Goal: Task Accomplishment & Management: Manage account settings

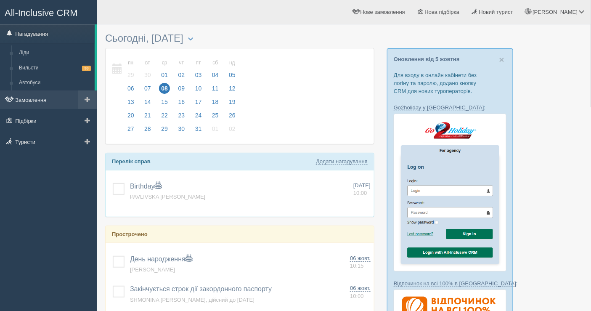
click at [32, 98] on link "Замовлення" at bounding box center [48, 100] width 97 height 19
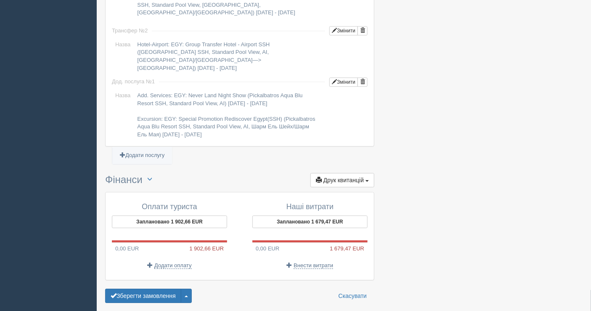
scroll to position [792, 0]
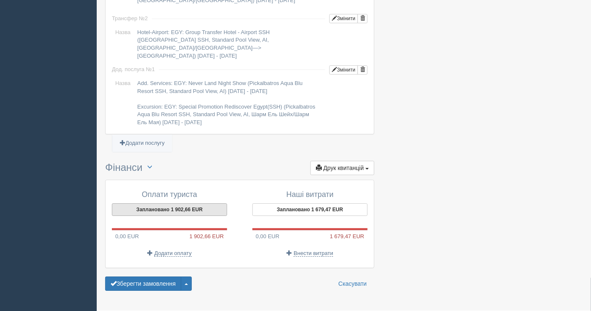
click at [167, 203] on button "Заплановано 1 902,66 EUR" at bounding box center [169, 209] width 115 height 13
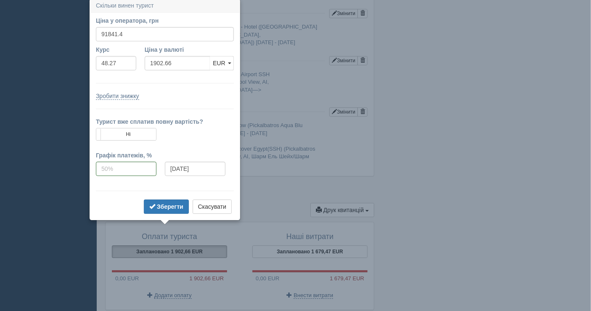
scroll to position [748, 0]
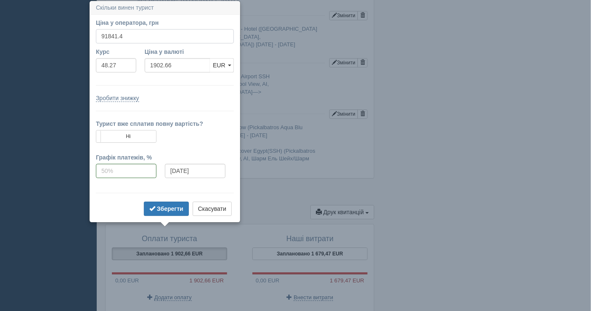
drag, startPoint x: 125, startPoint y: 37, endPoint x: 93, endPoint y: 37, distance: 32.0
click at [93, 37] on div "Ціна у оператора, грн 91841.4" at bounding box center [165, 33] width 147 height 29
type input "93848"
type input "1944.23"
click at [163, 203] on button "Зберегти" at bounding box center [166, 209] width 45 height 14
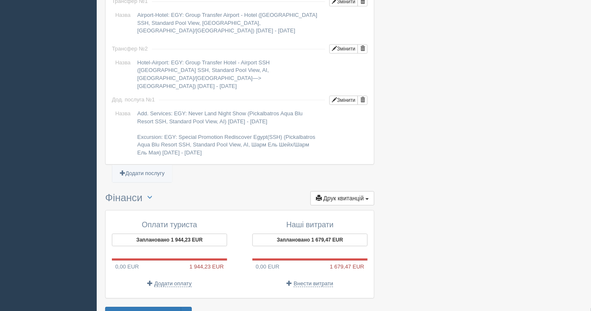
scroll to position [792, 0]
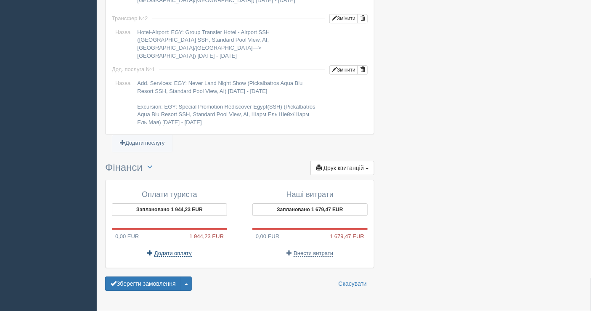
click at [170, 250] on span "Додати оплату" at bounding box center [173, 253] width 37 height 7
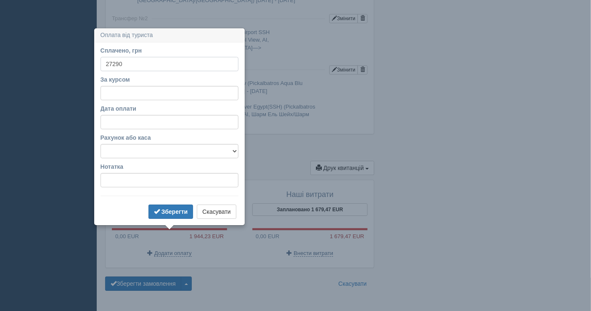
type input "27290"
click at [132, 92] on input "За курсом" at bounding box center [170, 93] width 138 height 14
type input "48.27"
click at [164, 125] on input "Дата оплати" at bounding box center [170, 122] width 138 height 14
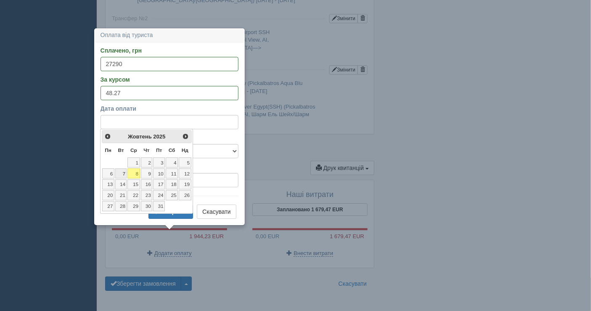
click at [123, 173] on link "7" at bounding box center [121, 173] width 12 height 10
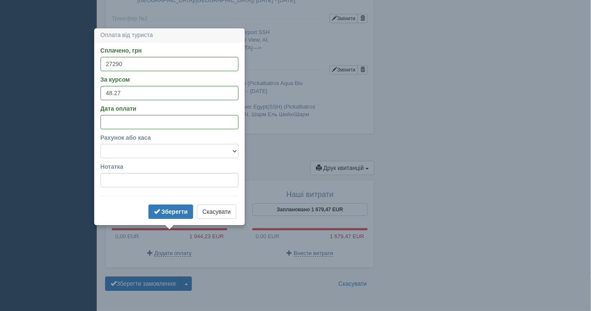
click at [141, 152] on select "Банківський рахунок Готівкова каса" at bounding box center [170, 151] width 138 height 14
select select "1598"
click at [101, 144] on select "Банківський рахунок Готівкова каса" at bounding box center [170, 151] width 138 height 14
click at [170, 211] on b "Зберегти" at bounding box center [175, 211] width 27 height 7
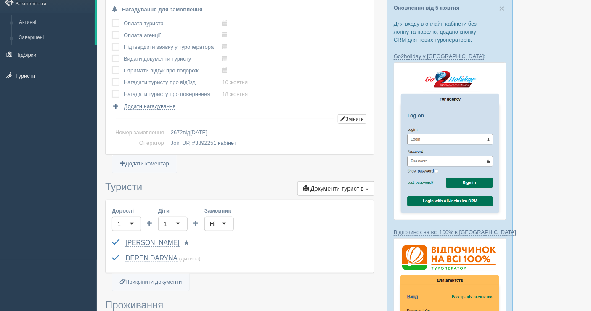
scroll to position [0, 0]
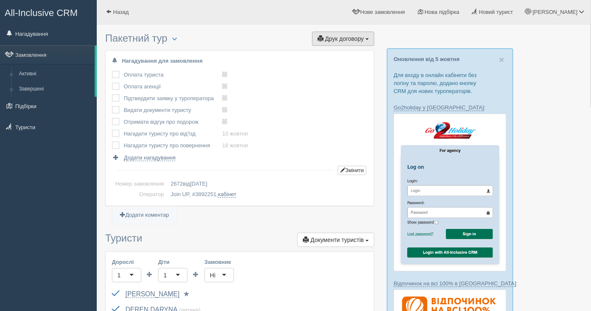
click at [343, 35] on span "Друк договору" at bounding box center [344, 38] width 39 height 7
click at [303, 48] on link "Join UP" at bounding box center [317, 54] width 114 height 14
click at [339, 38] on span "Друк договору" at bounding box center [344, 38] width 39 height 7
click at [334, 52] on link "Join UP" at bounding box center [317, 54] width 114 height 14
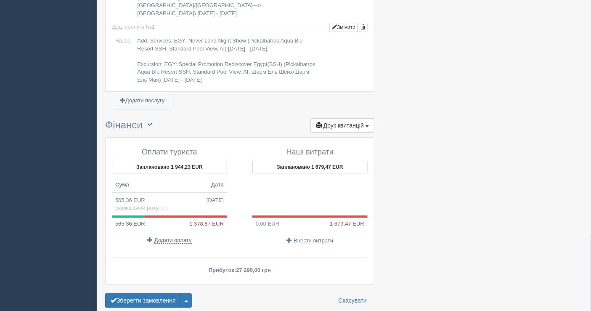
scroll to position [851, 0]
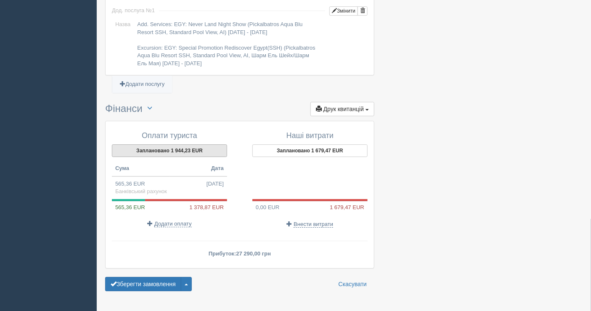
click at [175, 144] on button "Заплановано 1 944,23 EUR" at bounding box center [169, 150] width 115 height 13
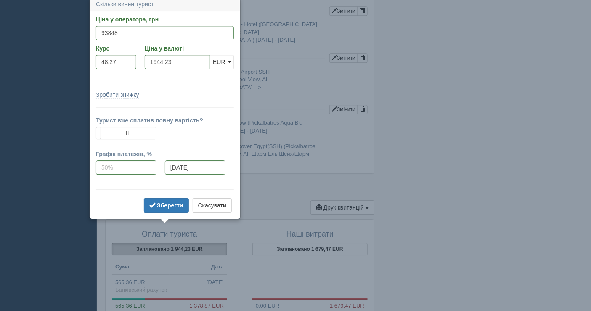
scroll to position [750, 0]
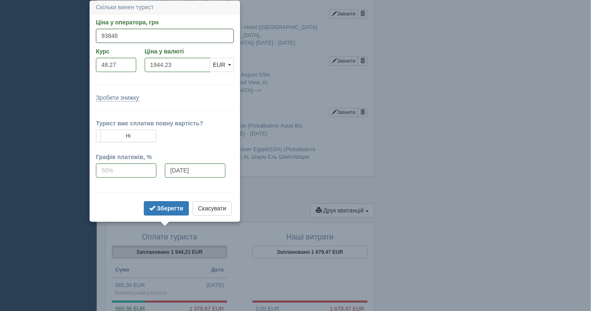
drag, startPoint x: 119, startPoint y: 37, endPoint x: 87, endPoint y: 36, distance: 32.0
type input "101699"
type input "2106.88"
click at [178, 207] on b "Зберегти" at bounding box center [170, 208] width 27 height 7
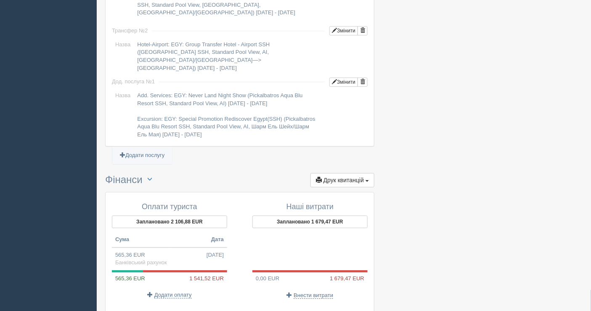
scroll to position [797, 0]
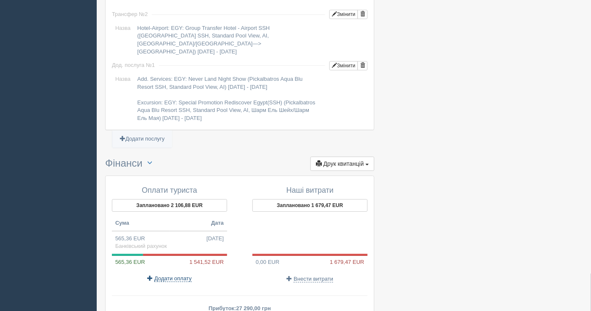
click at [180, 275] on span "Додати оплату" at bounding box center [173, 278] width 37 height 7
select select
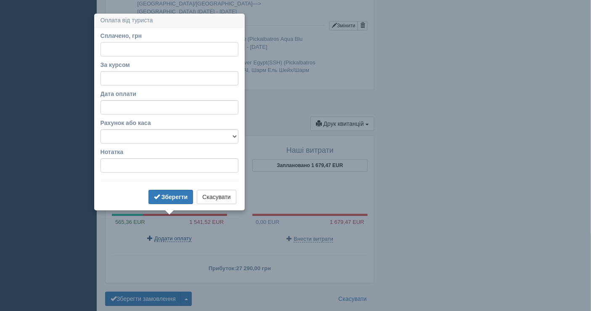
scroll to position [849, 0]
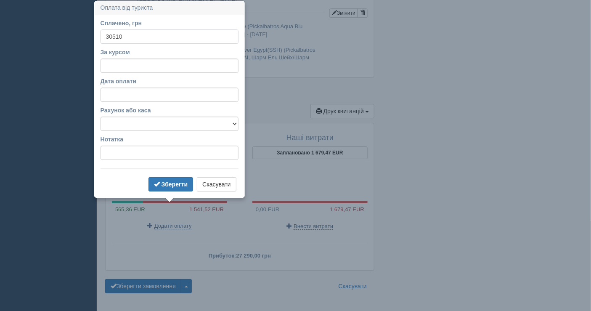
type input "30510"
click at [151, 67] on input "За курсом" at bounding box center [170, 66] width 138 height 14
type input "48.27"
click at [163, 123] on select "Банківський рахунок Готівкова каса" at bounding box center [170, 124] width 138 height 14
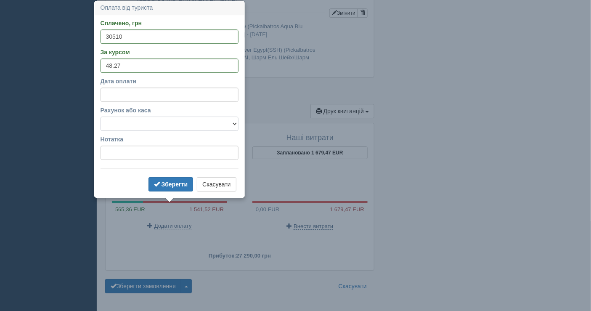
select select "1598"
click at [101, 117] on select "Банківський рахунок Готівкова каса" at bounding box center [170, 124] width 138 height 14
click at [164, 181] on b "Зберегти" at bounding box center [175, 184] width 27 height 7
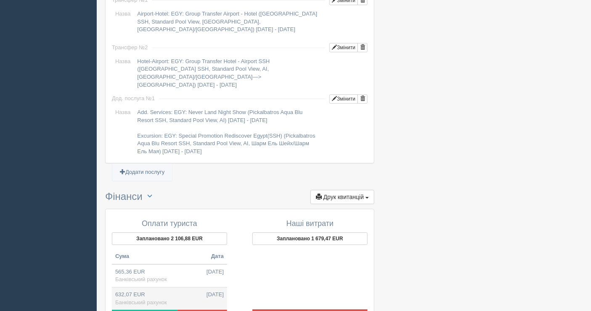
scroll to position [842, 0]
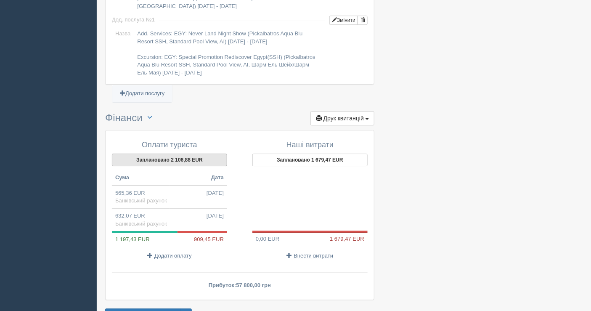
click at [169, 154] on button "Заплановано 2 106,88 EUR" at bounding box center [169, 160] width 115 height 13
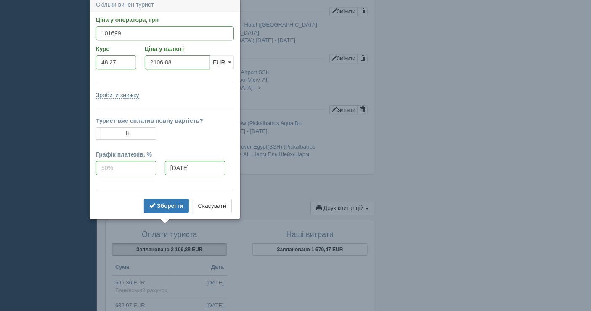
scroll to position [750, 0]
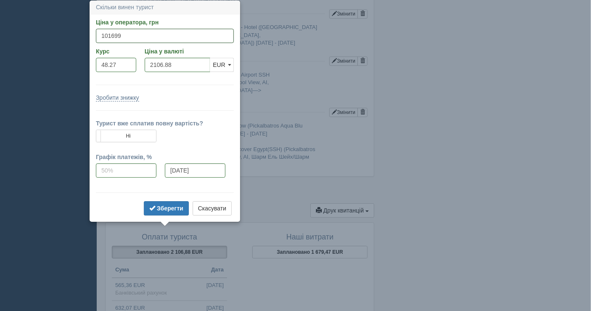
drag, startPoint x: 123, startPoint y: 34, endPoint x: 88, endPoint y: 42, distance: 36.7
type input "93848"
type input "1944.23"
click at [173, 206] on b "Зберегти" at bounding box center [170, 208] width 27 height 7
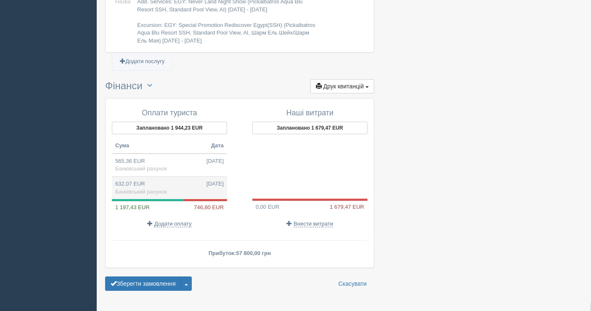
click at [176, 176] on td "632,07 EUR 08.10.2025 Банківський рахунок" at bounding box center [169, 187] width 115 height 23
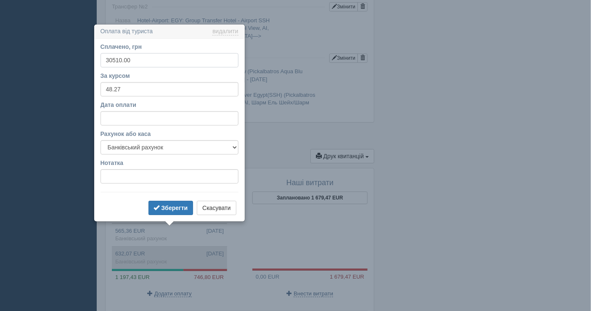
scroll to position [828, 0]
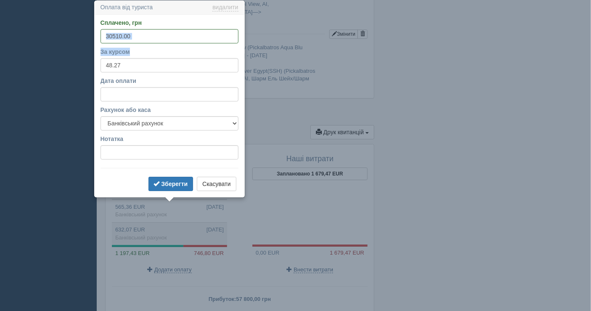
drag, startPoint x: 115, startPoint y: 41, endPoint x: 107, endPoint y: 40, distance: 8.0
click at [107, 40] on form "Сплачено, грн 30510.00 За курсом 48.27 Дата оплати Рахунок або каса Банківський…" at bounding box center [170, 106] width 138 height 175
click at [128, 30] on input "30510.00" at bounding box center [170, 36] width 138 height 14
drag, startPoint x: 128, startPoint y: 33, endPoint x: 99, endPoint y: 32, distance: 29.5
click at [99, 32] on div "Сплачено, грн 30510.00 За курсом 48.27 Дата оплати Рахунок або каса Банківський…" at bounding box center [170, 106] width 150 height 182
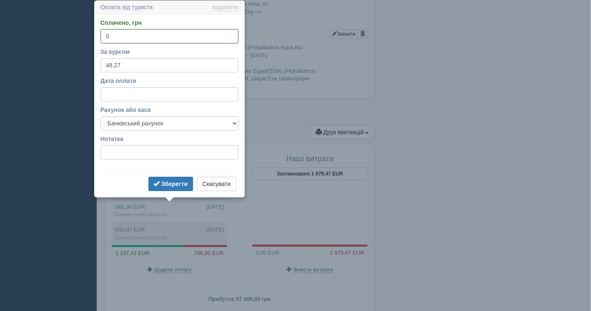
type input "0"
drag, startPoint x: 121, startPoint y: 66, endPoint x: 91, endPoint y: 62, distance: 30.9
click at [159, 177] on button "Зберегти" at bounding box center [171, 184] width 45 height 14
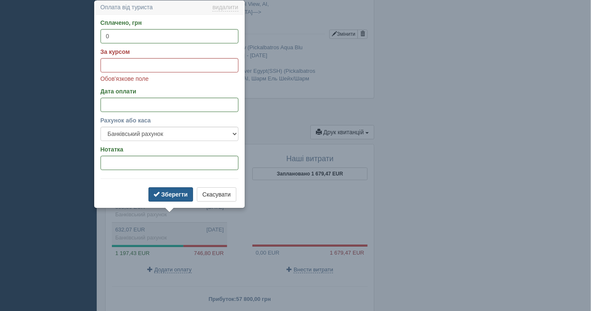
click at [177, 188] on button "Зберегти" at bounding box center [171, 194] width 45 height 14
click at [129, 66] on input "За курсом" at bounding box center [170, 65] width 138 height 14
type input "0"
click at [170, 189] on button "Зберегти" at bounding box center [171, 194] width 45 height 14
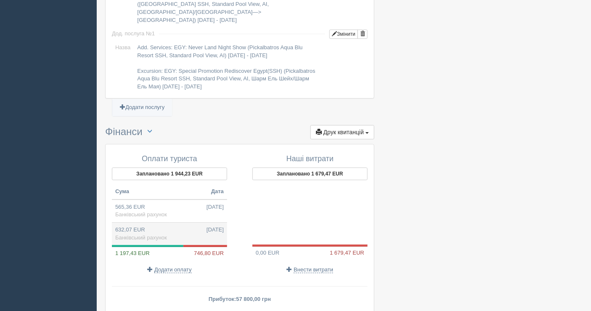
click at [184, 222] on td "632,07 EUR 08.10.2025 Банківський рахунок" at bounding box center [169, 233] width 115 height 23
type input "30510.00"
type input "48.27"
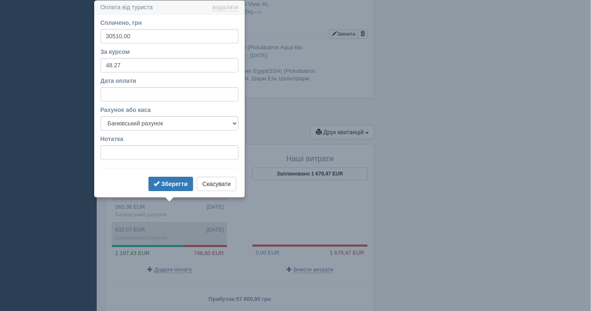
click at [184, 222] on td "632,07 EUR 08.10.2025 Банківський рахунок" at bounding box center [169, 233] width 115 height 23
click at [179, 222] on td "632,07 EUR 08.10.2025 Банківський рахунок" at bounding box center [169, 233] width 115 height 23
drag, startPoint x: 127, startPoint y: 34, endPoint x: 97, endPoint y: 32, distance: 30.3
click at [98, 32] on div "Сплачено, грн 30510.00 За курсом 48.27 Дата оплати Рахунок або каса Банківський…" at bounding box center [170, 106] width 150 height 182
click at [97, 32] on div "Сплачено, грн 30510.00 За курсом 48.27 Дата оплати Рахунок або каса Банківський…" at bounding box center [170, 106] width 150 height 182
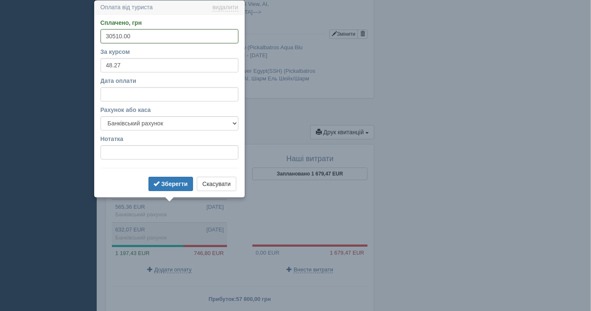
drag, startPoint x: 129, startPoint y: 36, endPoint x: 104, endPoint y: 37, distance: 25.3
click at [104, 37] on input "30510.00" at bounding box center [170, 36] width 138 height 14
click at [121, 34] on input "30510.00" at bounding box center [170, 36] width 138 height 14
type input "00.00"
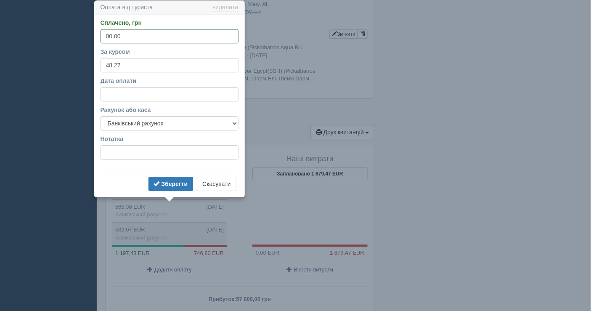
drag, startPoint x: 121, startPoint y: 62, endPoint x: 99, endPoint y: 62, distance: 21.5
click at [99, 62] on div "Сплачено, грн 00.00 За курсом 48.27 Дата оплати Рахунок або каса Банківський ра…" at bounding box center [170, 106] width 150 height 182
type input "00.00"
click at [167, 182] on b "Зберегти" at bounding box center [174, 184] width 27 height 7
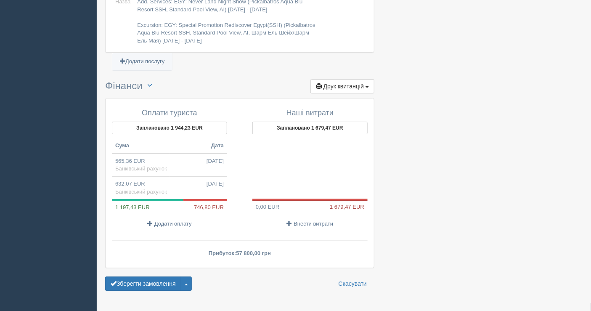
scroll to position [827, 0]
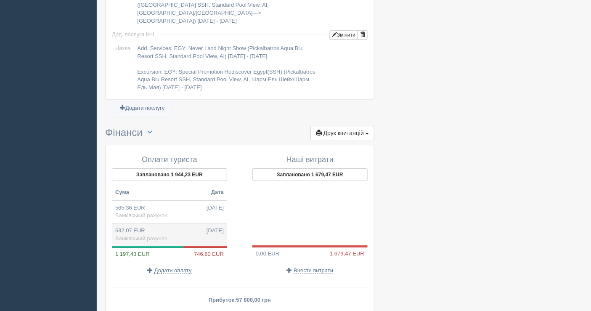
drag, startPoint x: 189, startPoint y: 214, endPoint x: 157, endPoint y: 213, distance: 31.2
click at [157, 223] on td "632,07 EUR 08.10.2025 Банківський рахунок" at bounding box center [169, 234] width 115 height 23
type input "30510.00"
type input "48.27"
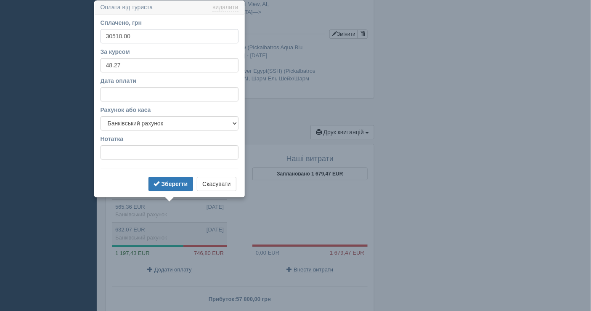
scroll to position [735, 0]
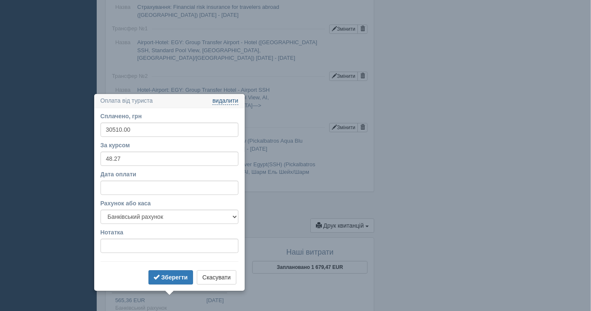
click at [227, 99] on link "видалити" at bounding box center [226, 101] width 26 height 7
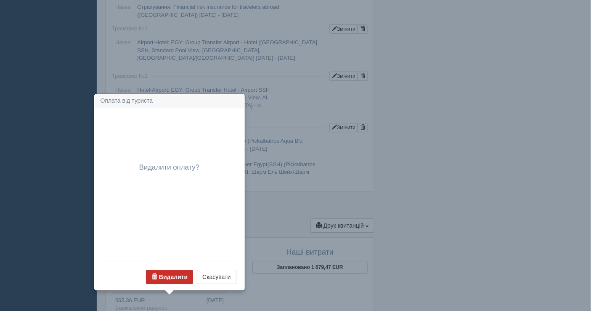
click at [171, 274] on b "Видалити" at bounding box center [173, 277] width 29 height 7
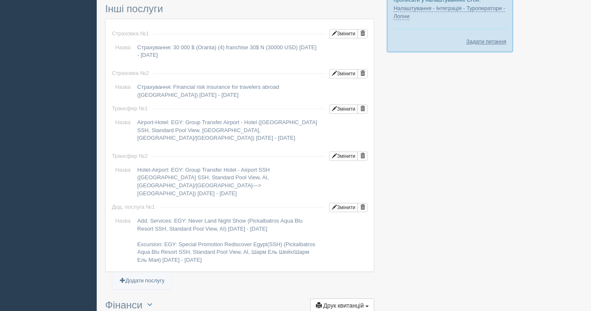
scroll to position [851, 0]
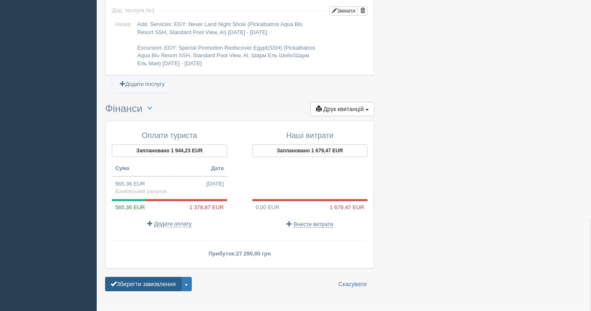
click at [151, 277] on button "Зберегти замовлення" at bounding box center [143, 284] width 76 height 14
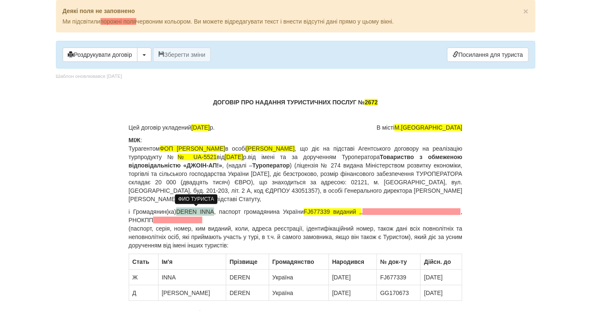
drag, startPoint x: 213, startPoint y: 209, endPoint x: 178, endPoint y: 208, distance: 35.4
click at [178, 208] on span "[PERSON_NAME]" at bounding box center [195, 211] width 38 height 7
drag, startPoint x: 401, startPoint y: 213, endPoint x: 346, endPoint y: 213, distance: 54.3
click at [346, 213] on p "і Громадянин(ка) Дерен Костянтин Геннадійович , паспорт громадянина України FJ6…" at bounding box center [296, 229] width 334 height 42
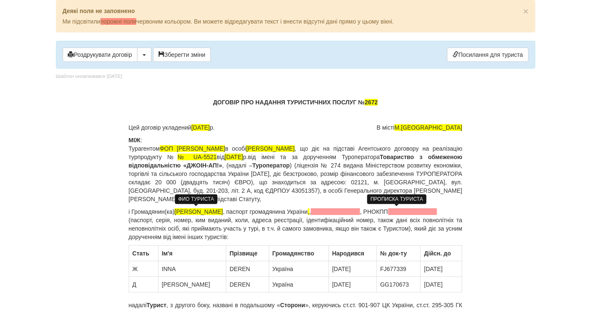
click at [360, 210] on span at bounding box center [335, 211] width 49 height 7
click at [310, 211] on span "," at bounding box center [309, 211] width 2 height 7
click at [358, 211] on p "і Громадянин(ка) Дерен Костянтин Геннадійович , паспорт громадянина України , ,…" at bounding box center [296, 225] width 334 height 34
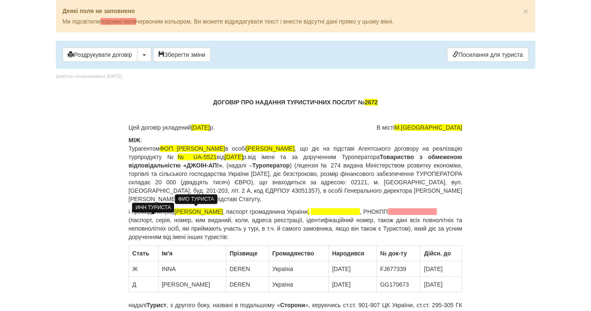
click at [389, 215] on span at bounding box center [413, 211] width 49 height 7
click at [360, 208] on span at bounding box center [335, 211] width 49 height 7
drag, startPoint x: 261, startPoint y: 208, endPoint x: 196, endPoint y: 213, distance: 65.4
click at [196, 213] on p "і Громадянин(ка) Дерен Костянтин Геннадійович , паспорт громадянина України , ,…" at bounding box center [296, 225] width 334 height 34
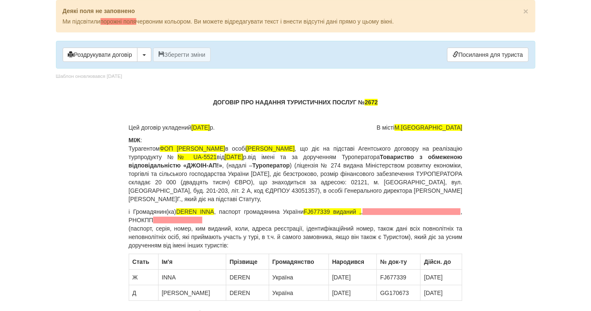
click at [378, 100] on p "ДОГОВІР ПРО НАДАННЯ ТУРИСТИЧНИХ ПОСЛУГ № 2672" at bounding box center [296, 102] width 334 height 8
click at [211, 210] on span "DEREN INNA" at bounding box center [195, 211] width 38 height 7
drag, startPoint x: 213, startPoint y: 210, endPoint x: 179, endPoint y: 208, distance: 34.2
click at [179, 208] on span "DEREN INNA" at bounding box center [195, 211] width 38 height 7
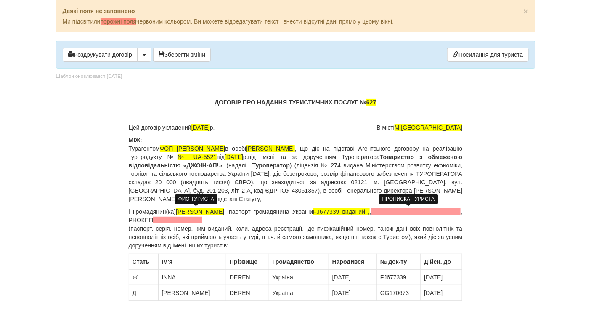
click at [394, 211] on span at bounding box center [416, 211] width 89 height 7
click at [388, 213] on span at bounding box center [416, 211] width 89 height 7
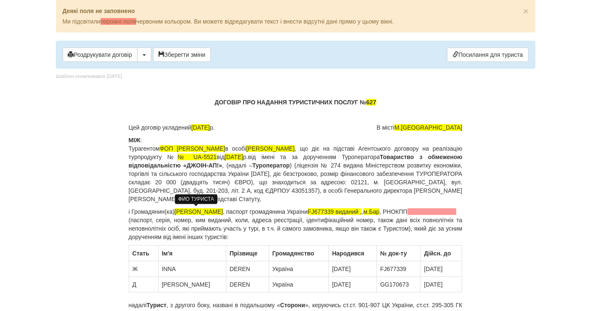
click at [364, 225] on p "і Громадянин(ка) Дерен Інна Вікторівна , паспорт громадянина України FJ677339 в…" at bounding box center [296, 225] width 334 height 34
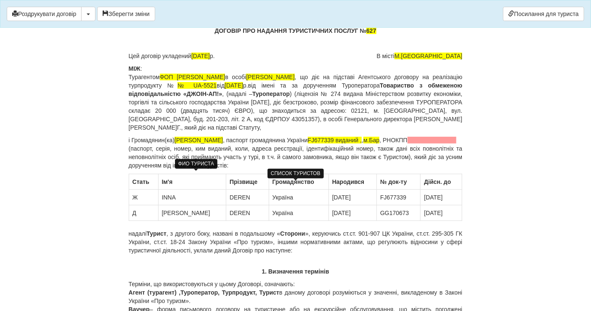
scroll to position [47, 0]
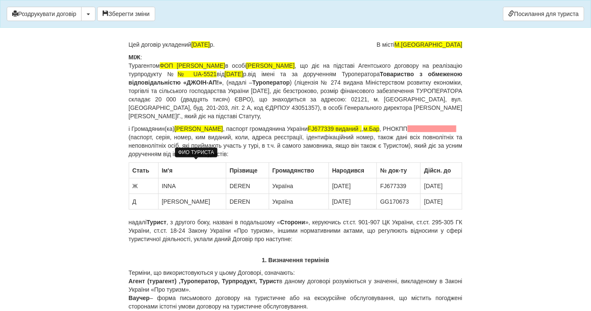
drag, startPoint x: 181, startPoint y: 129, endPoint x: 247, endPoint y: 129, distance: 66.1
click at [247, 129] on p "і Громадянин(ка) Дерен Інна Вікторівна , паспорт громадянина України FJ677339 в…" at bounding box center [296, 142] width 334 height 34
copy span "Дерен Інна Вікторівна"
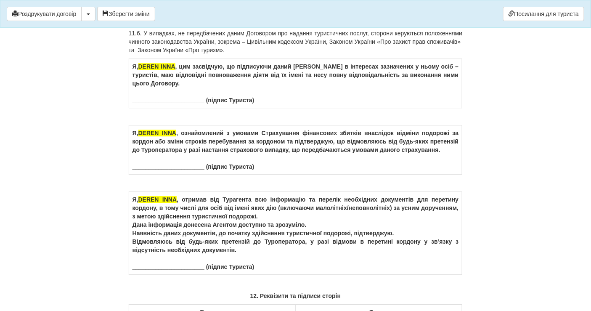
scroll to position [5005, 0]
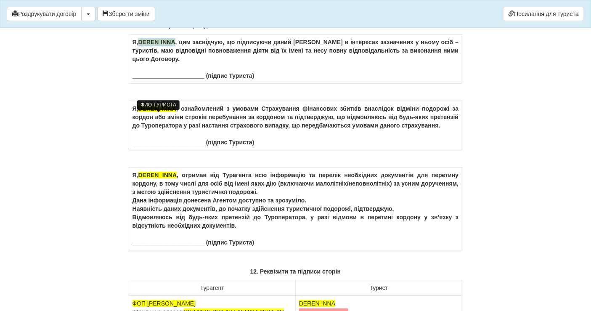
drag, startPoint x: 176, startPoint y: 115, endPoint x: 140, endPoint y: 115, distance: 35.8
click at [140, 45] on span "DEREN INNA" at bounding box center [157, 42] width 37 height 7
drag, startPoint x: 179, startPoint y: 180, endPoint x: 140, endPoint y: 182, distance: 39.2
click at [140, 150] on td "Я, DEREN INNA , ознайомлений з умовами Страхування фінансових збитків внаслідок…" at bounding box center [296, 125] width 334 height 49
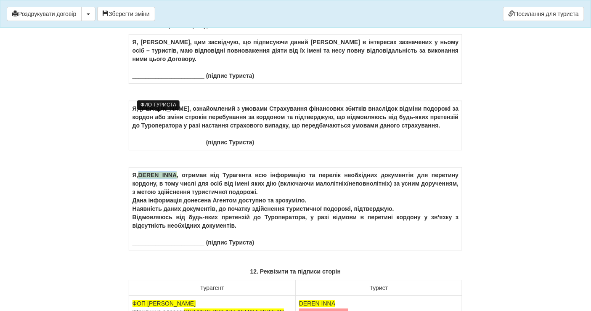
drag, startPoint x: 179, startPoint y: 259, endPoint x: 141, endPoint y: 258, distance: 38.3
click at [141, 250] on td "Я, DEREN INNA , отримав від Турагента всю інформацію та перелік необхідних доку…" at bounding box center [296, 209] width 334 height 83
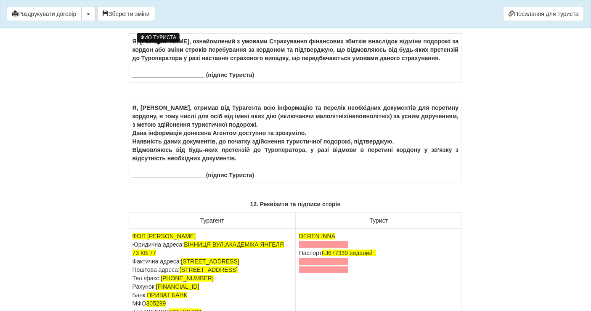
scroll to position [5145, 0]
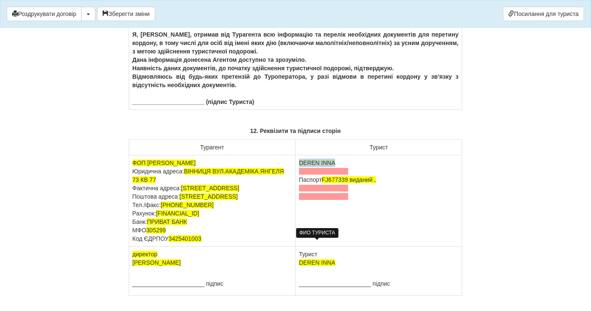
drag, startPoint x: 341, startPoint y: 242, endPoint x: 300, endPoint y: 246, distance: 41.9
click at [300, 246] on td "DEREN INNA Паспорт FJ677339 виданий ," at bounding box center [379, 200] width 167 height 91
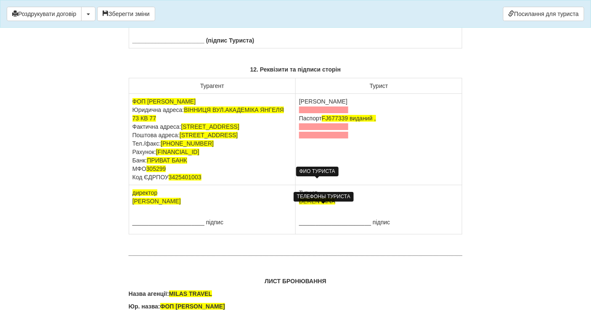
scroll to position [5239, 0]
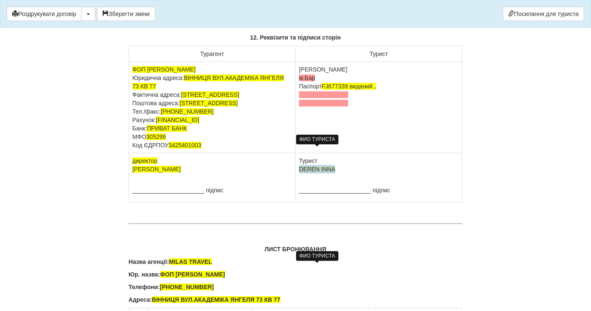
drag, startPoint x: 344, startPoint y: 268, endPoint x: 300, endPoint y: 268, distance: 43.4
click at [300, 202] on td "Турист DEREN INNA ______________________ підпис" at bounding box center [379, 177] width 167 height 49
click at [306, 202] on td "Турист Дерен Інна Вікторівна ______________________ підпис" at bounding box center [379, 177] width 167 height 49
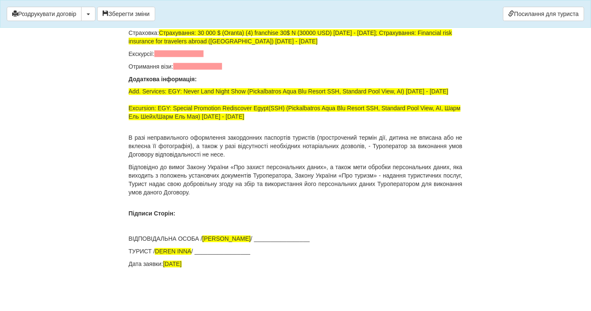
scroll to position [5882, 0]
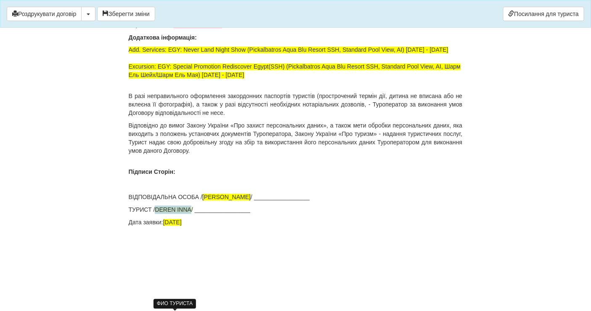
drag, startPoint x: 192, startPoint y: 250, endPoint x: 157, endPoint y: 250, distance: 34.5
click at [157, 213] on span "DEREN INNA" at bounding box center [173, 210] width 36 height 7
click at [121, 15] on button "Зберегти зміни" at bounding box center [126, 14] width 58 height 14
click at [91, 15] on button "button" at bounding box center [88, 14] width 14 height 14
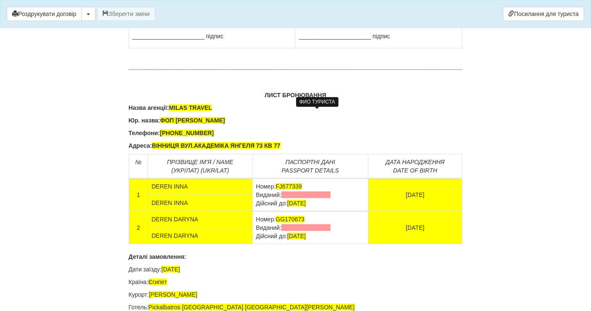
scroll to position [5321, 0]
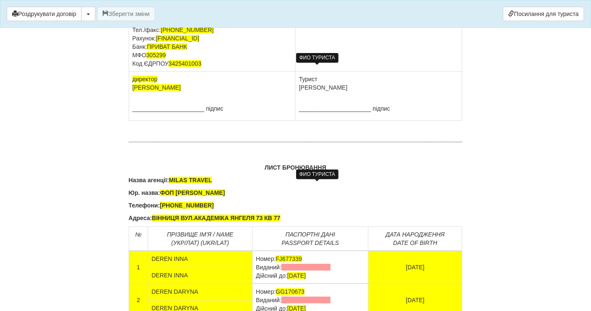
drag, startPoint x: 437, startPoint y: 194, endPoint x: 349, endPoint y: 175, distance: 90.5
click at [426, 100] on p at bounding box center [379, 96] width 160 height 8
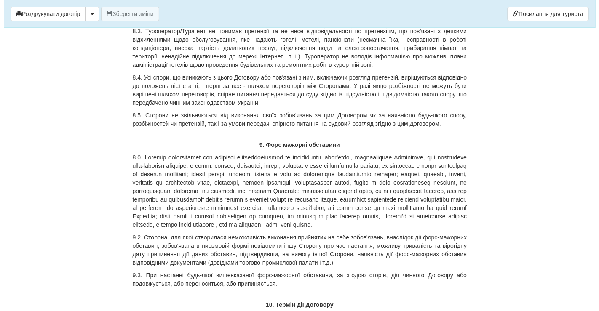
scroll to position [4385, 0]
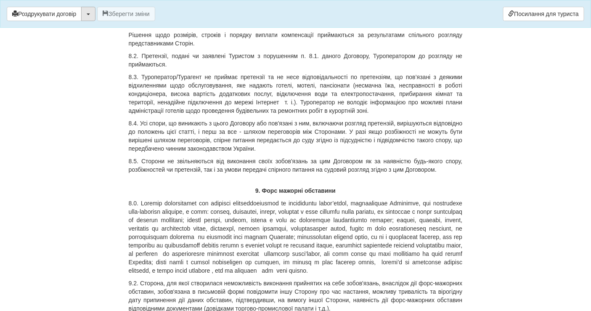
click at [91, 17] on button "button" at bounding box center [88, 14] width 14 height 14
click at [99, 31] on link "Скачати PDF" at bounding box center [115, 31] width 67 height 14
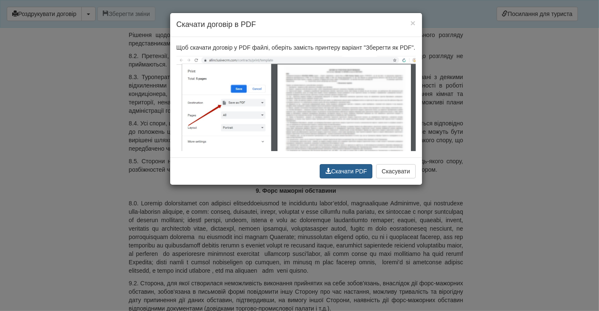
click at [337, 171] on button "Скачати PDF" at bounding box center [346, 171] width 53 height 14
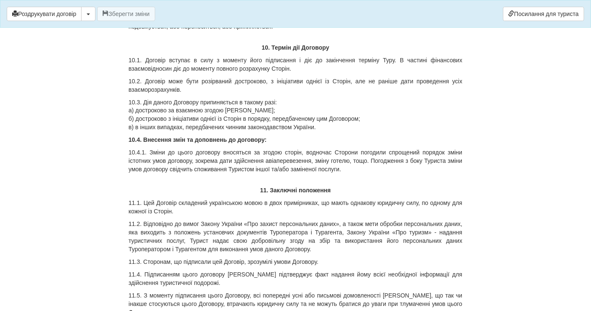
scroll to position [4760, 0]
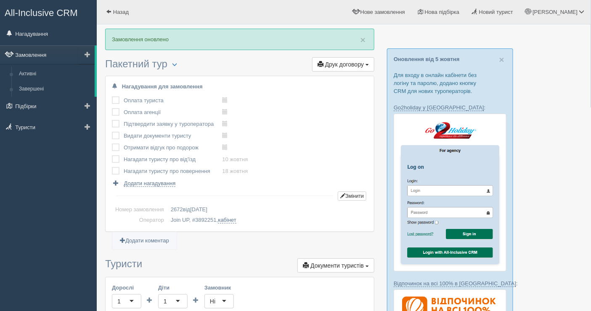
click at [33, 56] on link "Замовлення" at bounding box center [47, 54] width 95 height 19
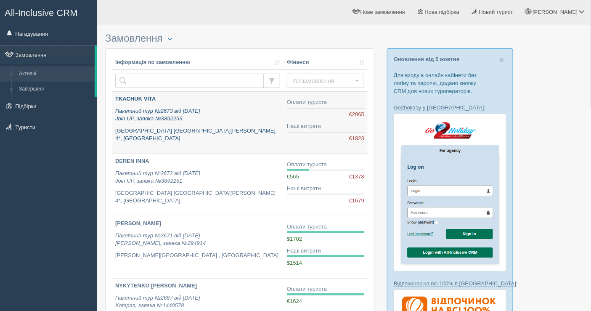
click at [249, 127] on p "[GEOGRAPHIC_DATA] [GEOGRAPHIC_DATA] 4*, [GEOGRAPHIC_DATA]" at bounding box center [197, 135] width 165 height 16
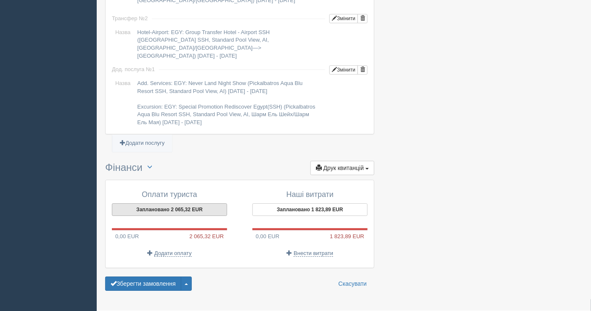
click at [162, 203] on button "Заплановано 2 065,32 EUR" at bounding box center [169, 209] width 115 height 13
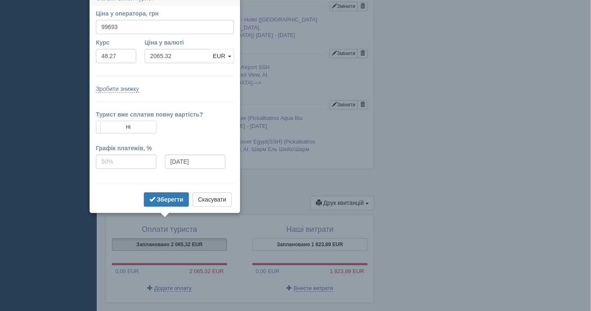
scroll to position [727, 0]
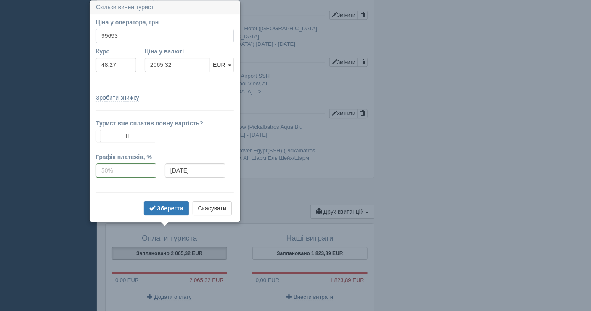
drag, startPoint x: 106, startPoint y: 35, endPoint x: 99, endPoint y: 34, distance: 7.6
click at [99, 34] on input "99693" at bounding box center [165, 36] width 138 height 14
type input "101699"
type input "2106.88"
click at [161, 210] on b "Зберегти" at bounding box center [170, 208] width 27 height 7
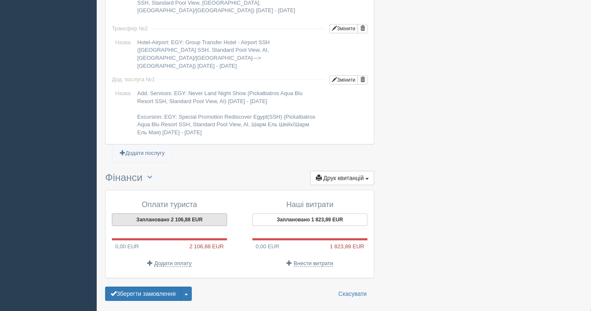
scroll to position [771, 0]
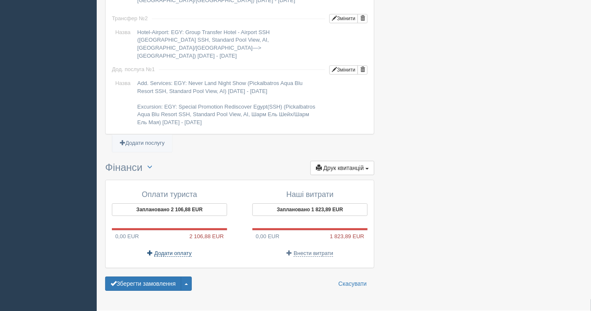
click at [180, 250] on span "Додати оплату" at bounding box center [173, 253] width 37 height 7
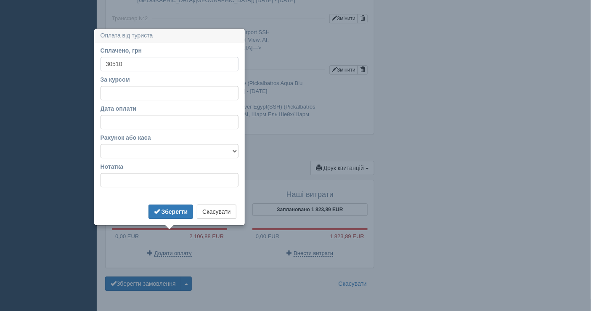
type input "30510"
click at [149, 97] on input "За курсом" at bounding box center [170, 93] width 138 height 14
type input "48.27"
click at [162, 152] on select "Банківський рахунок Готівкова каса" at bounding box center [170, 151] width 138 height 14
select select "1598"
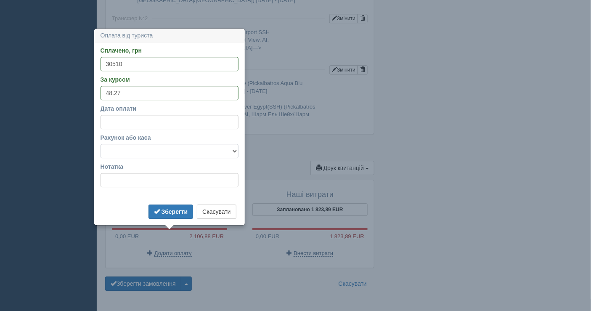
click at [101, 144] on select "Банківський рахунок Готівкова каса" at bounding box center [170, 151] width 138 height 14
click at [163, 209] on b "Зберегти" at bounding box center [175, 211] width 27 height 7
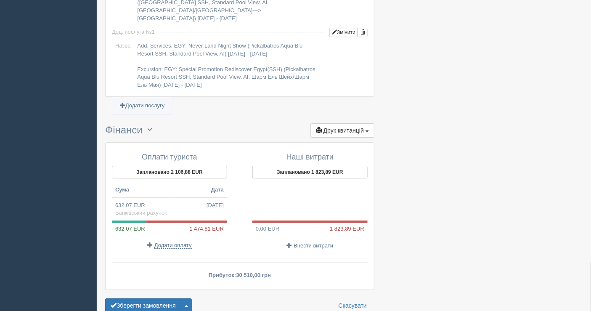
scroll to position [830, 0]
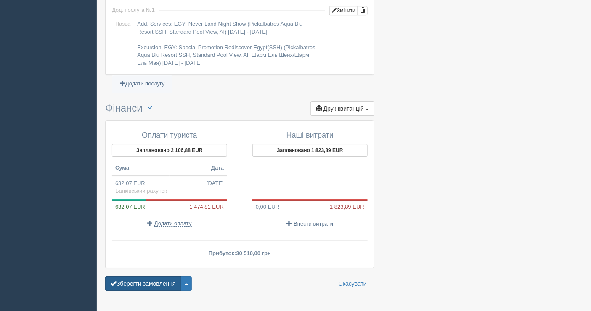
click at [167, 277] on button "Зберегти замовлення" at bounding box center [143, 284] width 76 height 14
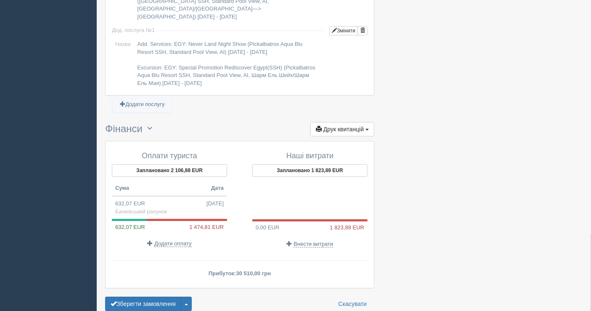
scroll to position [855, 0]
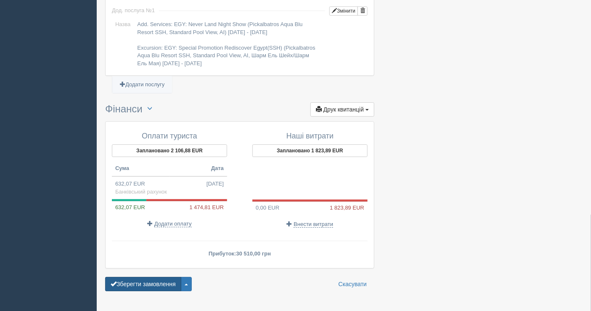
click at [152, 277] on button "Зберегти замовлення" at bounding box center [143, 284] width 76 height 14
click at [154, 277] on button "Зберегти замовлення" at bounding box center [143, 284] width 76 height 14
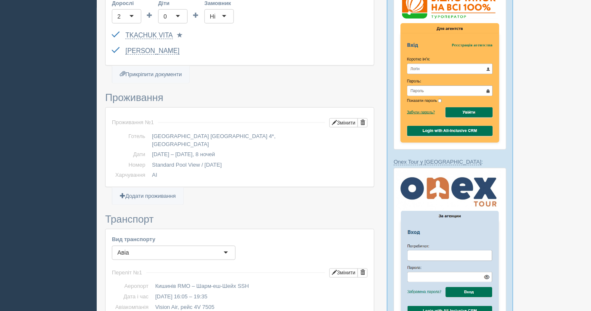
scroll to position [248, 0]
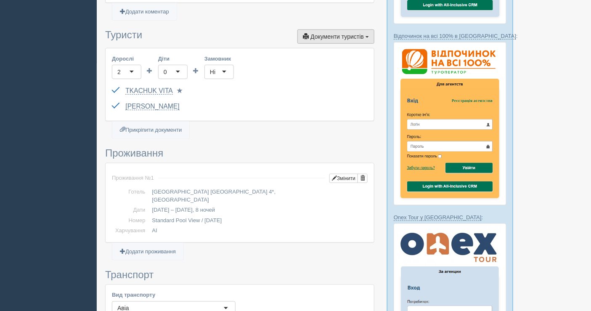
click at [339, 38] on button "Документи туристів Документи" at bounding box center [336, 36] width 77 height 14
click at [339, 37] on span "Документи туристів" at bounding box center [337, 36] width 53 height 7
click at [341, 19] on ul "Додати коментар" at bounding box center [239, 16] width 269 height 11
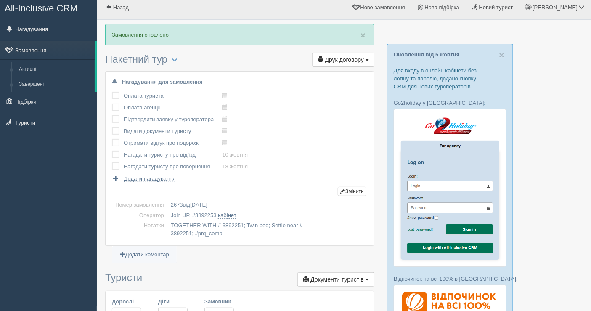
scroll to position [0, 0]
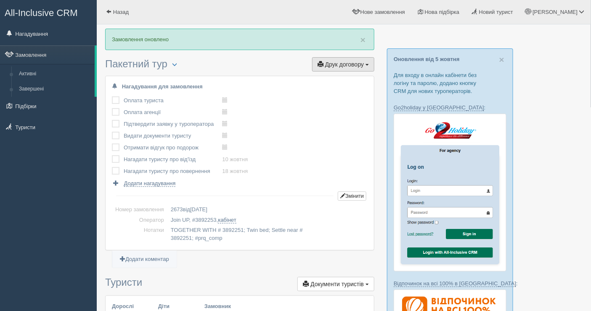
click at [353, 59] on button "Друк договору Друк" at bounding box center [343, 64] width 62 height 14
click at [290, 77] on link "Join UP" at bounding box center [317, 80] width 114 height 14
click at [21, 171] on div "All-Inclusive CRM Нагадування Замовлення Активні Завершені" at bounding box center [48, 155] width 97 height 311
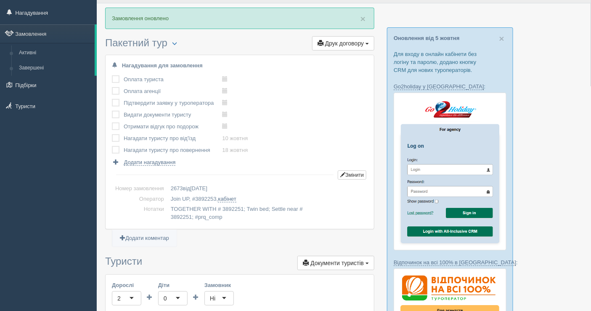
scroll to position [47, 0]
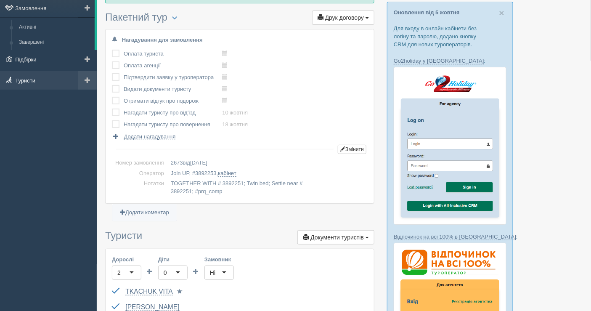
click at [31, 77] on link "Туристи" at bounding box center [48, 80] width 97 height 19
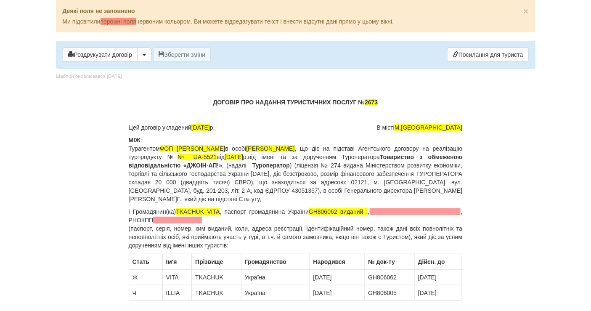
click at [368, 101] on span "2626" at bounding box center [371, 102] width 13 height 7
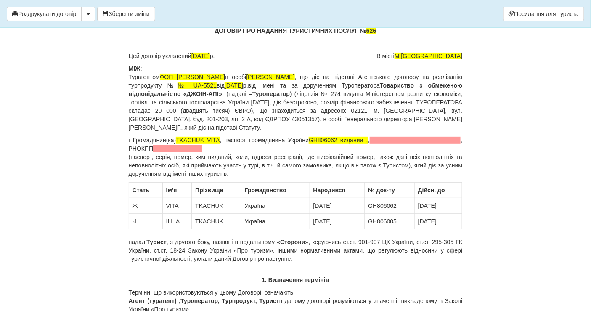
scroll to position [47, 0]
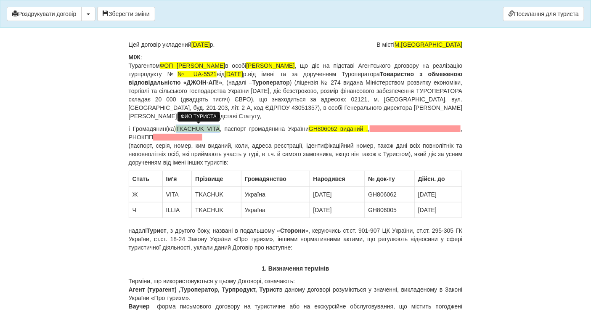
drag, startPoint x: 220, startPoint y: 128, endPoint x: 178, endPoint y: 128, distance: 42.5
click at [178, 128] on p "і Громадянин(ка) TKACHUK VITA , паспорт громадянина України GH806062 виданий , …" at bounding box center [296, 146] width 334 height 42
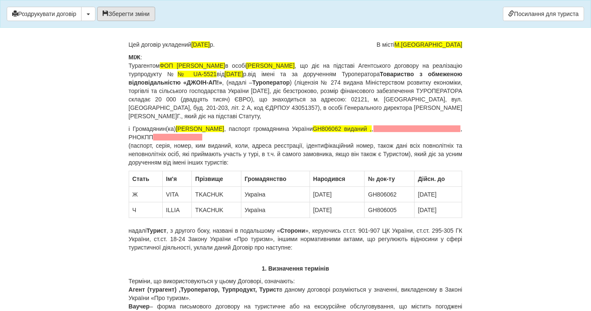
drag, startPoint x: 117, startPoint y: 11, endPoint x: 121, endPoint y: 11, distance: 4.3
click at [121, 11] on button "Зберегти зміни" at bounding box center [126, 14] width 58 height 14
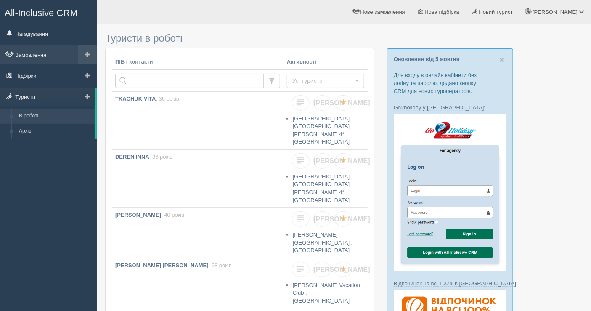
click at [37, 53] on link "Замовлення" at bounding box center [48, 54] width 97 height 19
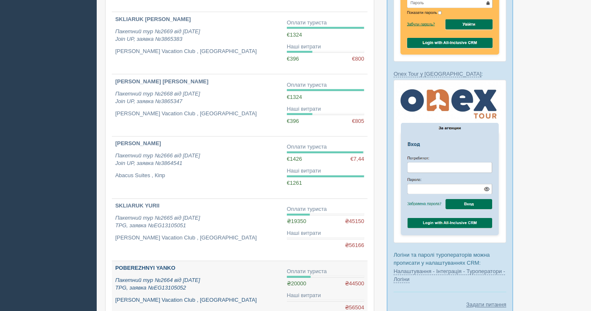
scroll to position [503, 0]
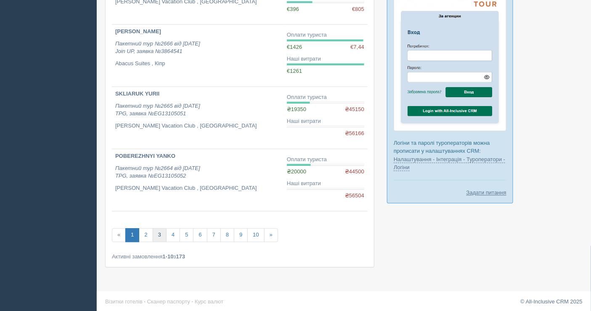
click at [161, 230] on link "3" at bounding box center [160, 236] width 14 height 14
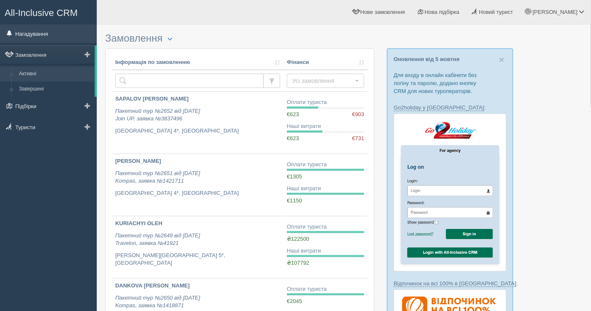
click at [46, 35] on link "Нагадування" at bounding box center [48, 33] width 97 height 19
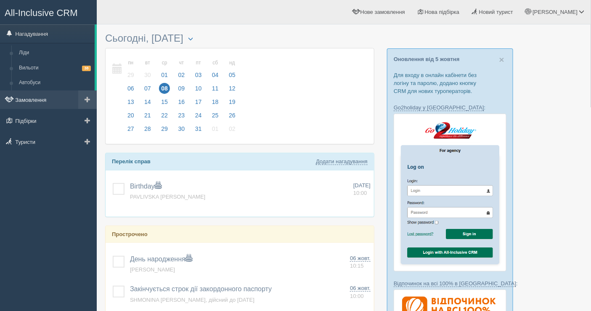
click at [36, 97] on link "Замовлення" at bounding box center [48, 100] width 97 height 19
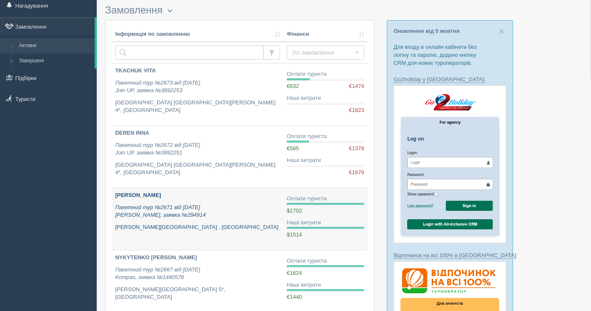
scroll to position [47, 0]
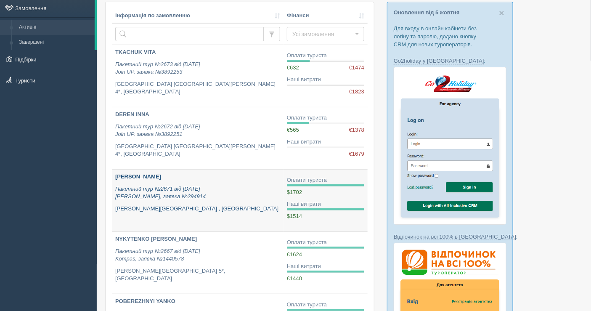
click at [208, 194] on p "Пакетний тур №2671 від [DATE] [PERSON_NAME], заявка №294914" at bounding box center [197, 193] width 165 height 16
click at [208, 194] on p "Пакетний тур №2671 від 27.09.2025 Alf, заявка №294914" at bounding box center [197, 193] width 165 height 16
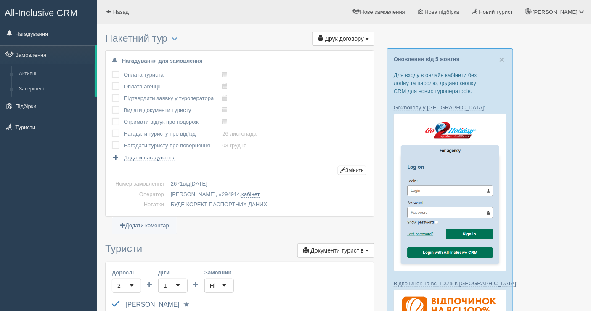
click at [5, 232] on div "All-Inclusive CRM Нагадування Замовлення Активні Завершені" at bounding box center [48, 155] width 97 height 311
click at [53, 34] on link "Нагадування" at bounding box center [48, 33] width 97 height 19
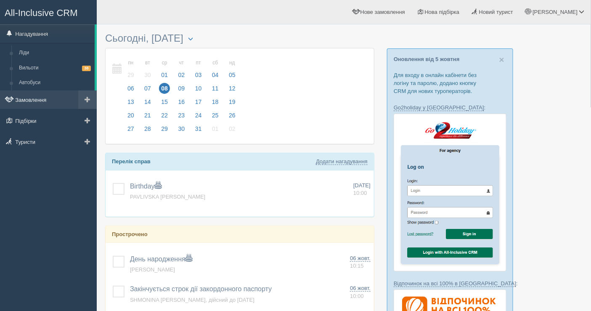
click at [46, 92] on link "Замовлення" at bounding box center [48, 100] width 97 height 19
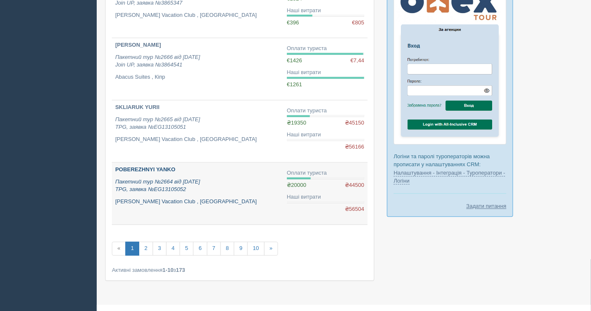
scroll to position [503, 0]
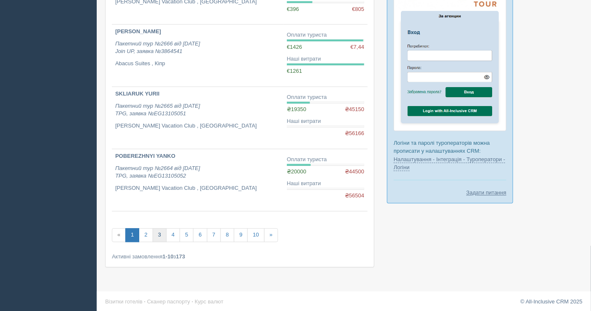
click at [158, 234] on link "3" at bounding box center [160, 236] width 14 height 14
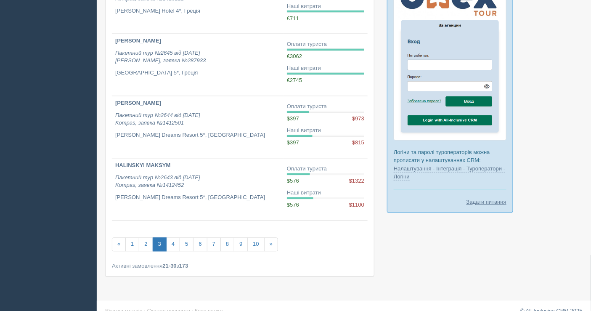
scroll to position [503, 0]
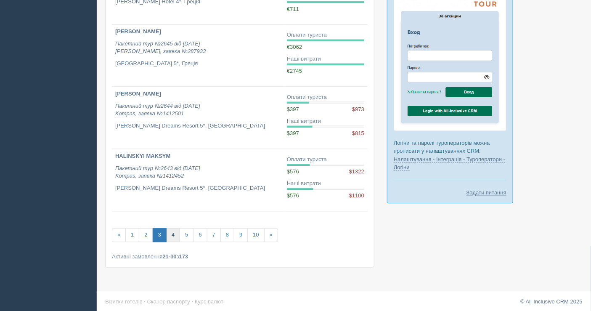
click at [173, 231] on link "4" at bounding box center [173, 236] width 14 height 14
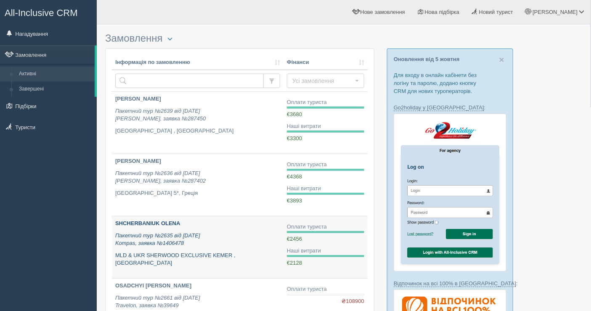
click at [180, 232] on p "Пакетний тур №2635 від [DATE] Kompas, заявка №1406478" at bounding box center [197, 240] width 165 height 16
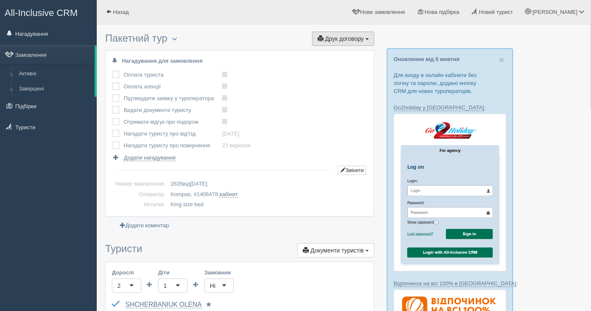
click at [335, 41] on span "Друк договору" at bounding box center [344, 38] width 39 height 7
click at [328, 49] on link "Kompas" at bounding box center [341, 54] width 67 height 14
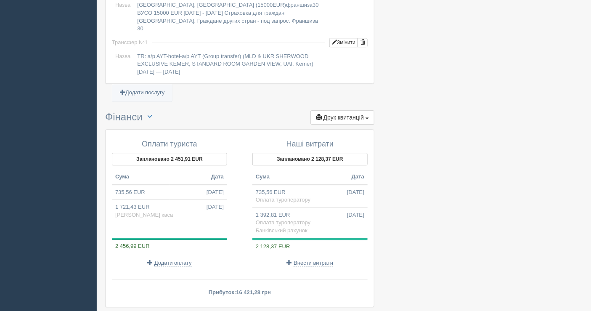
scroll to position [762, 0]
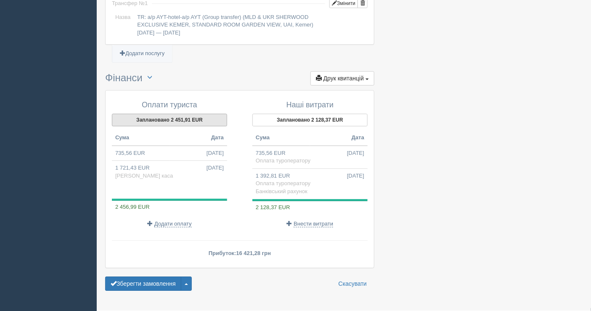
click at [173, 114] on button "Заплановано 2 451,91 EUR" at bounding box center [169, 120] width 115 height 13
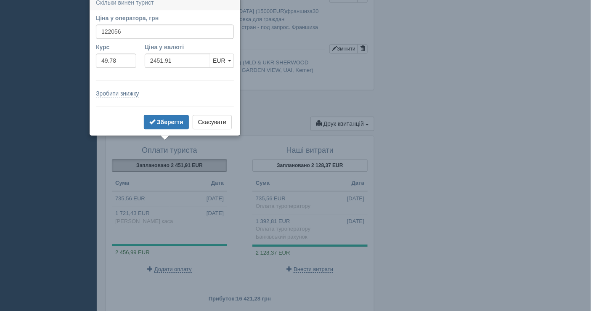
scroll to position [712, 0]
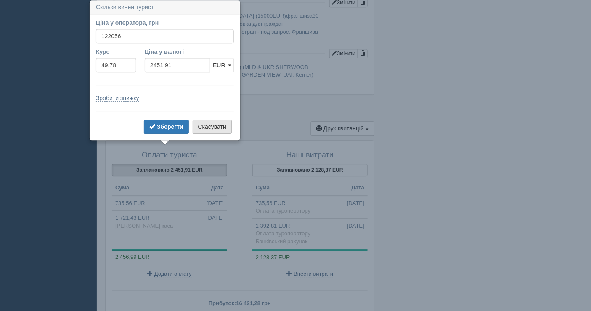
click at [210, 126] on button "Скасувати" at bounding box center [212, 127] width 39 height 14
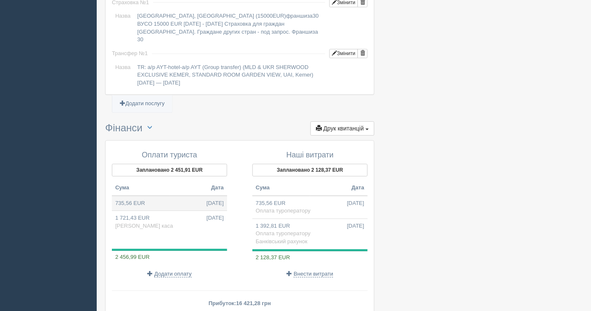
click at [160, 196] on td "735,56 EUR 07.08.2025" at bounding box center [169, 203] width 115 height 15
type input "36616.18"
type input "49.78"
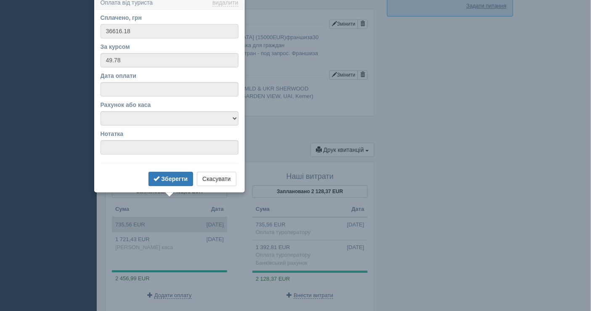
scroll to position [685, 0]
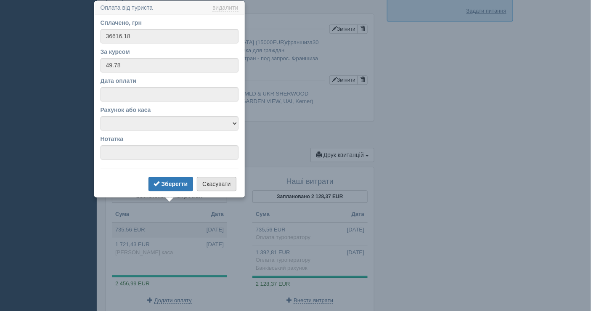
click at [216, 186] on button "Скасувати" at bounding box center [216, 184] width 39 height 14
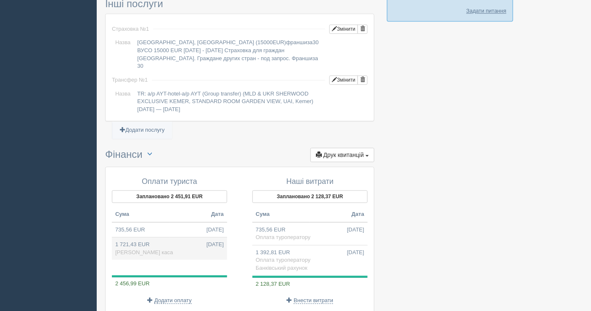
click at [175, 237] on td "1 721,43 EUR 02.09.2025 Готівкова каса" at bounding box center [169, 248] width 115 height 23
type input "86020.00"
type input "49.97"
select select "1597"
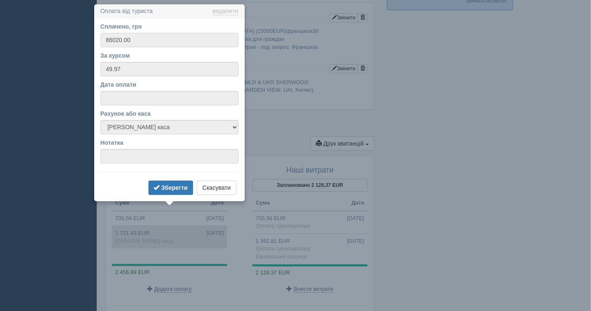
scroll to position [700, 0]
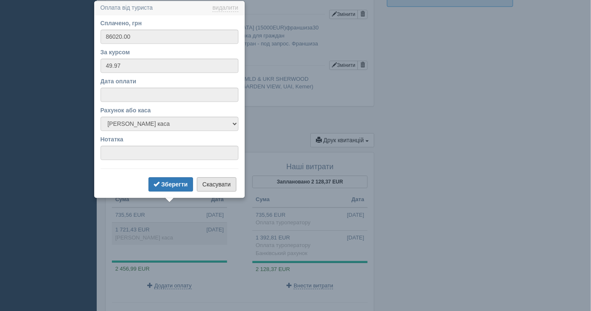
click at [213, 181] on button "Скасувати" at bounding box center [216, 184] width 39 height 14
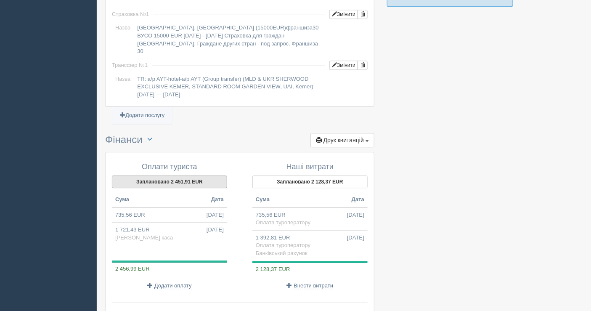
click at [188, 176] on button "Заплановано 2 451,91 EUR" at bounding box center [169, 182] width 115 height 13
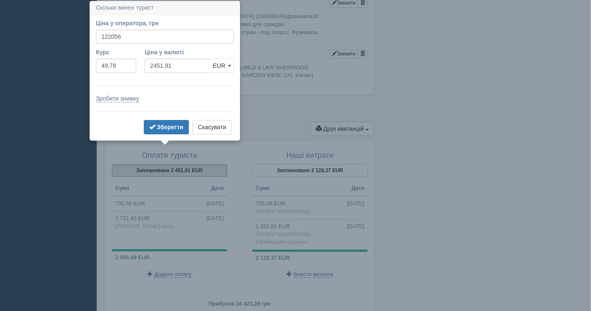
scroll to position [712, 0]
click at [203, 122] on button "Скасувати" at bounding box center [212, 127] width 39 height 14
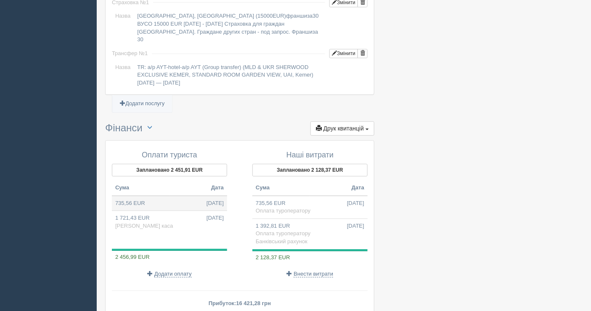
click at [208, 200] on span "07.08.2025" at bounding box center [215, 204] width 17 height 8
type input "36616.18"
type input "49.78"
select select
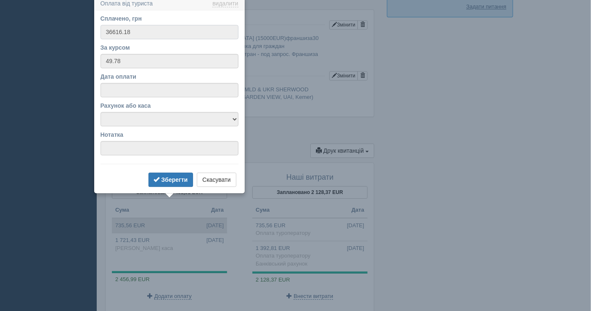
scroll to position [685, 0]
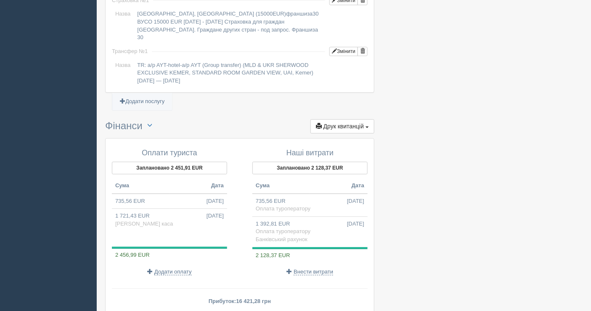
scroll to position [733, 0]
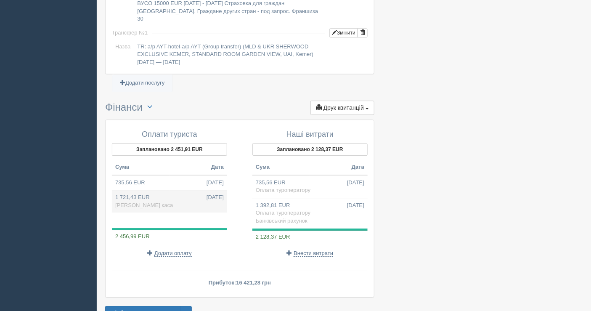
click at [137, 202] on span "Готівкова каса" at bounding box center [144, 205] width 58 height 6
type input "86020.00"
type input "49.97"
select select "1597"
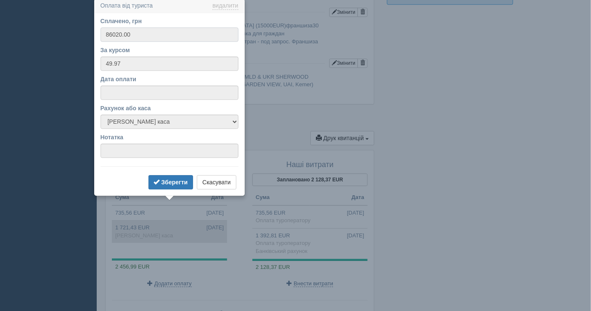
scroll to position [700, 0]
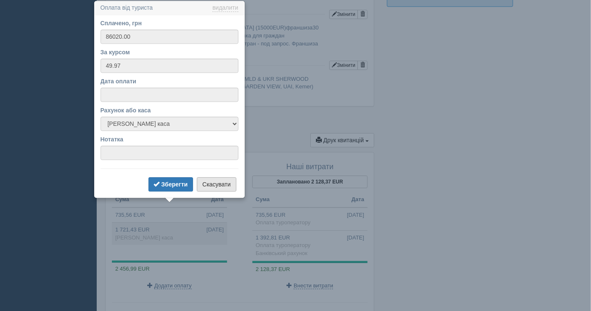
click at [208, 184] on button "Скасувати" at bounding box center [216, 184] width 39 height 14
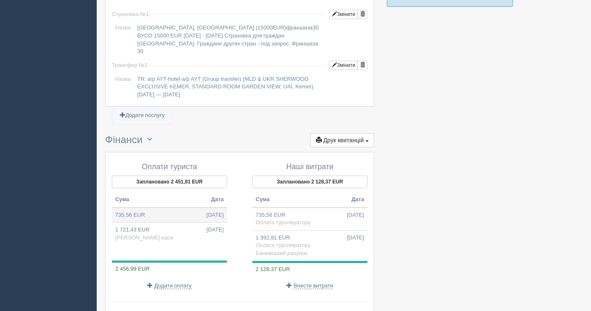
click at [163, 208] on td "735,56 EUR 07.08.2025" at bounding box center [169, 215] width 115 height 15
type input "36616.18"
type input "49.78"
select select
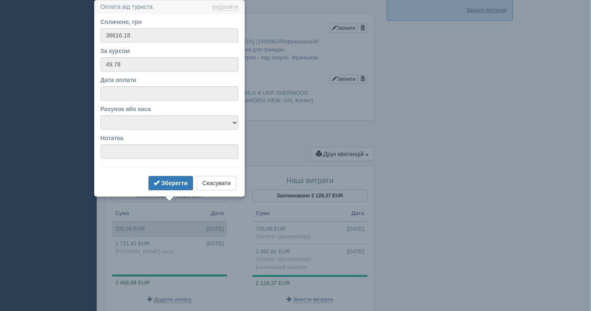
scroll to position [685, 0]
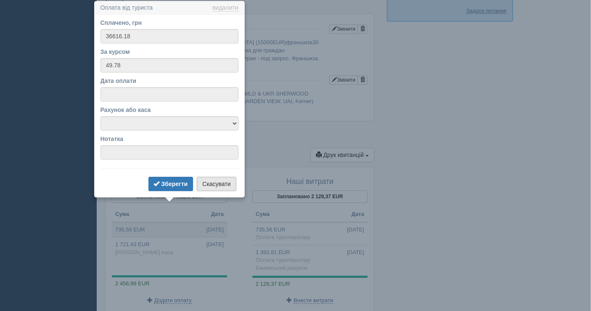
click at [216, 186] on button "Скасувати" at bounding box center [216, 184] width 39 height 14
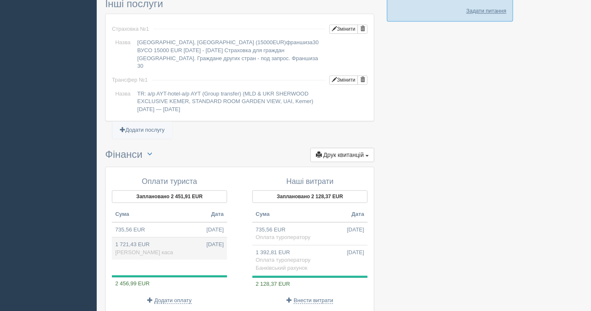
click at [125, 249] on span "Готівкова каса" at bounding box center [144, 252] width 58 height 6
type input "86020.00"
type input "49.97"
select select "1597"
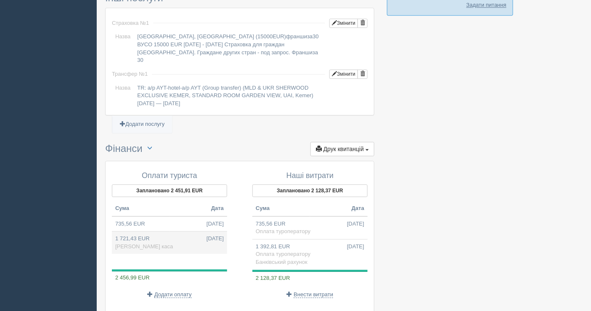
click at [125, 231] on div "Оплати туриста Заплановано 2 451,91 EUR Сума Дата 735,56 EUR 07.08.2025 1 721,4…" at bounding box center [174, 235] width 132 height 135
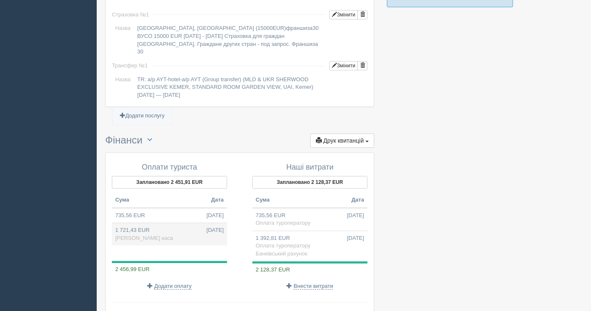
scroll to position [700, 0]
click at [152, 234] on span "Готівкова каса" at bounding box center [144, 237] width 58 height 6
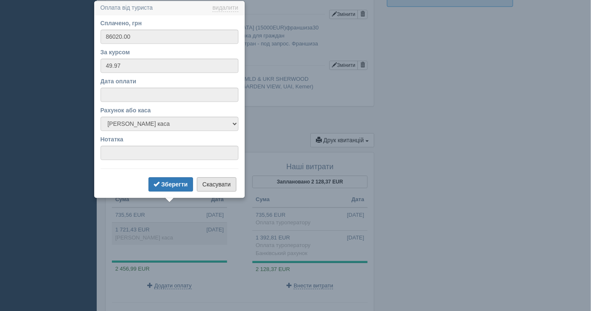
click at [207, 181] on button "Скасувати" at bounding box center [216, 184] width 39 height 14
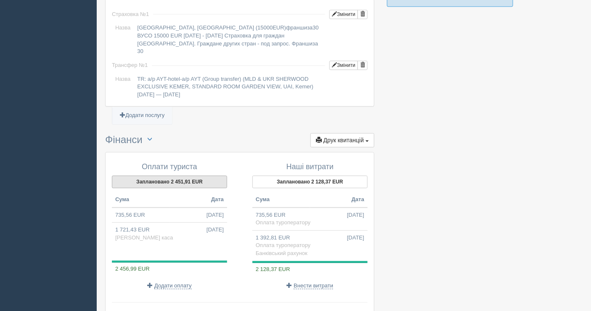
click at [191, 176] on button "Заплановано 2 451,91 EUR" at bounding box center [169, 182] width 115 height 13
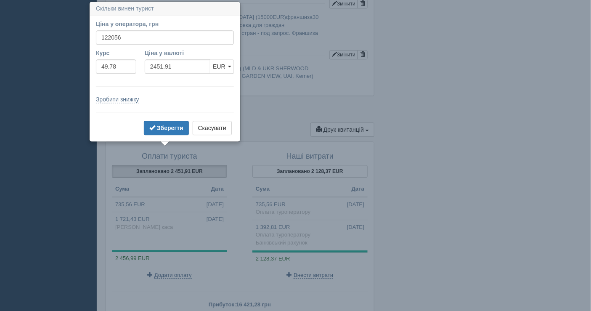
scroll to position [712, 0]
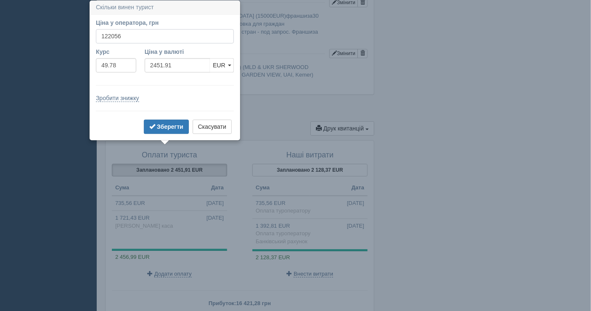
drag, startPoint x: 128, startPoint y: 37, endPoint x: 110, endPoint y: 34, distance: 17.5
click at [110, 34] on input "122056" at bounding box center [165, 36] width 138 height 14
drag, startPoint x: 135, startPoint y: 34, endPoint x: 109, endPoint y: 36, distance: 26.6
click at [109, 36] on input "12636056" at bounding box center [165, 36] width 138 height 14
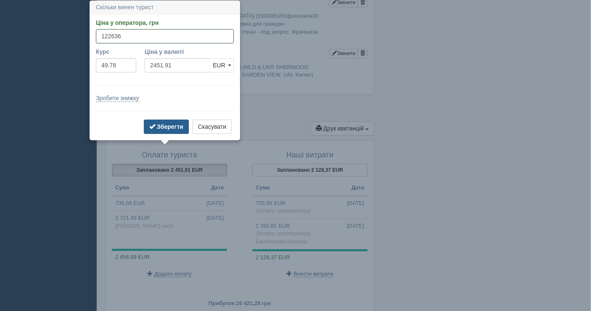
type input "122636"
type input "2463.56"
click at [165, 124] on b "Зберегти" at bounding box center [170, 126] width 27 height 7
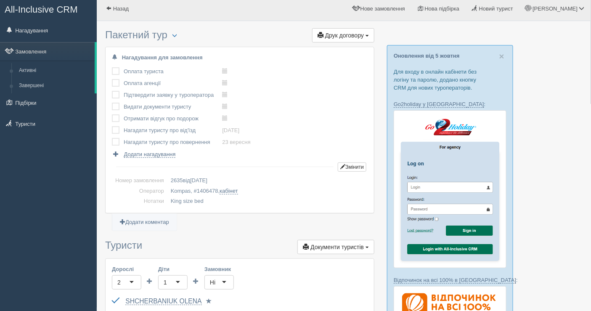
scroll to position [0, 0]
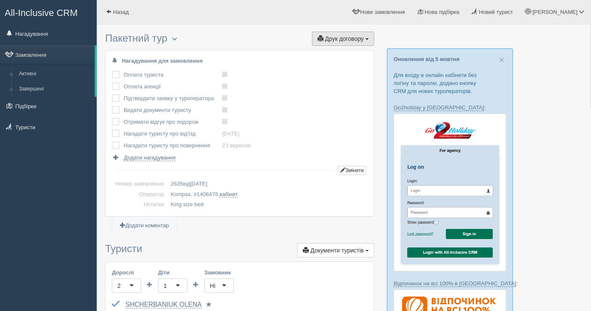
click at [355, 42] on button "Друк договору Друк" at bounding box center [343, 39] width 62 height 14
click at [337, 53] on link "Kompas" at bounding box center [341, 54] width 67 height 14
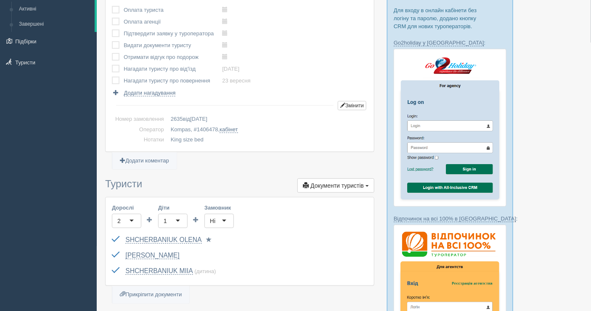
scroll to position [140, 0]
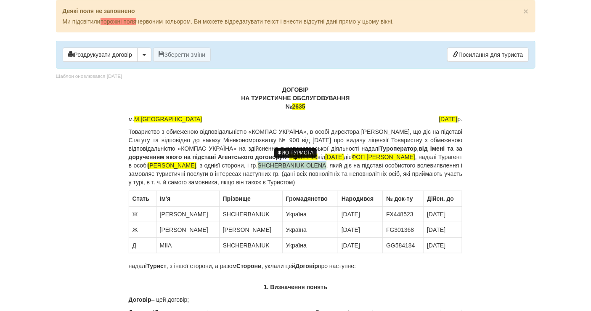
drag, startPoint x: 418, startPoint y: 163, endPoint x: 148, endPoint y: 173, distance: 270.1
click at [258, 169] on span "SHCHERBANIUK OLENA" at bounding box center [292, 165] width 69 height 7
drag, startPoint x: 415, startPoint y: 164, endPoint x: 171, endPoint y: 173, distance: 244.4
click at [171, 173] on p "Товариство з обмеженою відповідальністю «КОМПАС УКРАЇНА», в особі директора Сол…" at bounding box center [296, 157] width 334 height 59
copy span "Щербанюк Олена Олександрівна"
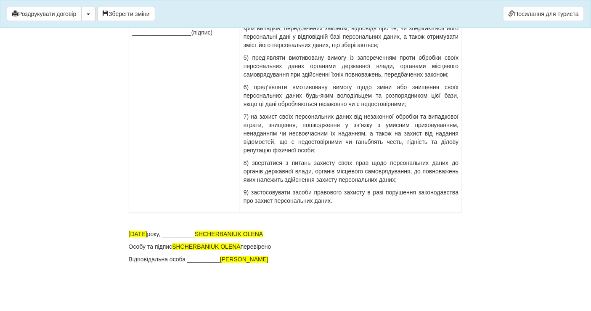
scroll to position [6016, 0]
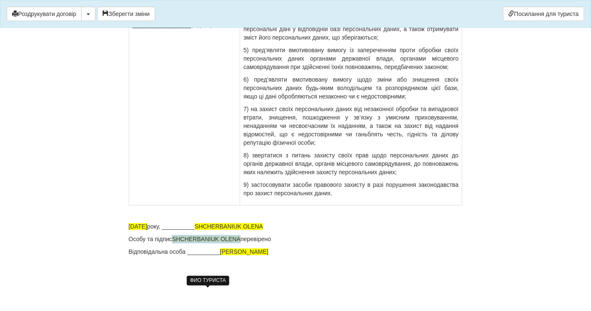
drag, startPoint x: 242, startPoint y: 242, endPoint x: 176, endPoint y: 239, distance: 66.6
click at [176, 239] on p "Особу та підпис SHCHERBANIUK OLENA перевірено" at bounding box center [296, 239] width 334 height 8
click at [232, 226] on span "SHCHERBANIUK OLENA" at bounding box center [229, 226] width 69 height 7
drag, startPoint x: 280, startPoint y: 225, endPoint x: 216, endPoint y: 226, distance: 64.8
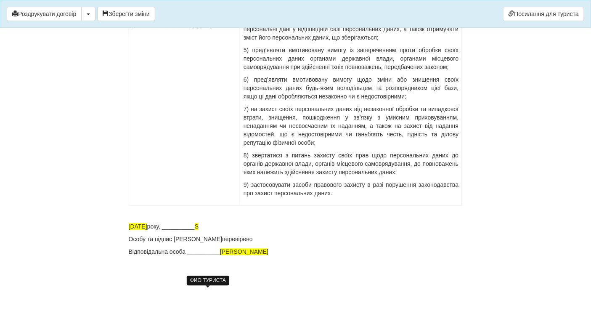
click at [317, 171] on p "8) звертатися з питань захисту своїх прав щодо персональних даних до органів де…" at bounding box center [351, 163] width 215 height 25
click at [213, 274] on div "ФИО ТУРИСТА" at bounding box center [208, 281] width 43 height 14
click at [214, 231] on p "07.08.2025 року, __________ S" at bounding box center [296, 226] width 334 height 8
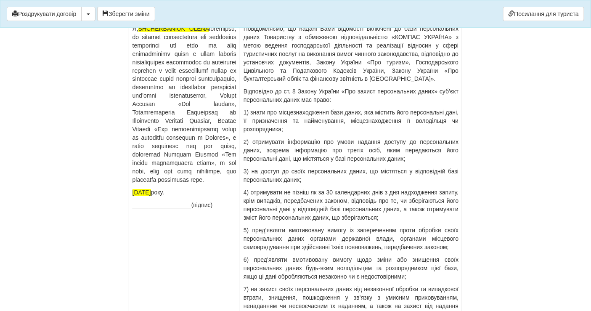
scroll to position [5782, 0]
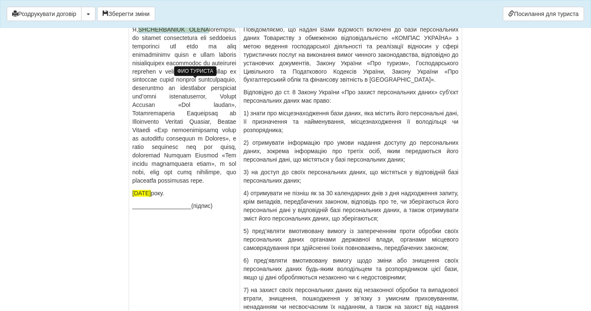
drag, startPoint x: 153, startPoint y: 82, endPoint x: 235, endPoint y: 83, distance: 82.1
click at [235, 83] on p "Я, SHCHERBANIUK OLENA" at bounding box center [185, 105] width 104 height 160
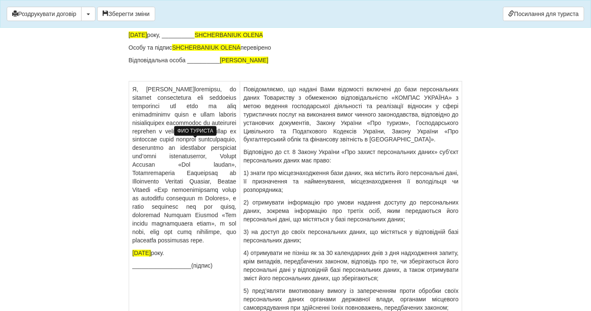
scroll to position [5688, 0]
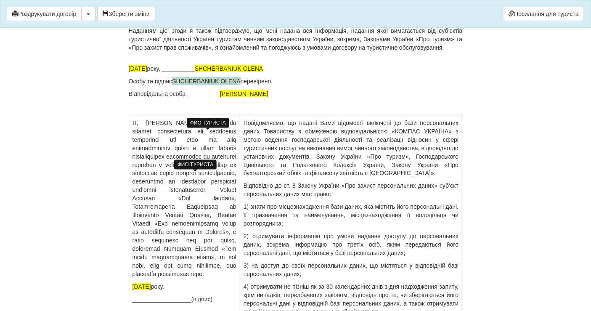
drag, startPoint x: 242, startPoint y: 133, endPoint x: 176, endPoint y: 135, distance: 66.5
click at [176, 85] on p "Особу та підпис SHCHERBANIUK OLENA перевірено" at bounding box center [296, 81] width 334 height 8
drag, startPoint x: 281, startPoint y: 122, endPoint x: 202, endPoint y: 120, distance: 79.2
click at [263, 22] on p "Наведена вище інформація також може надаватись третім особам, безпосередньо зад…" at bounding box center [296, 9] width 334 height 25
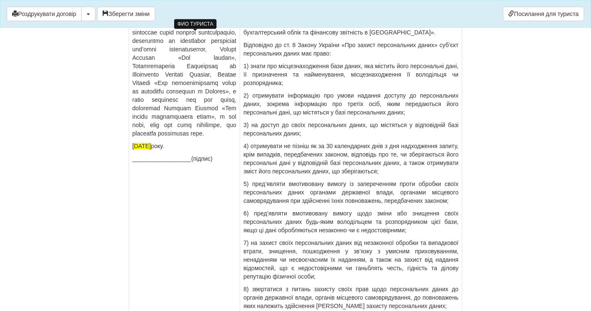
click at [238, 154] on td "Я, Щербанюк Олена Олександрівна 07.08.2025 року. __________________(підпис)" at bounding box center [184, 157] width 111 height 365
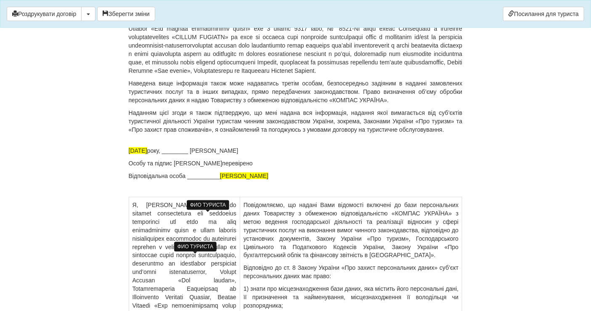
scroll to position [5595, 0]
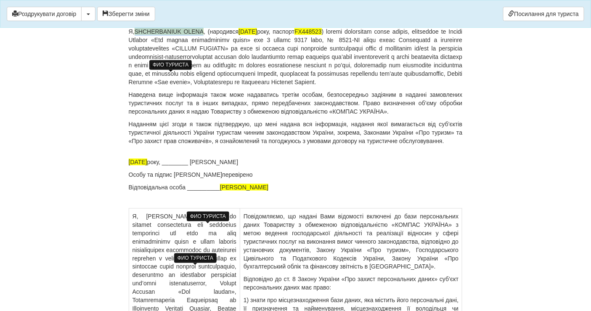
drag, startPoint x: 204, startPoint y: 75, endPoint x: 138, endPoint y: 75, distance: 66.5
click at [138, 35] on span "SHCHERBANIUK OLENA" at bounding box center [169, 31] width 69 height 7
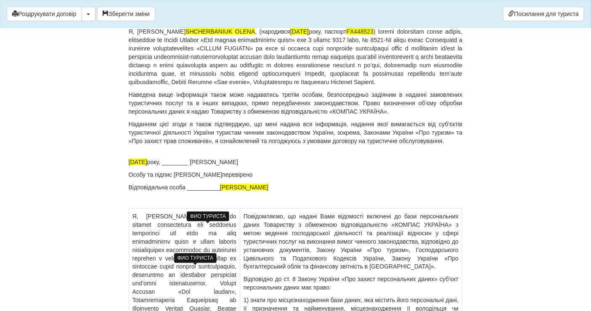
drag, startPoint x: 194, startPoint y: 229, endPoint x: 182, endPoint y: 227, distance: 12.3
click at [194, 179] on p "Особу та підпис Щербанюк Олена Олександрівна перевірено" at bounding box center [296, 175] width 334 height 8
click at [179, 166] on p "07.08.2025 року, ________ Щербанюк Олена Олександрівна" at bounding box center [296, 162] width 334 height 8
click at [207, 210] on div "ФИО ТУРИСТА" at bounding box center [208, 217] width 43 height 14
click at [207, 218] on div "ФИО ТУРИСТА" at bounding box center [208, 217] width 43 height 10
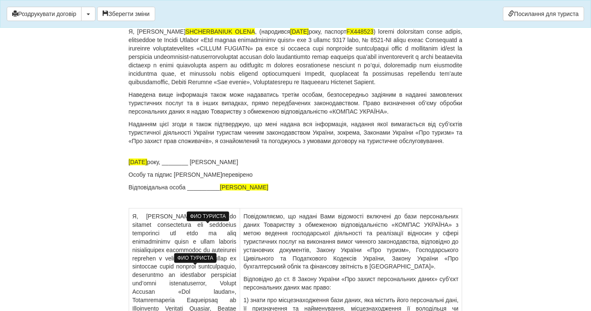
scroll to position [5454, 0]
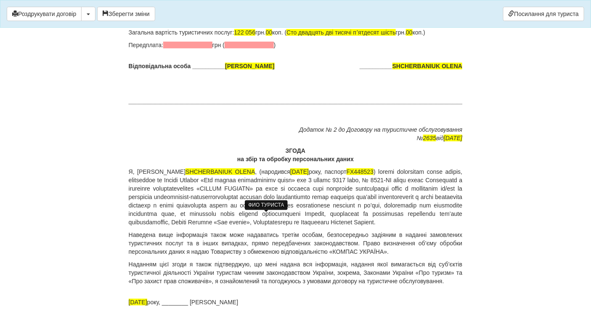
click at [255, 175] on span "SHCHERBANIUK OLENA" at bounding box center [220, 171] width 69 height 7
drag, startPoint x: 299, startPoint y: 218, endPoint x: 233, endPoint y: 216, distance: 66.1
click at [233, 175] on span "SHCHERBANIUK OLENA" at bounding box center [220, 171] width 69 height 7
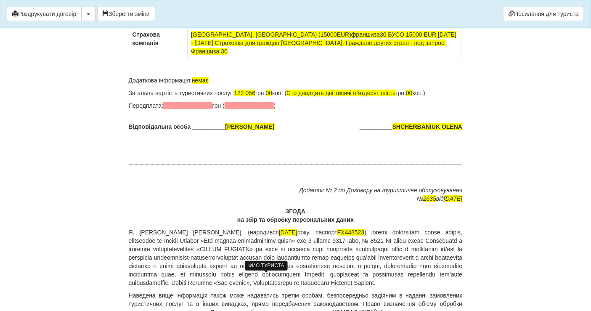
scroll to position [5314, 0]
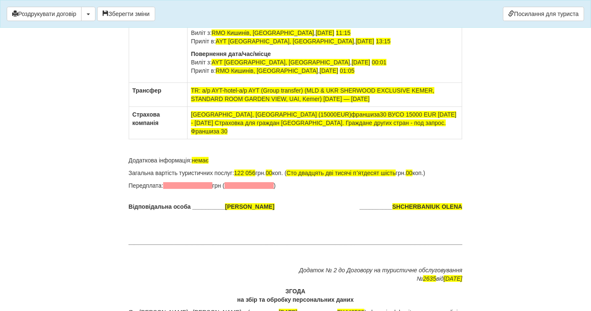
drag, startPoint x: 394, startPoint y: 251, endPoint x: 469, endPoint y: 252, distance: 74.9
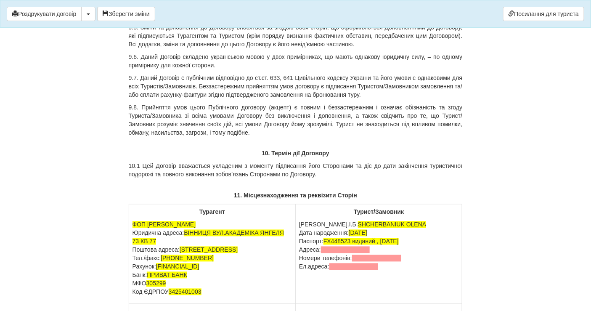
scroll to position [4706, 0]
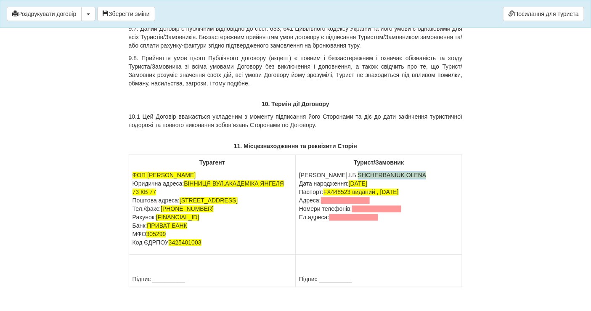
drag, startPoint x: 317, startPoint y: 224, endPoint x: 385, endPoint y: 224, distance: 68.2
click at [385, 222] on p "П.І.Б. SHCHERBANIUK OLENA Дата народження: 04.06.1985 Паспорт: FX448523 виданий…" at bounding box center [379, 196] width 160 height 51
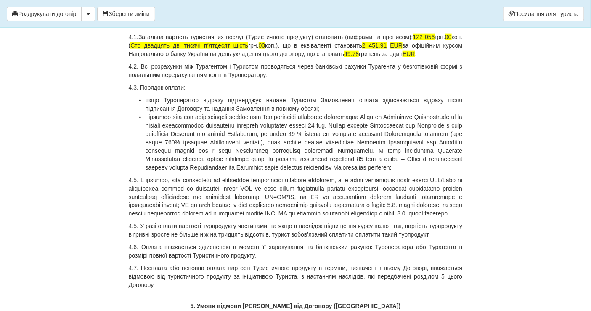
scroll to position [2367, 0]
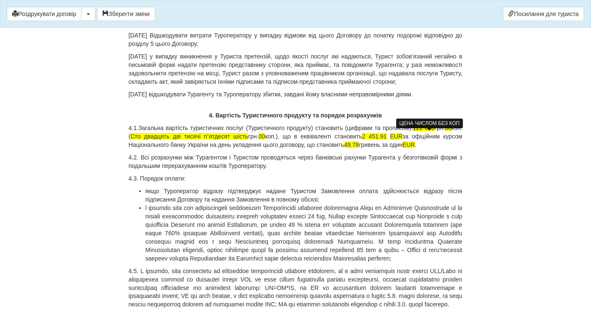
click at [434, 131] on span "122 056" at bounding box center [424, 128] width 22 height 7
click at [222, 140] on span "Сто двадцять дві тисячі пʼятдесят шість" at bounding box center [190, 136] width 118 height 7
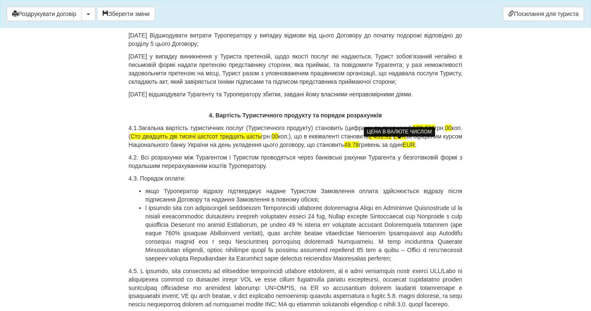
click at [392, 140] on span "2 451.91" at bounding box center [380, 136] width 23 height 7
click at [392, 140] on span "2 463.91" at bounding box center [380, 136] width 23 height 7
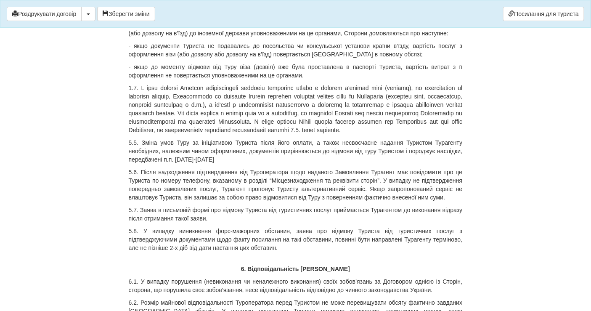
scroll to position [2890, 0]
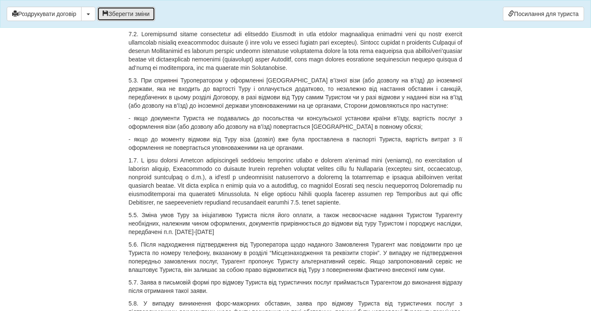
click at [120, 16] on button "Зберегти зміни" at bounding box center [126, 14] width 58 height 14
click at [93, 14] on button "button" at bounding box center [88, 14] width 14 height 14
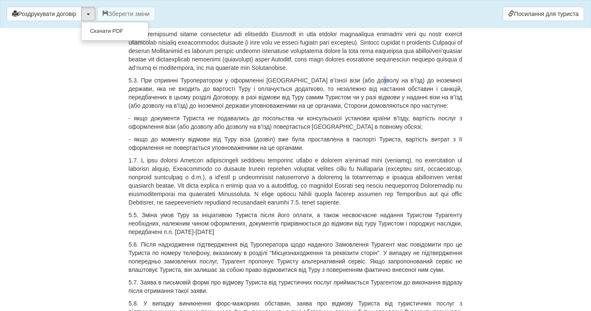
click at [369, 99] on div "ДОГОВІР НА ТУРИСТИЧНЕ ОБСЛУГОВУВАННЯ № 2635 м. М.ВІННИЦЯ 07.08.2025 р. Товарист…" at bounding box center [296, 250] width 334 height 6182
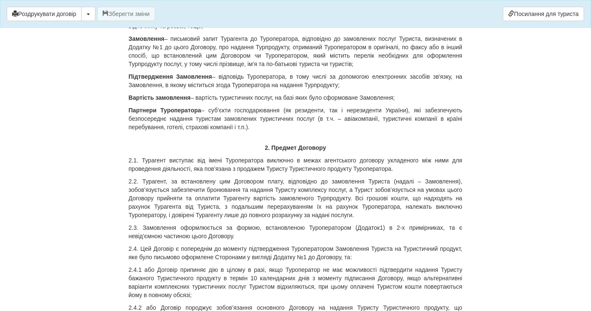
scroll to position [0, 0]
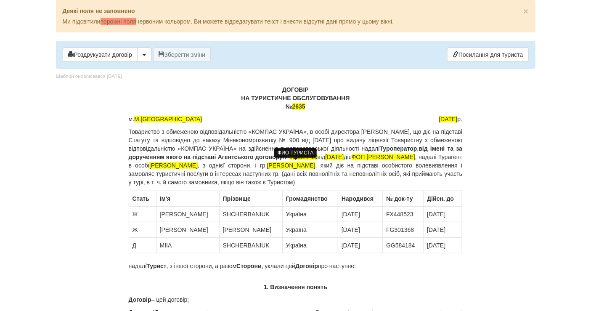
click at [314, 107] on p "ДОГОВІР НА ТУРИСТИЧНЕ ОБСЛУГОВУВАННЯ № 2635" at bounding box center [296, 97] width 334 height 25
click at [187, 51] on button "Зберегти зміни" at bounding box center [182, 55] width 58 height 14
click at [143, 48] on button "button" at bounding box center [144, 55] width 14 height 14
click at [152, 68] on link "Скачати PDF" at bounding box center [171, 72] width 67 height 14
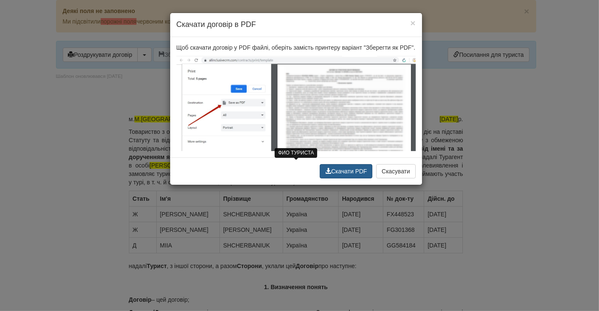
click at [337, 167] on button "Скачати PDF" at bounding box center [346, 171] width 53 height 14
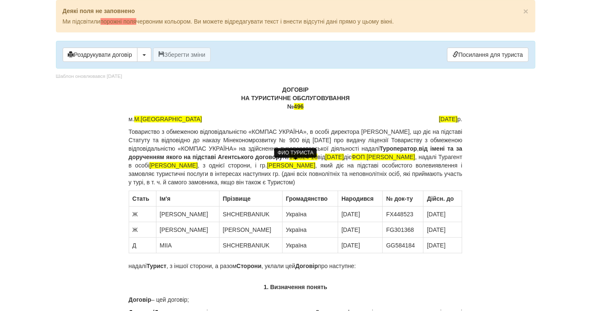
click at [0, 94] on body "× Деякі поля не заповнено Ми підсвітили порожні поля червоним кольором. Ви може…" at bounding box center [295, 155] width 591 height 311
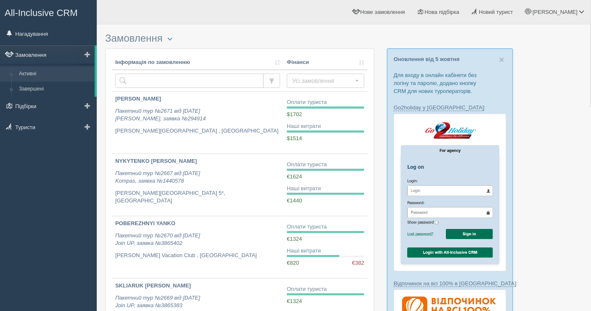
click at [21, 52] on link "Замовлення" at bounding box center [47, 54] width 95 height 19
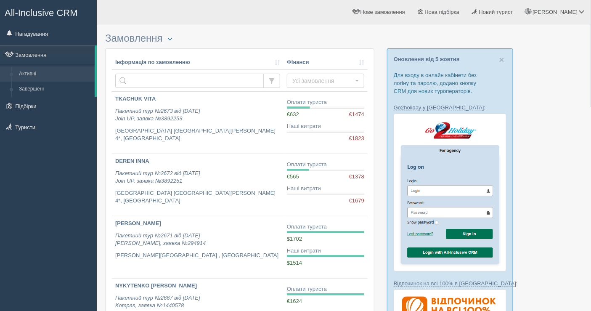
click at [9, 173] on div "All-Inclusive CRM Нагадування Замовлення Активні Завершені" at bounding box center [48, 155] width 97 height 311
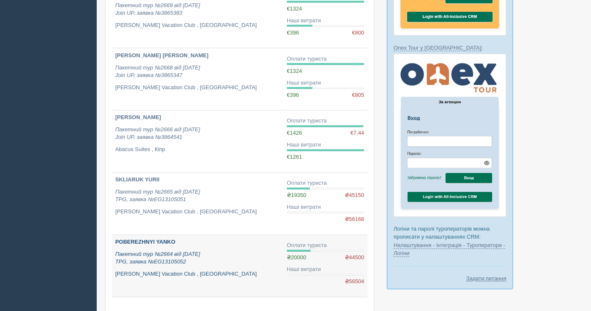
scroll to position [503, 0]
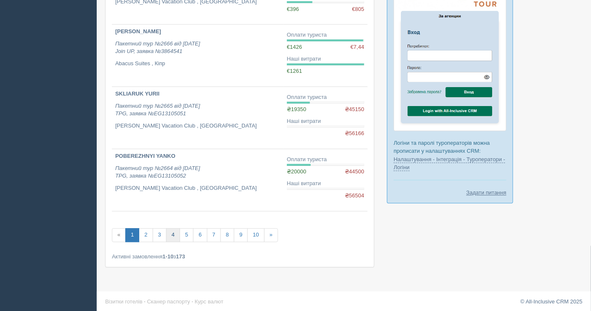
click at [170, 233] on link "4" at bounding box center [173, 236] width 14 height 14
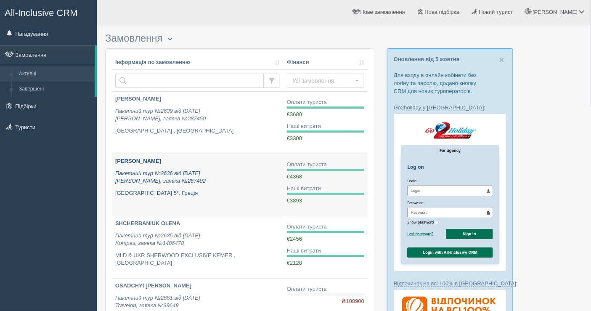
click at [182, 189] on p "Akasha Beach Hotel & Spa 5*, Греція" at bounding box center [197, 193] width 165 height 8
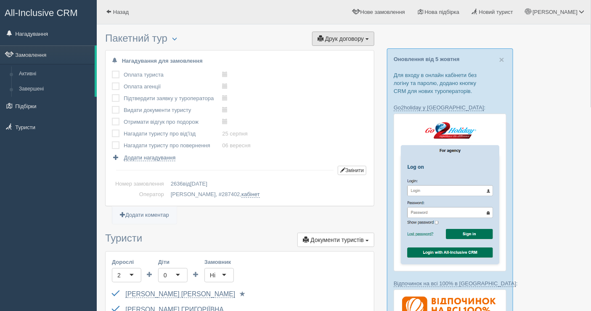
click at [338, 36] on span "Друк договору" at bounding box center [344, 38] width 39 height 7
click at [333, 49] on link "Alf" at bounding box center [341, 54] width 67 height 14
click at [354, 37] on span "Друк договору" at bounding box center [344, 38] width 39 height 7
click at [332, 54] on link "Alf" at bounding box center [341, 54] width 67 height 14
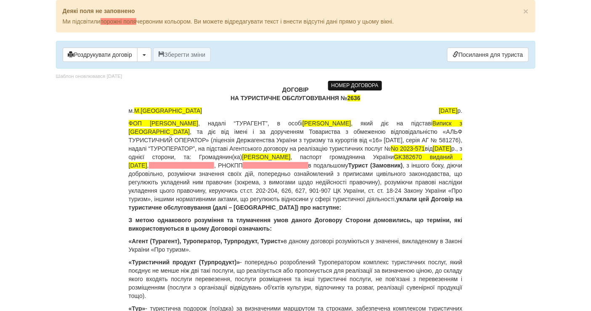
click at [353, 95] on span "2636" at bounding box center [354, 98] width 13 height 7
click at [361, 98] on span "2636" at bounding box center [354, 98] width 13 height 7
click at [363, 94] on p "ДОГОВІР НА ТУРИСТИЧНЕ ОБСЛУГОВУВАННЯ № 2636" at bounding box center [296, 93] width 334 height 17
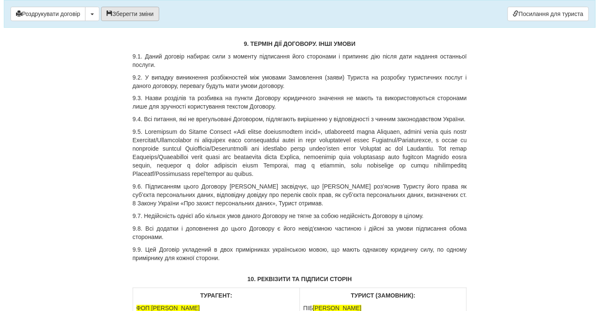
scroll to position [5645, 0]
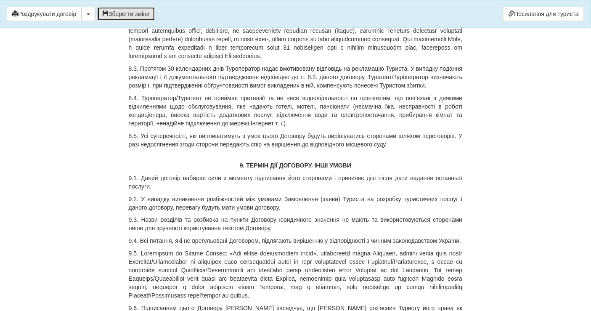
click at [129, 15] on button "Зберегти зміни" at bounding box center [126, 14] width 58 height 14
click at [91, 13] on button "button" at bounding box center [88, 14] width 14 height 14
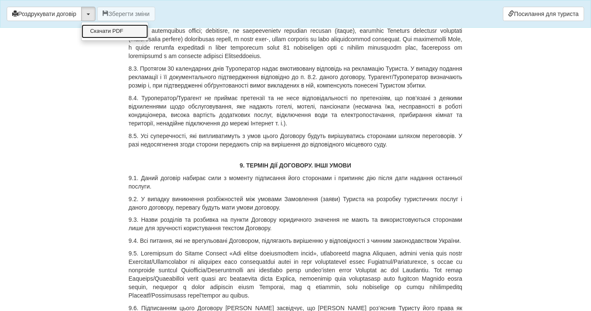
click at [104, 32] on link "Скачати PDF" at bounding box center [115, 31] width 67 height 14
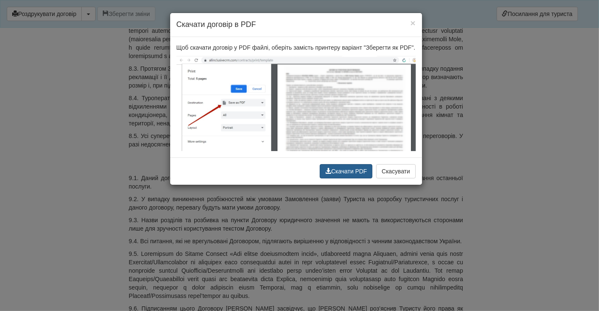
click at [335, 172] on button "Скачати PDF" at bounding box center [346, 171] width 53 height 14
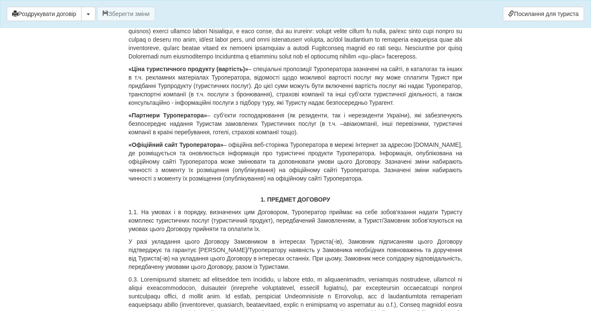
scroll to position [0, 0]
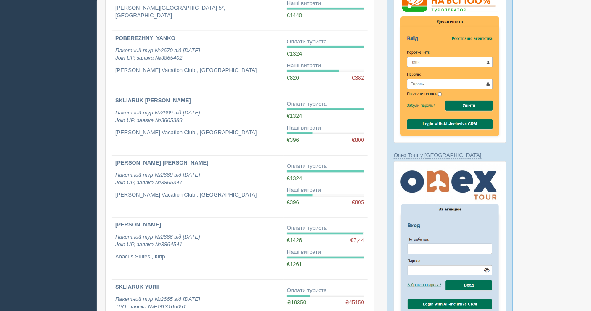
scroll to position [421, 0]
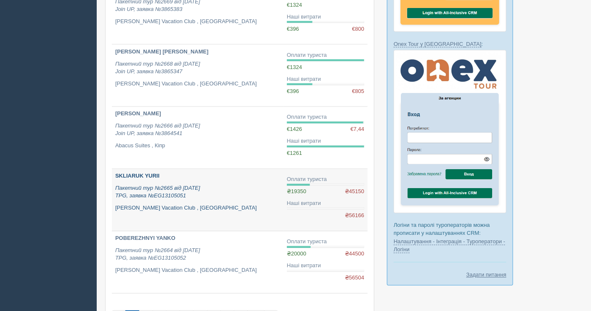
scroll to position [503, 0]
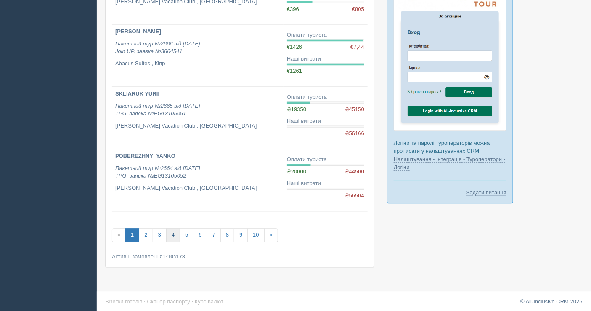
click at [173, 236] on link "4" at bounding box center [173, 236] width 14 height 14
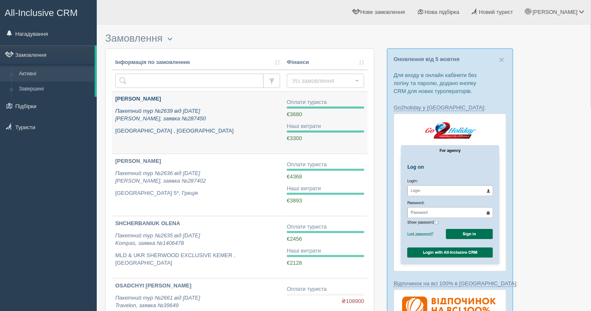
click at [159, 127] on p "[GEOGRAPHIC_DATA] , [GEOGRAPHIC_DATA]" at bounding box center [197, 131] width 165 height 8
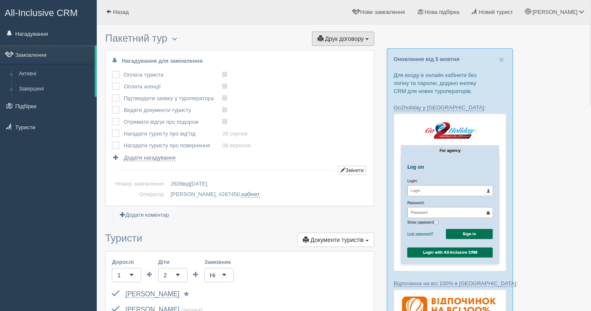
click at [338, 37] on span "Друк договору" at bounding box center [344, 38] width 39 height 7
click at [338, 49] on link "[PERSON_NAME]" at bounding box center [341, 54] width 67 height 14
click at [33, 56] on link "Замовлення" at bounding box center [47, 54] width 95 height 19
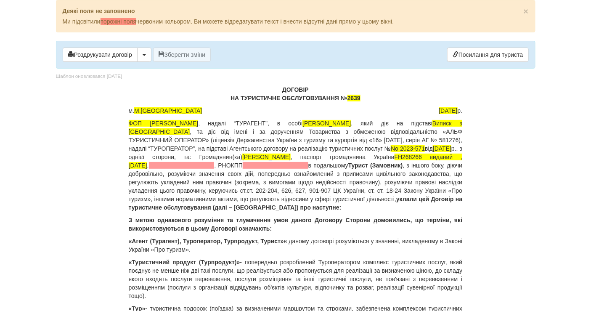
click at [360, 93] on p "ДОГОВІР НА ТУРИСТИЧНЕ ОБСЛУГОВУВАННЯ № 2639" at bounding box center [296, 93] width 334 height 17
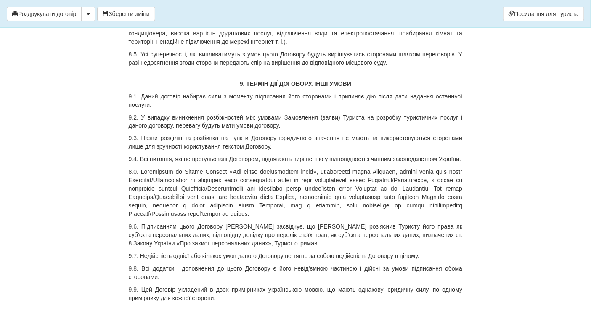
scroll to position [5707, 0]
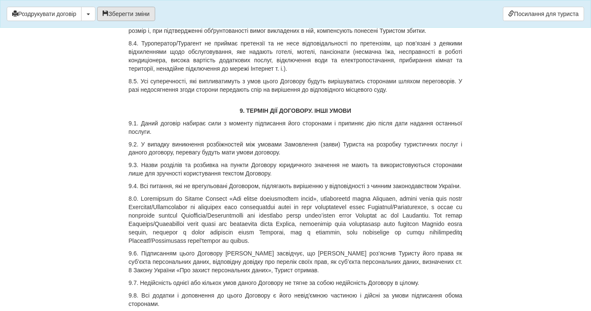
click at [137, 8] on button "Зберегти зміни" at bounding box center [126, 14] width 58 height 14
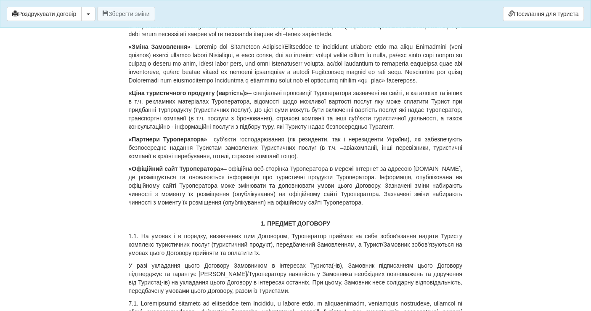
scroll to position [0, 0]
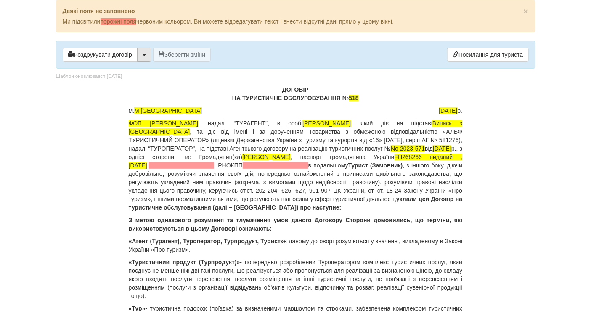
click at [144, 51] on button "button" at bounding box center [144, 55] width 14 height 14
click at [155, 71] on link "Скачати PDF" at bounding box center [171, 72] width 67 height 14
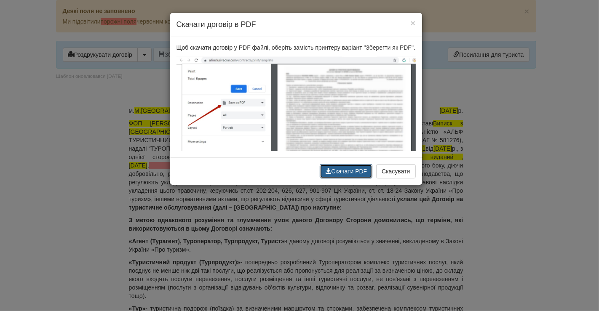
click at [347, 175] on button "Скачати PDF" at bounding box center [346, 171] width 53 height 14
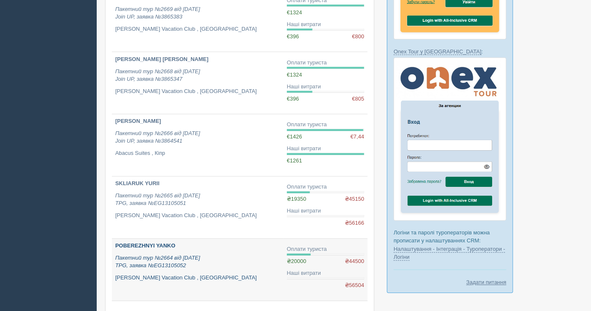
scroll to position [503, 0]
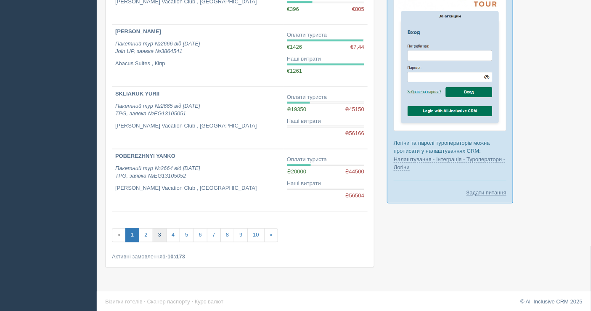
click at [157, 236] on link "3" at bounding box center [160, 236] width 14 height 14
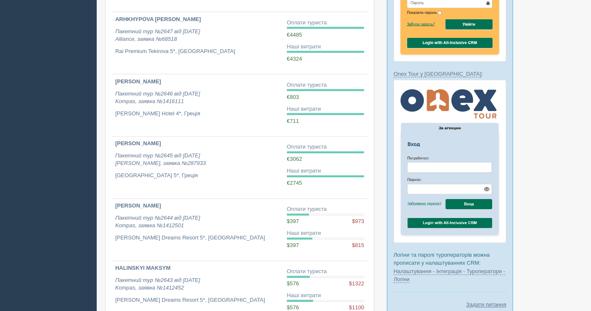
scroll to position [503, 0]
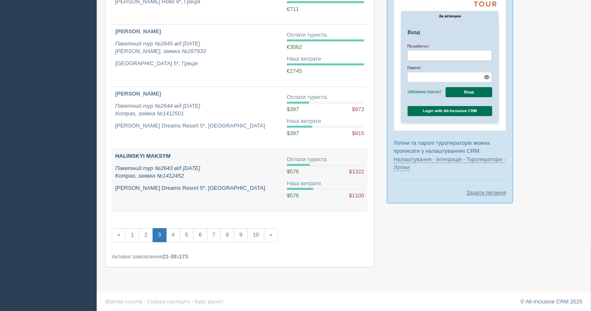
click at [237, 165] on p "Пакетний тур №2643 від [DATE] Kompas, заявка №1412452" at bounding box center [197, 173] width 165 height 16
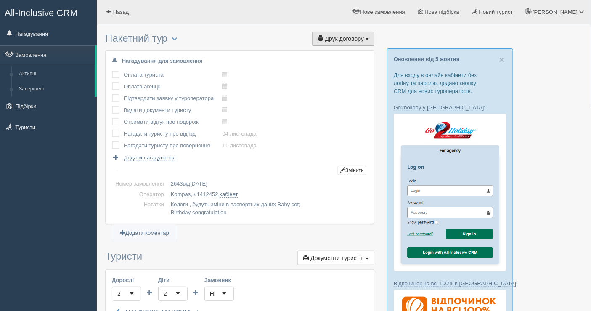
click at [349, 41] on span "Друк договору" at bounding box center [344, 38] width 39 height 7
click at [336, 49] on link "Kompas" at bounding box center [341, 54] width 67 height 14
click at [346, 42] on button "Друк договору Друк" at bounding box center [343, 39] width 62 height 14
click at [342, 54] on link "Kompas" at bounding box center [341, 54] width 67 height 14
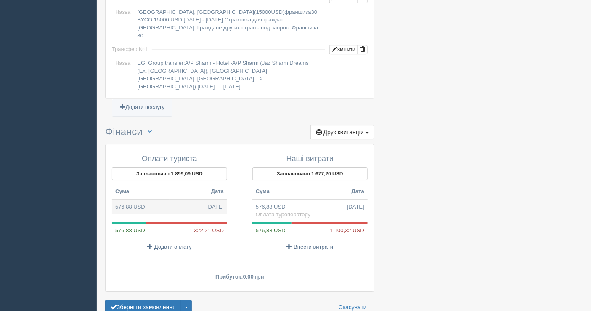
scroll to position [860, 0]
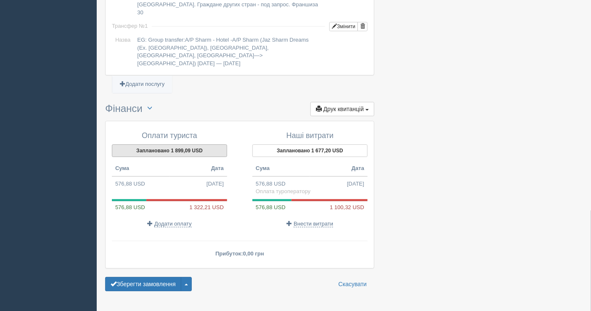
click at [168, 144] on button "Заплановано 1 899,09 USD" at bounding box center [169, 150] width 115 height 13
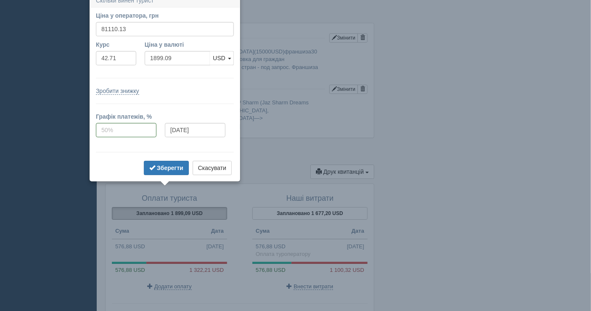
scroll to position [790, 0]
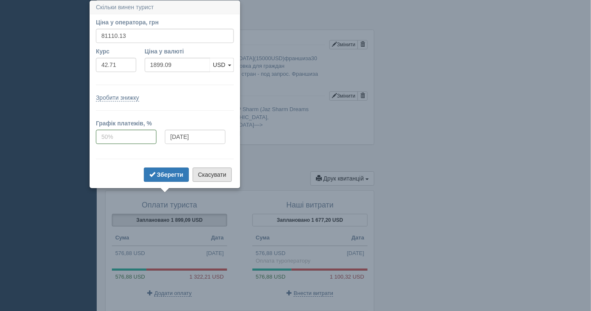
click at [210, 173] on button "Скасувати" at bounding box center [212, 175] width 39 height 14
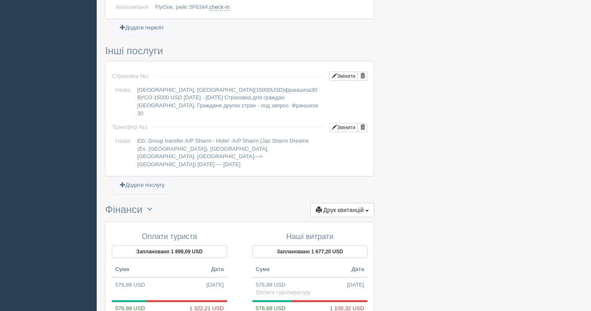
scroll to position [743, 0]
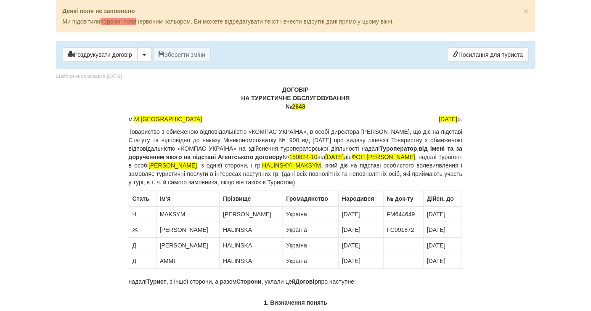
click at [311, 107] on p "ДОГОВІР НА ТУРИСТИЧНЕ ОБСЛУГОВУВАННЯ № 2643" at bounding box center [296, 97] width 334 height 25
click at [319, 98] on p "ДОГОВІР НА ТУРИСТИЧНЕ ОБСЛУГОВУВАННЯ № 2643" at bounding box center [296, 97] width 334 height 25
click at [311, 107] on p "ДОГОВІР НА ТУРИСТИЧНЕ ОБСЛУГОВУВАННЯ № 2643" at bounding box center [296, 97] width 334 height 25
drag, startPoint x: 403, startPoint y: 161, endPoint x: 460, endPoint y: 163, distance: 56.9
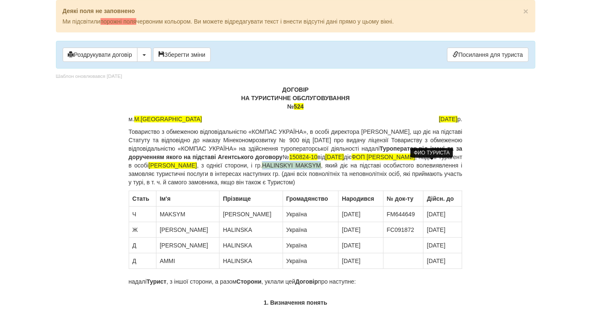
click at [321, 163] on span "HALINSKYI MAKSYM" at bounding box center [291, 165] width 59 height 7
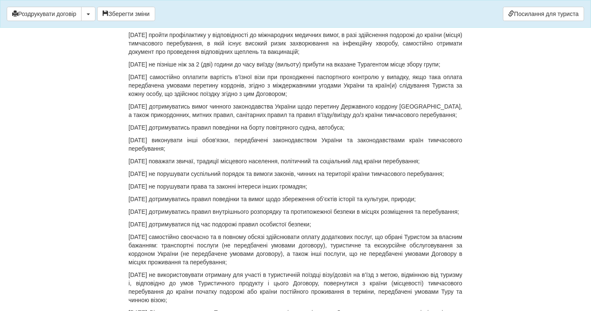
scroll to position [2432, 0]
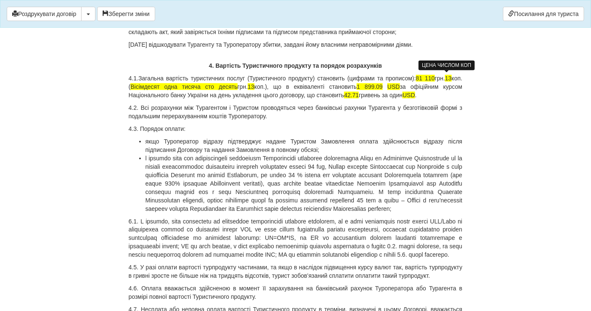
click at [449, 75] on span "13" at bounding box center [448, 78] width 7 height 7
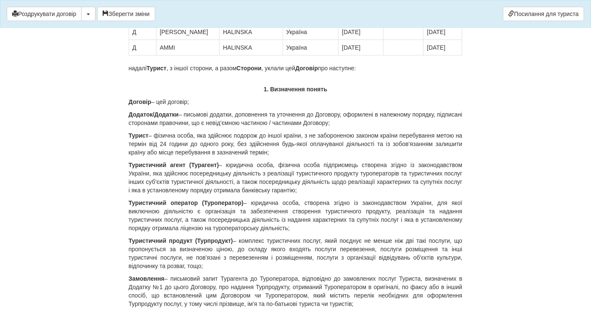
scroll to position [0, 0]
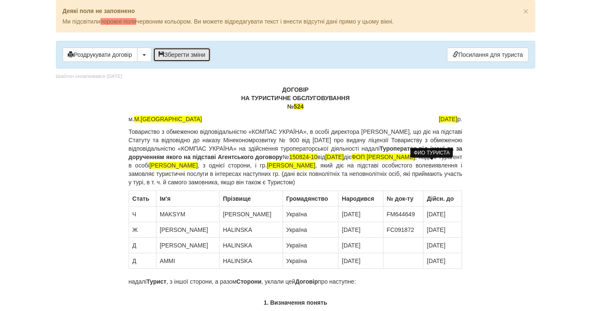
click at [185, 56] on button "Зберегти зміни" at bounding box center [182, 55] width 58 height 14
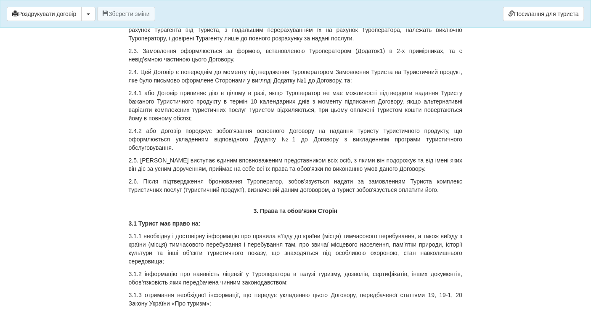
scroll to position [608, 0]
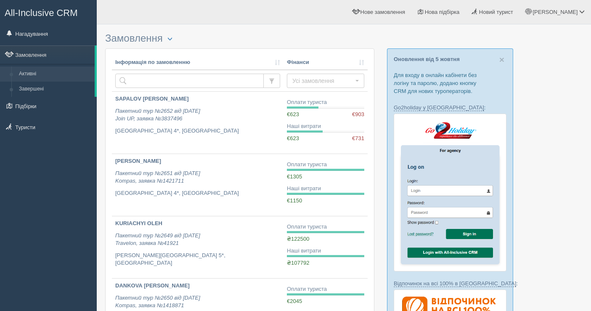
scroll to position [502, 0]
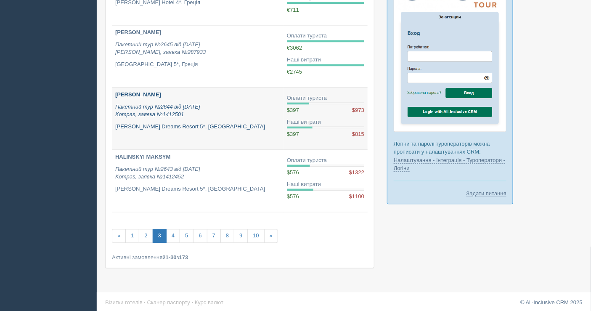
click at [152, 129] on link "[PERSON_NAME] Пакетний тур №2644 від [DATE] Kompas, заявка №1412501 [PERSON_NAM…" at bounding box center [198, 119] width 172 height 62
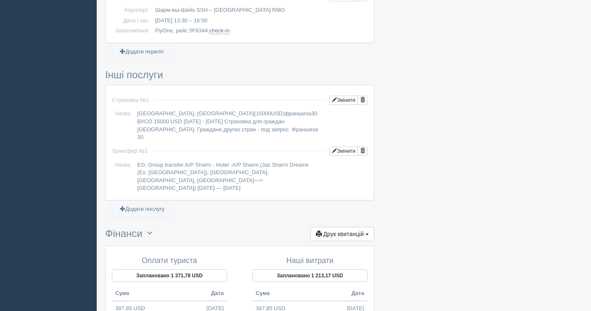
scroll to position [795, 0]
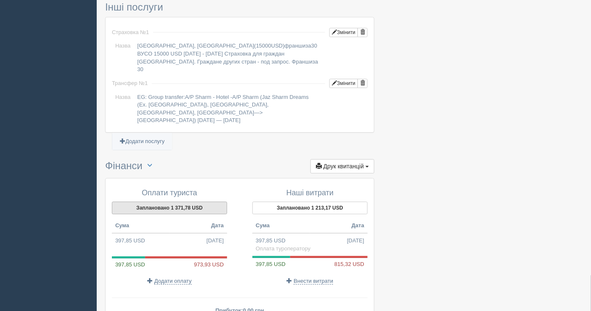
click at [157, 202] on button "Заплановано 1 371,78 USD" at bounding box center [169, 208] width 115 height 13
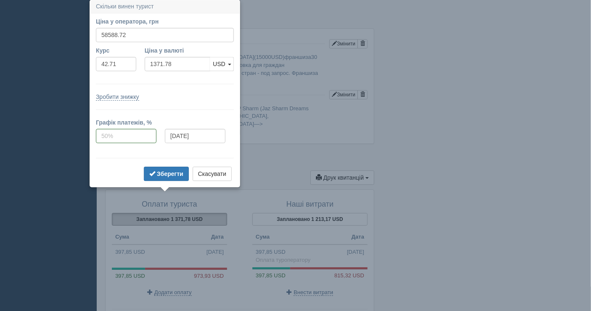
scroll to position [782, 0]
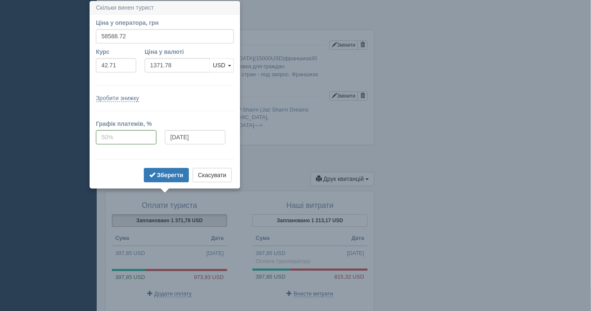
drag, startPoint x: 210, startPoint y: 174, endPoint x: 199, endPoint y: 165, distance: 14.4
click at [210, 174] on button "Скасувати" at bounding box center [212, 175] width 39 height 14
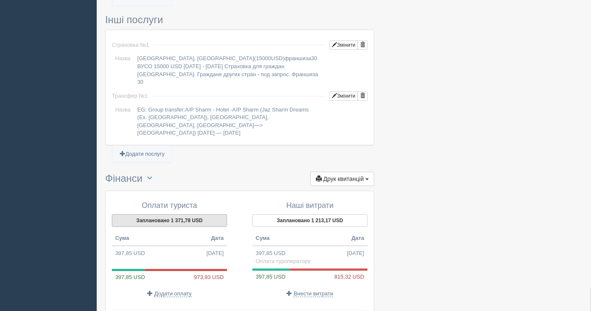
click at [184, 214] on button "Заплановано 1 371,78 USD" at bounding box center [169, 220] width 115 height 13
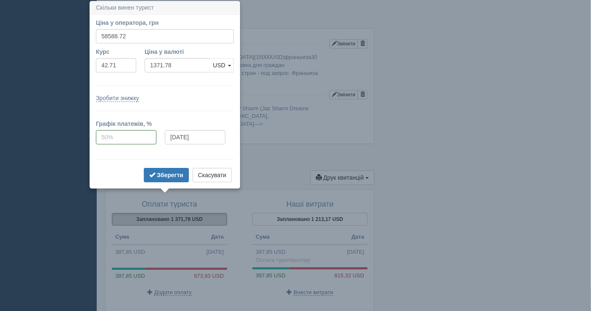
scroll to position [784, 0]
click at [140, 36] on input "58588.72" at bounding box center [165, 36] width 138 height 14
click at [114, 37] on input "58588.72" at bounding box center [165, 36] width 138 height 14
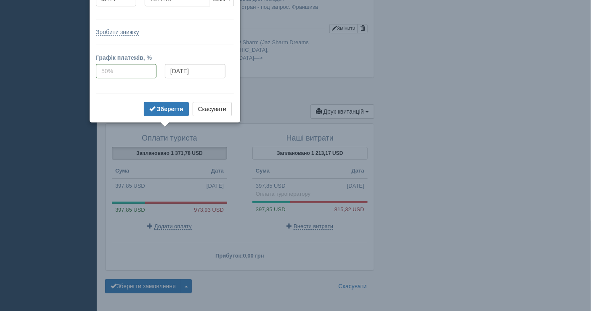
scroll to position [852, 0]
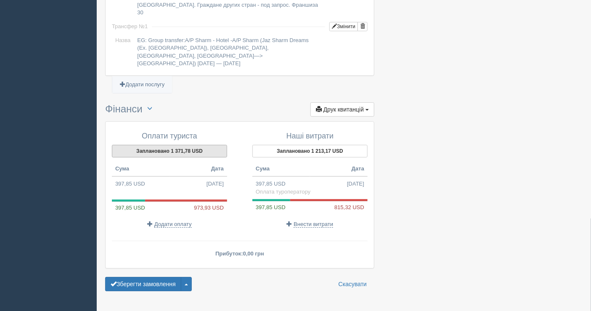
click at [180, 145] on button "Заплановано 1 371,78 USD" at bounding box center [169, 151] width 115 height 13
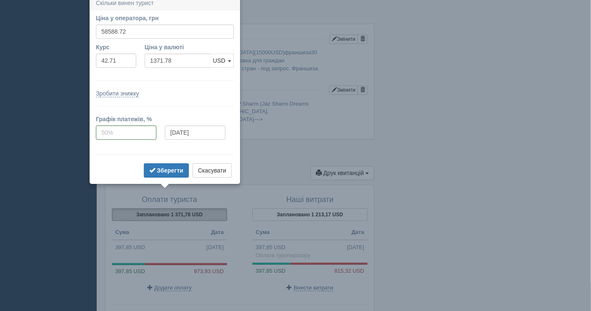
scroll to position [784, 0]
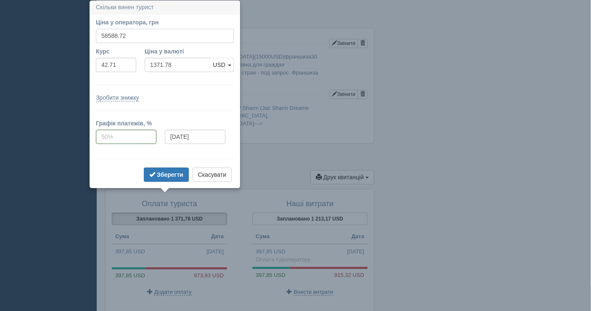
click at [131, 37] on input "58588.72" at bounding box center [165, 36] width 138 height 14
click at [132, 37] on input "58588.72" at bounding box center [165, 36] width 138 height 14
type input "58600"
type input "1372.04"
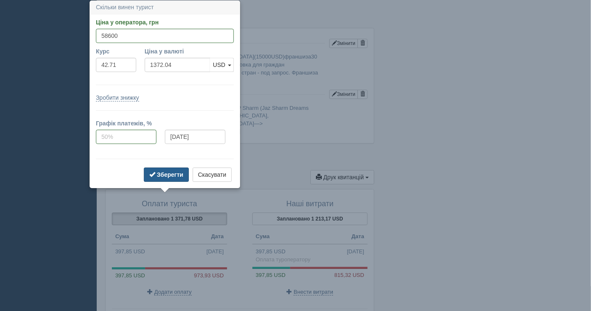
click at [158, 174] on b "Зберегти" at bounding box center [170, 174] width 27 height 7
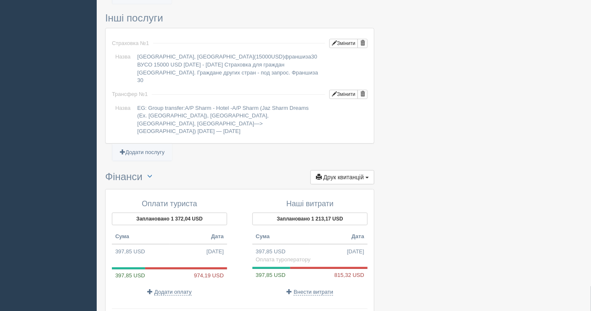
scroll to position [852, 0]
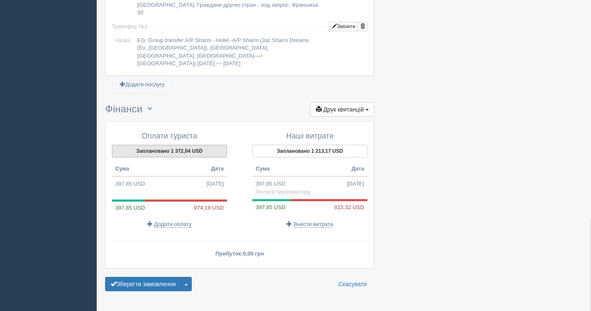
click at [171, 145] on button "Заплановано 1 372,04 USD" at bounding box center [169, 151] width 115 height 13
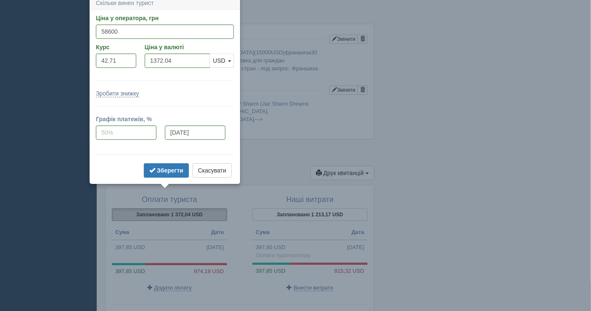
scroll to position [784, 0]
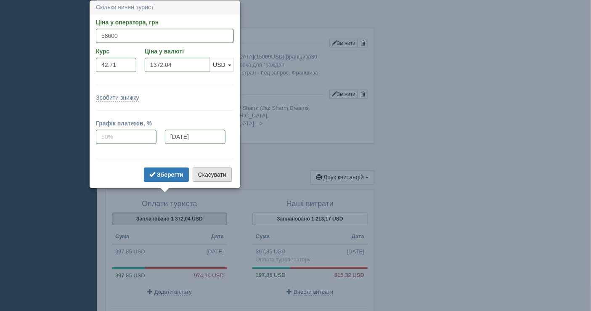
click at [197, 172] on button "Скасувати" at bounding box center [212, 175] width 39 height 14
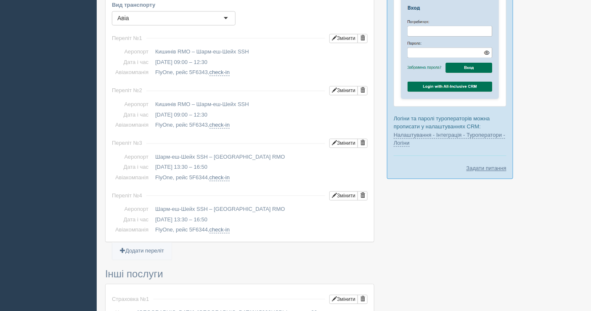
scroll to position [525, 0]
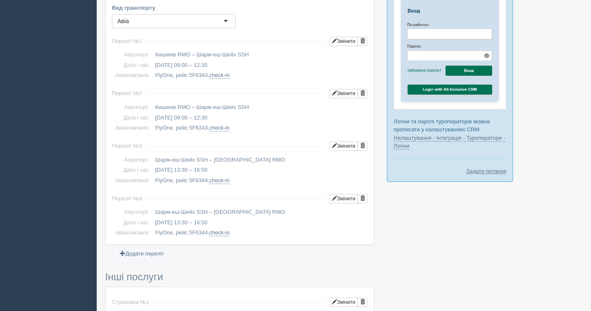
click at [546, 211] on div at bounding box center [344, 63] width 478 height 1119
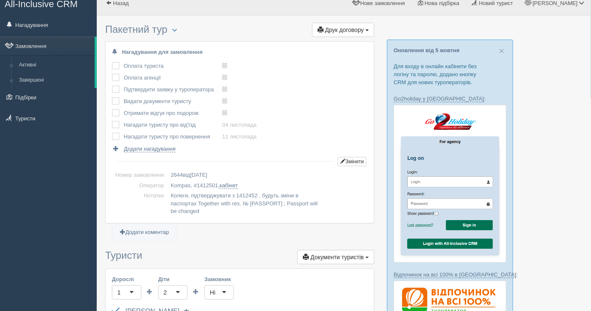
scroll to position [0, 0]
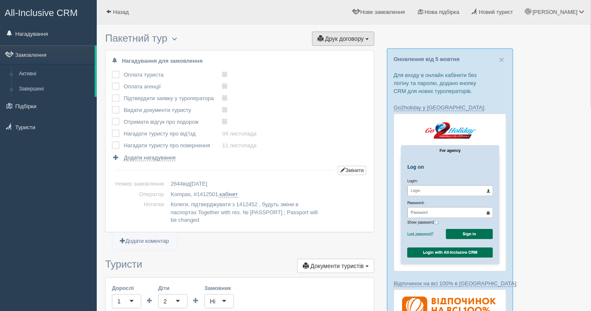
click at [336, 37] on span "Друк договору" at bounding box center [344, 38] width 39 height 7
click at [336, 52] on link "Kompas" at bounding box center [341, 54] width 67 height 14
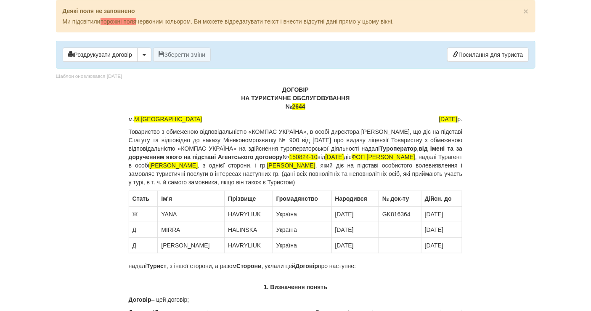
click at [306, 108] on span "2644" at bounding box center [299, 106] width 13 height 7
click at [187, 55] on button "Зберегти зміни" at bounding box center [182, 55] width 58 height 14
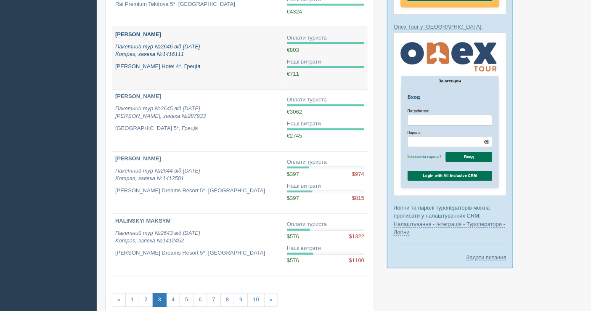
scroll to position [409, 0]
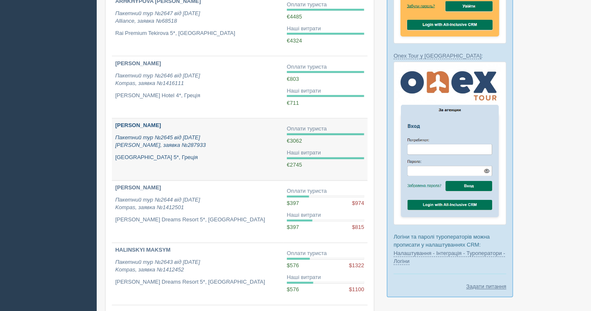
click at [229, 134] on p "Пакетний тур №2645 від [DATE] [PERSON_NAME], заявка №287933" at bounding box center [197, 142] width 165 height 16
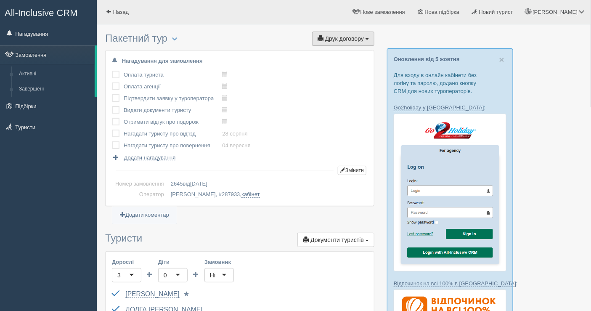
click at [331, 37] on span "Друк договору" at bounding box center [344, 38] width 39 height 7
click at [329, 48] on link "[PERSON_NAME]" at bounding box center [341, 54] width 67 height 14
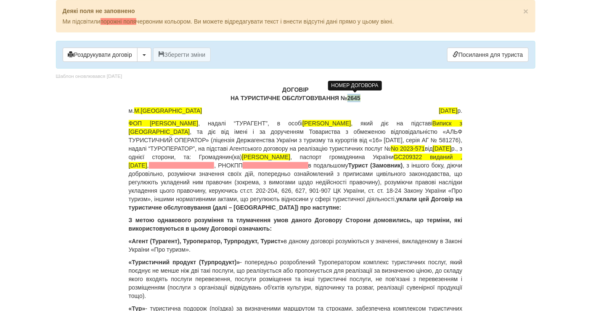
drag, startPoint x: 365, startPoint y: 96, endPoint x: 350, endPoint y: 94, distance: 14.8
click at [350, 94] on p "ДОГОВІР НА ТУРИСТИЧНЕ ОБСЛУГОВУВАННЯ № 2645" at bounding box center [296, 93] width 334 height 17
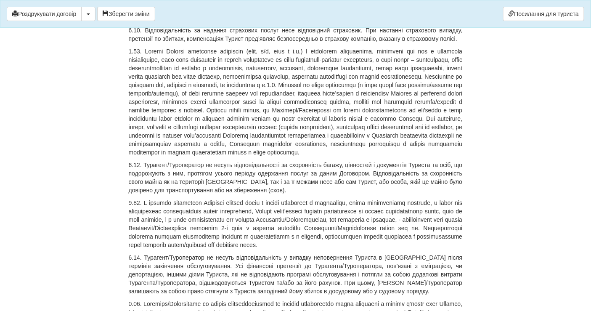
scroll to position [4678, 0]
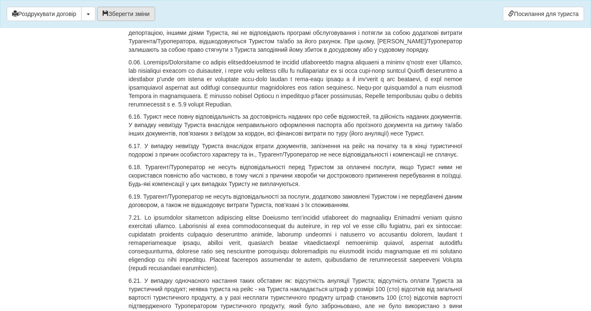
click at [138, 19] on button "Зберегти зміни" at bounding box center [126, 14] width 58 height 14
click at [89, 14] on span "button" at bounding box center [88, 14] width 3 height 2
click at [98, 35] on link "Скачати PDF" at bounding box center [115, 31] width 67 height 14
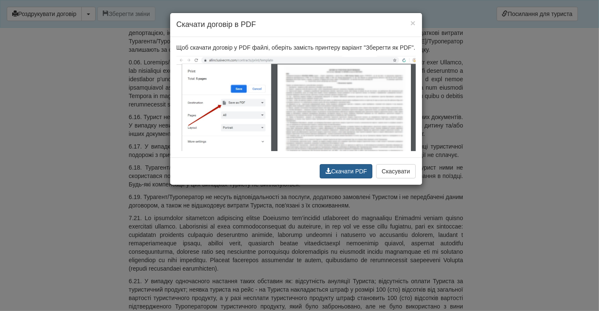
click at [349, 172] on button "Скачати PDF" at bounding box center [346, 171] width 53 height 14
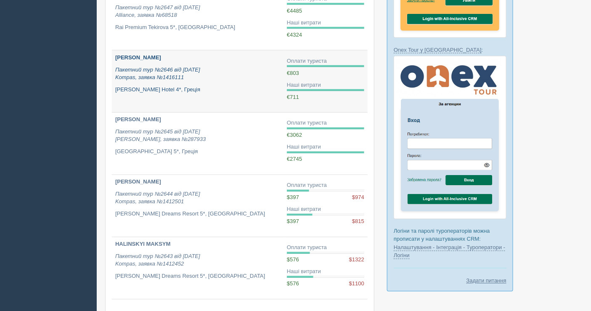
scroll to position [409, 0]
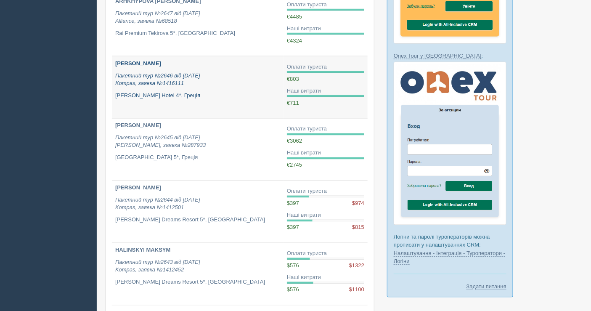
click at [171, 80] on icon "Пакетний тур №2646 від [DATE] Kompas, заявка №1416111" at bounding box center [157, 79] width 85 height 14
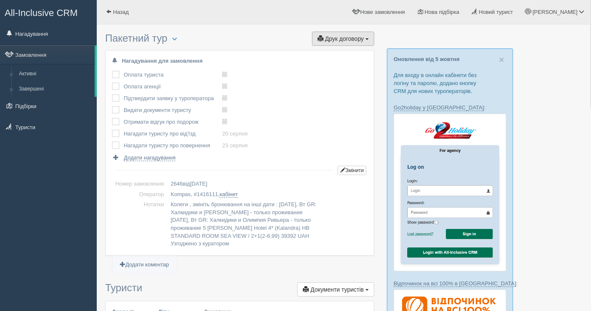
click at [336, 44] on button "Друк договору Друк" at bounding box center [343, 39] width 62 height 14
click at [333, 50] on link "Kompas" at bounding box center [341, 54] width 67 height 14
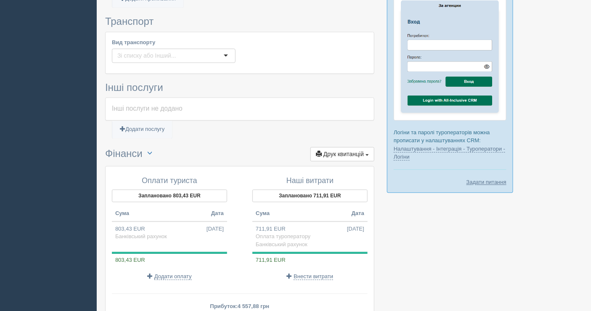
scroll to position [583, 0]
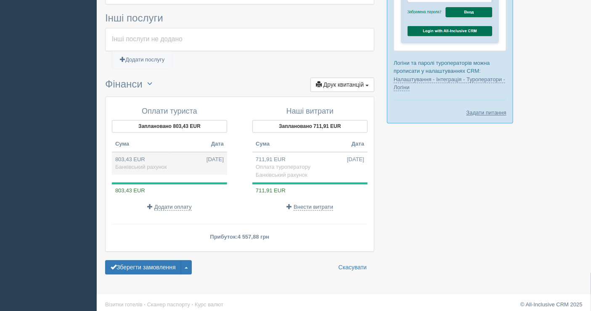
click at [174, 156] on td "803,43 EUR 18.08.2025 Банківський рахунок" at bounding box center [169, 163] width 115 height 23
type input "40011.00"
type input "49.80"
select select "1598"
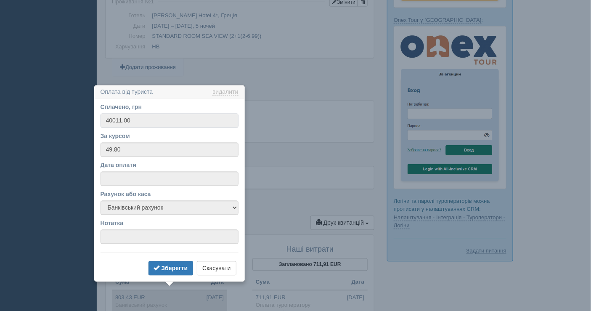
scroll to position [530, 0]
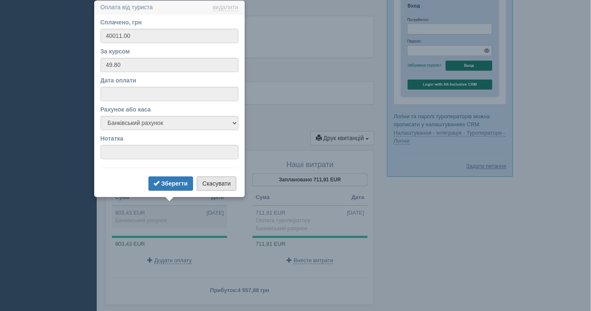
click at [218, 181] on button "Скасувати" at bounding box center [216, 184] width 39 height 14
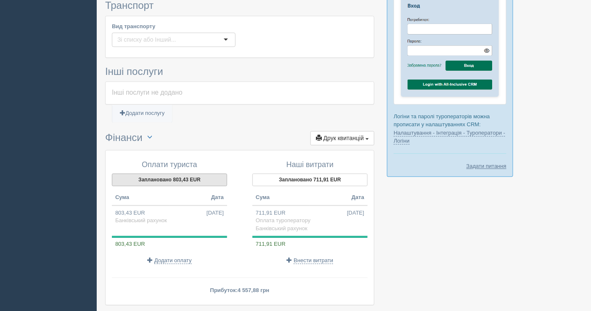
click at [170, 175] on button "Заплановано 803,43 EUR" at bounding box center [169, 180] width 115 height 13
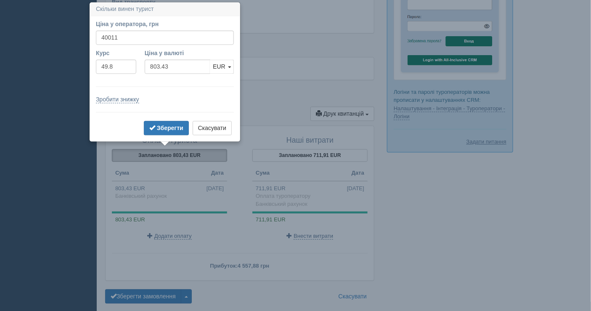
scroll to position [556, 0]
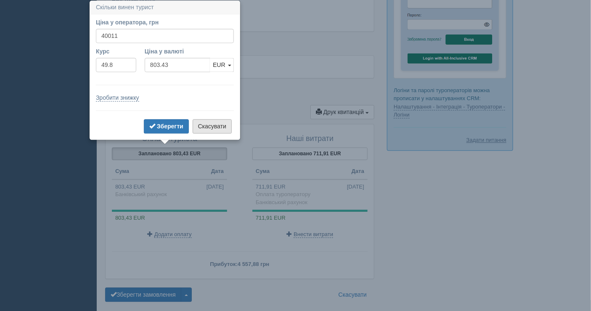
click at [208, 126] on button "Скасувати" at bounding box center [212, 126] width 39 height 14
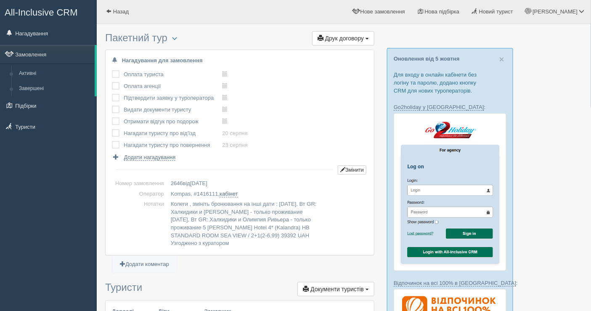
scroll to position [0, 0]
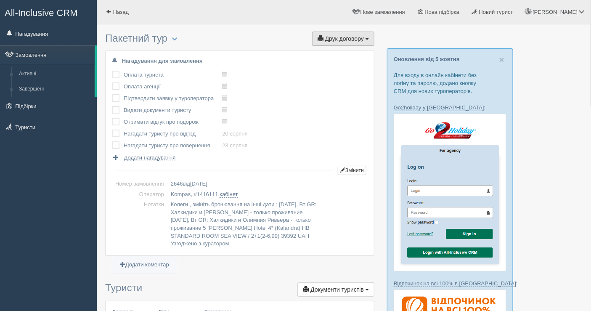
click at [352, 37] on span "Друк договору" at bounding box center [344, 38] width 39 height 7
click at [343, 49] on link "Kompas" at bounding box center [341, 54] width 67 height 14
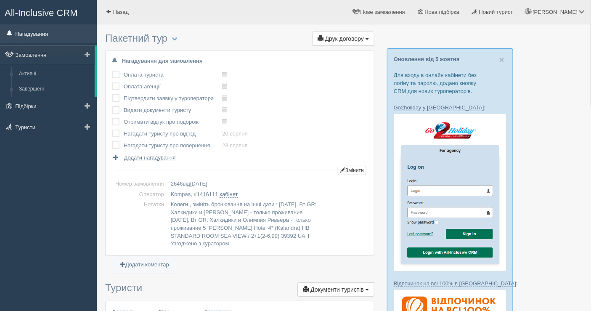
click at [44, 33] on link "Нагадування" at bounding box center [48, 33] width 97 height 19
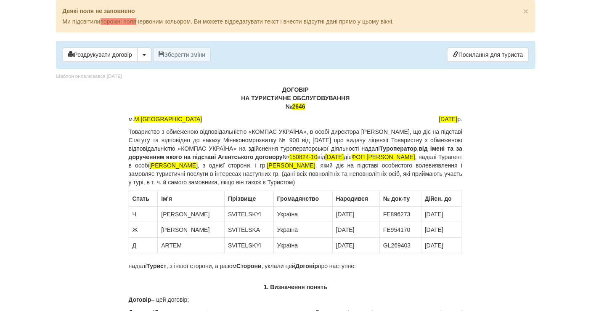
drag, startPoint x: 306, startPoint y: 105, endPoint x: 293, endPoint y: 106, distance: 13.1
click at [293, 106] on p "ДОГОВІР НА ТУРИСТИЧНЕ ОБСЛУГОВУВАННЯ № 2646" at bounding box center [296, 97] width 334 height 25
click at [169, 48] on button "Зберегти зміни" at bounding box center [182, 55] width 58 height 14
click at [428, 163] on p "Товариство з обмеженою відповідальністю «КОМПАС УКРАЇНА», в особі директора Сол…" at bounding box center [296, 157] width 334 height 59
drag, startPoint x: 428, startPoint y: 163, endPoint x: 161, endPoint y: 175, distance: 267.6
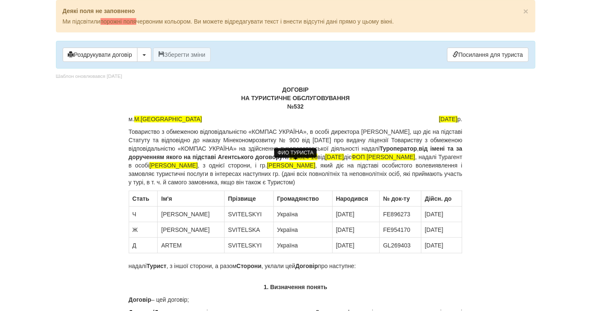
click at [161, 175] on p "Товариство з обмеженою відповідальністю «КОМПАС УКРАЇНА», в особі директора Сол…" at bounding box center [296, 157] width 334 height 59
click at [184, 171] on p "Товариство з обмеженою відповідальністю «КОМПАС УКРАЇНА», в особі директора Сол…" at bounding box center [296, 157] width 334 height 59
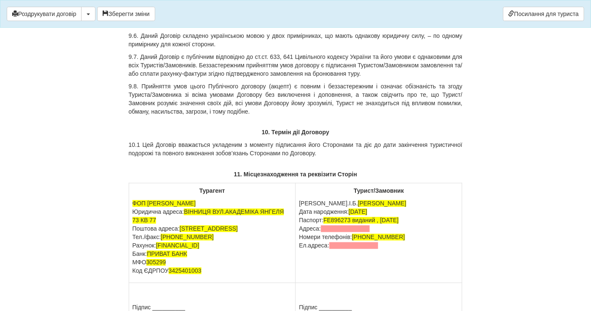
scroll to position [4818, 0]
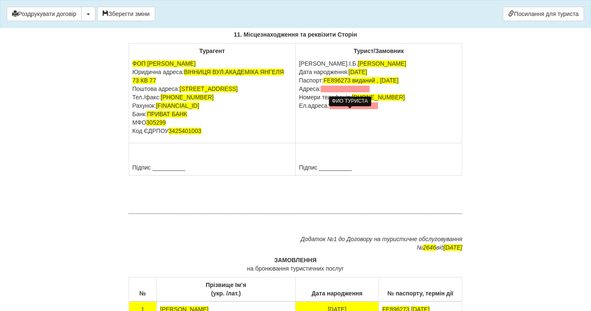
drag, startPoint x: 315, startPoint y: 112, endPoint x: 385, endPoint y: 110, distance: 69.9
click at [385, 110] on p "П.І.Б. SVITELSKYI VLADYSLAV Дата народження: 18.04.1995 Паспорт: FE896273 видан…" at bounding box center [379, 84] width 160 height 51
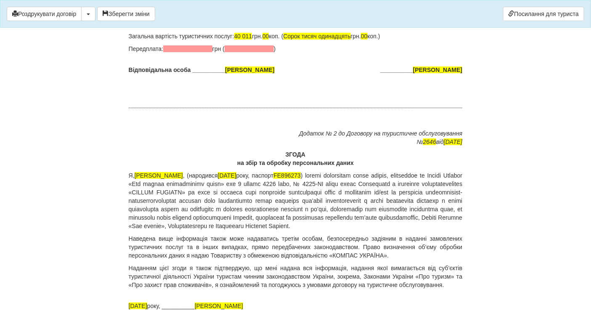
scroll to position [5426, 0]
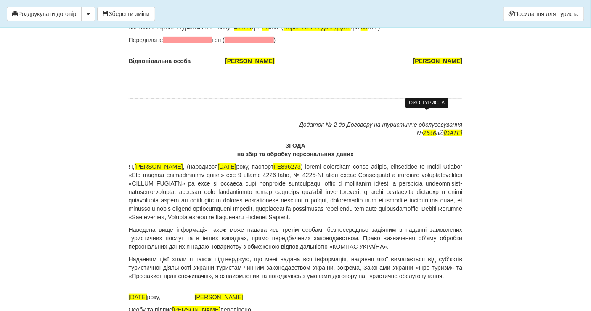
drag, startPoint x: 393, startPoint y: 112, endPoint x: 462, endPoint y: 111, distance: 69.5
click at [462, 64] on span "[PERSON_NAME]" at bounding box center [437, 61] width 49 height 7
drag, startPoint x: 136, startPoint y: 218, endPoint x: 204, endPoint y: 218, distance: 68.6
click at [204, 218] on p "Я, SVITELSKYI VLADYSLAV , (народився 18.04.1995 року, паспорт FE896273" at bounding box center [296, 192] width 334 height 59
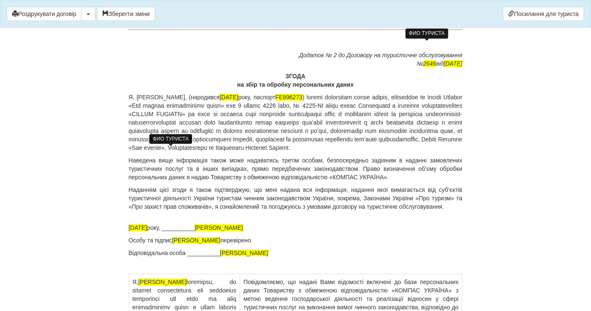
scroll to position [5566, 0]
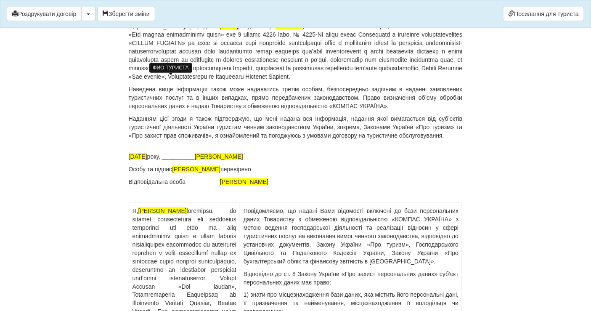
drag, startPoint x: 211, startPoint y: 216, endPoint x: 281, endPoint y: 214, distance: 69.9
click at [281, 161] on p "18.08.2025 року, __________ SVITELSKYI VLADYSLAV" at bounding box center [296, 156] width 334 height 8
drag, startPoint x: 242, startPoint y: 229, endPoint x: 173, endPoint y: 228, distance: 68.6
click at [173, 173] on p "Особу та підпис SVITELSKYI VLADYSLAV перевірено" at bounding box center [296, 169] width 334 height 8
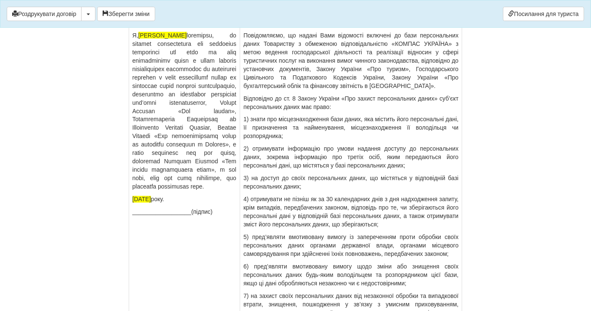
scroll to position [5753, 0]
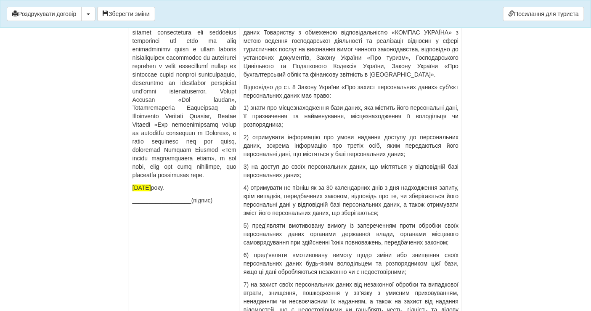
drag, startPoint x: 155, startPoint y: 83, endPoint x: 239, endPoint y: 85, distance: 83.4
click at [239, 85] on td "Я, SVITELSKYI VLADYSLAV 18.08.2025 року. __________________(підпис)" at bounding box center [184, 198] width 111 height 365
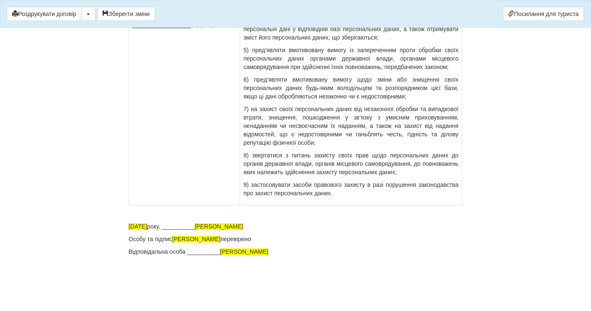
scroll to position [5990, 0]
drag, startPoint x: 214, startPoint y: 226, endPoint x: 292, endPoint y: 225, distance: 77.5
click at [292, 225] on p "18.08.2025 року, __________ SVITELSKYI VLADYSLAV" at bounding box center [296, 226] width 334 height 8
drag, startPoint x: 244, startPoint y: 238, endPoint x: 174, endPoint y: 239, distance: 69.5
click at [174, 239] on p "Особу та підпис SVITELSKYI VLADYSLAV перевірено" at bounding box center [296, 239] width 334 height 8
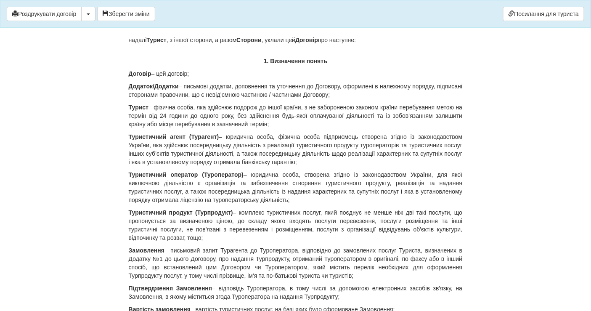
scroll to position [3, 0]
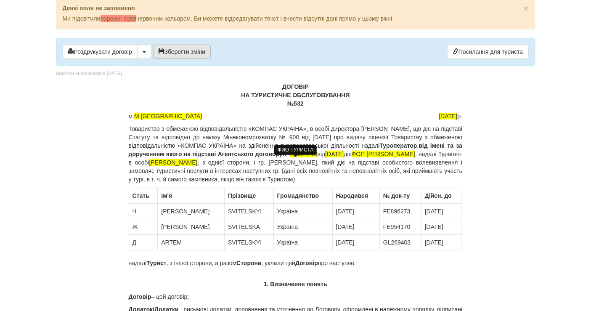
click at [197, 51] on button "Зберегти зміни" at bounding box center [182, 52] width 58 height 14
click at [142, 52] on button "button" at bounding box center [144, 52] width 14 height 14
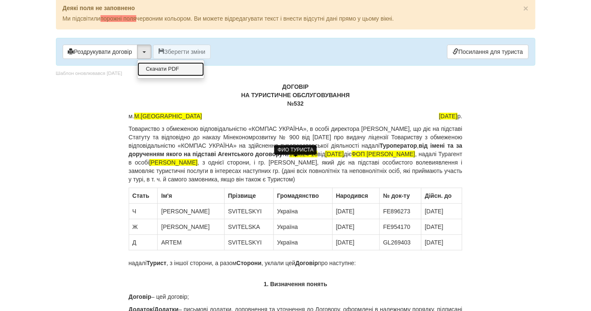
click at [155, 70] on link "Скачати PDF" at bounding box center [171, 69] width 67 height 14
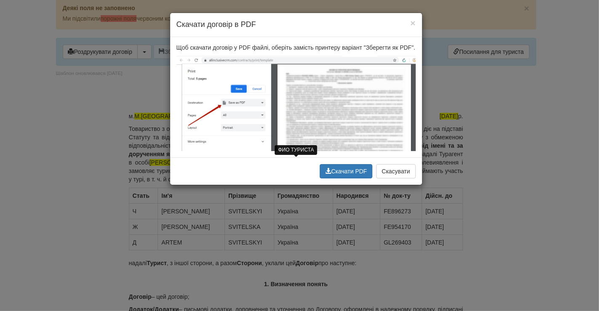
drag, startPoint x: 339, startPoint y: 169, endPoint x: 218, endPoint y: 166, distance: 120.9
click at [339, 169] on button "Скачати PDF" at bounding box center [346, 171] width 53 height 14
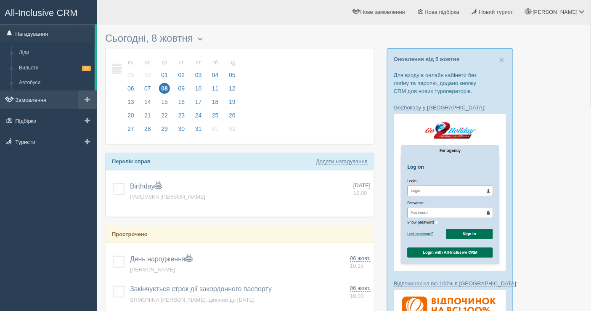
click at [54, 99] on link "Замовлення" at bounding box center [48, 100] width 97 height 19
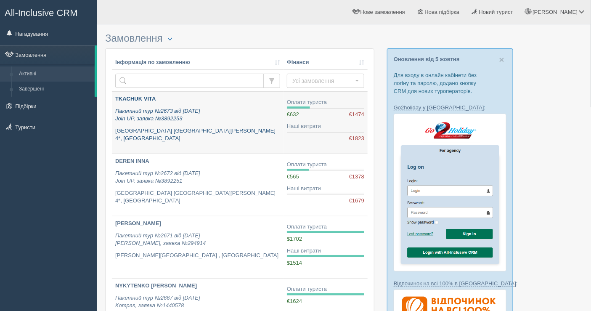
click at [192, 133] on p "[GEOGRAPHIC_DATA] [GEOGRAPHIC_DATA][PERSON_NAME] 4*, [GEOGRAPHIC_DATA]" at bounding box center [197, 135] width 165 height 16
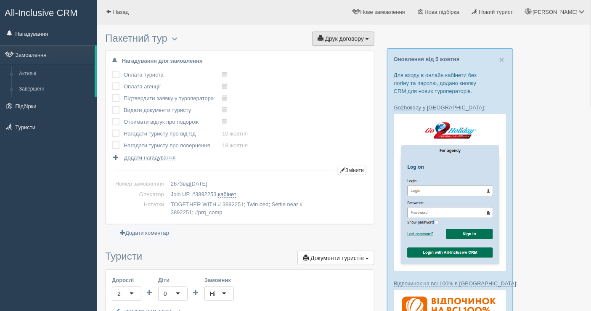
click at [350, 41] on span "Друк договору" at bounding box center [344, 38] width 39 height 7
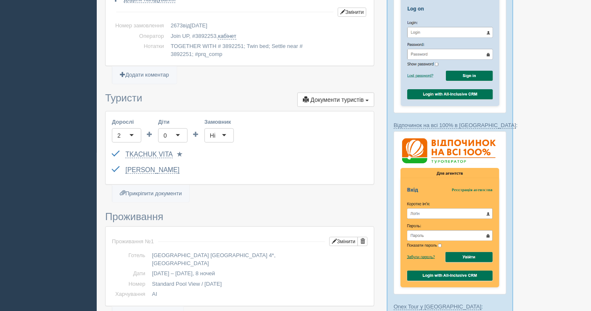
scroll to position [140, 0]
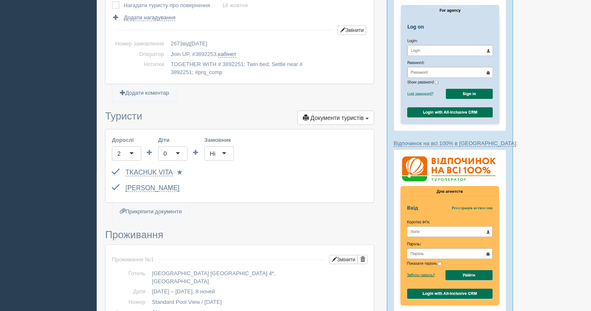
click at [21, 93] on div "All-Inclusive CRM Нагадування Замовлення Активні Завершені" at bounding box center [48, 15] width 97 height 311
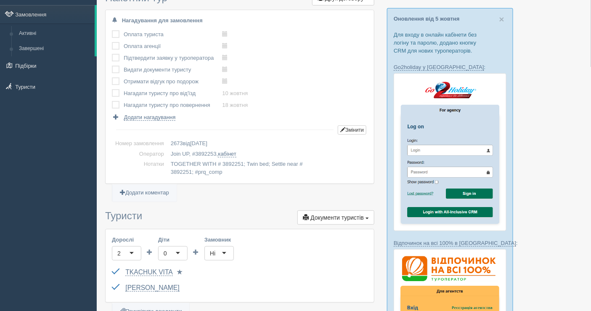
scroll to position [0, 0]
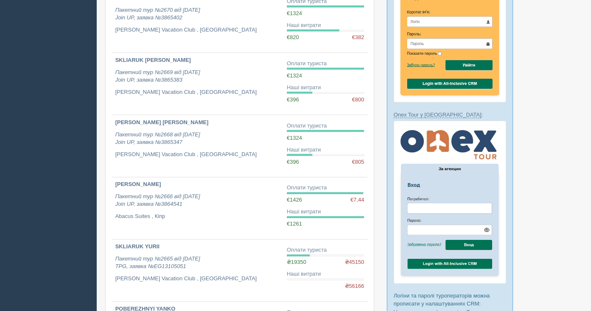
scroll to position [503, 0]
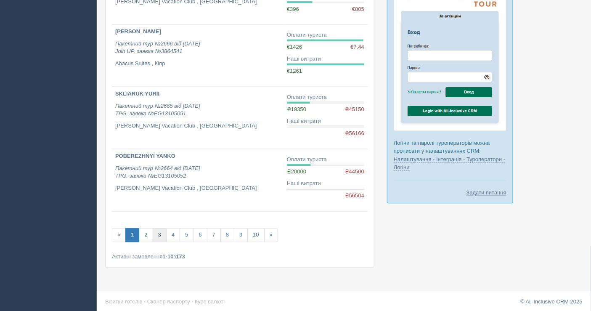
click at [163, 232] on link "3" at bounding box center [160, 236] width 14 height 14
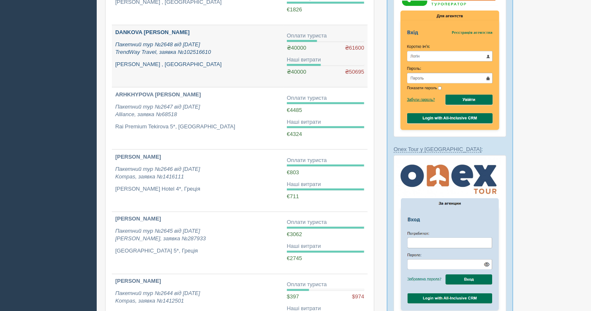
scroll to position [269, 0]
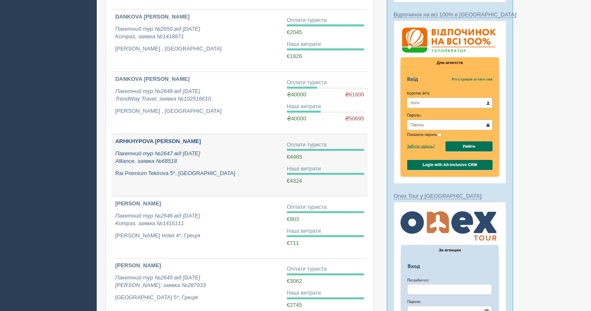
click at [176, 170] on p "Rai Premium Tekirova 5*, [GEOGRAPHIC_DATA]" at bounding box center [197, 174] width 165 height 8
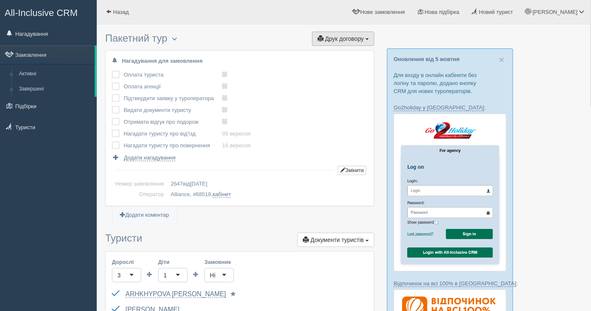
click at [336, 41] on span "Друк договору" at bounding box center [344, 38] width 39 height 7
click at [340, 51] on link "Alliance" at bounding box center [341, 54] width 67 height 14
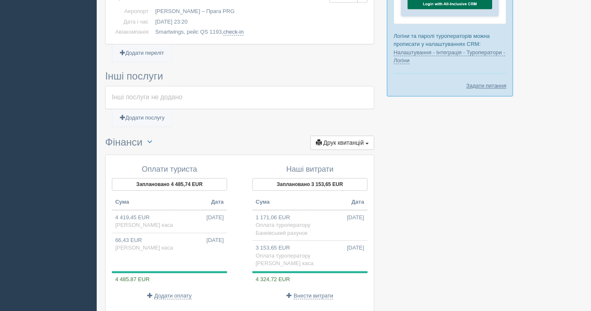
scroll to position [698, 0]
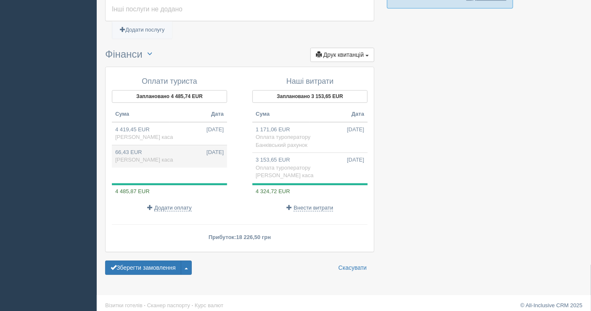
click at [137, 149] on td "66,43 EUR 21.08.2025 Готівкова каса" at bounding box center [169, 156] width 115 height 23
type input "3300.00"
type input "49.68"
select select "1597"
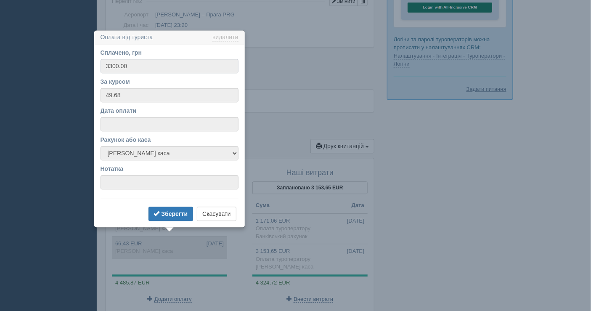
scroll to position [637, 0]
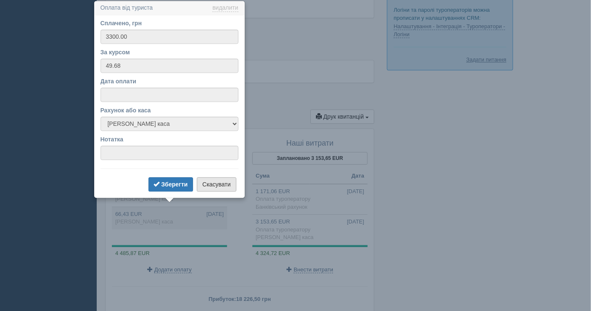
click at [207, 184] on button "Скасувати" at bounding box center [216, 184] width 39 height 14
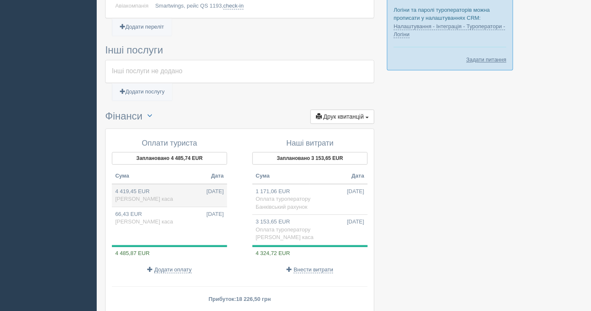
click at [144, 187] on td "4 419,45 EUR 20.08.2025 Готівкова каса" at bounding box center [169, 195] width 115 height 23
type input "220000.00"
type input "49.78"
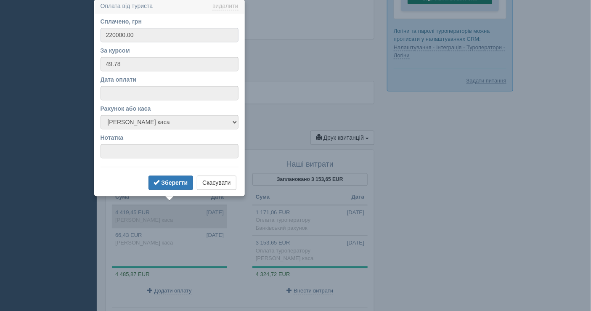
scroll to position [614, 0]
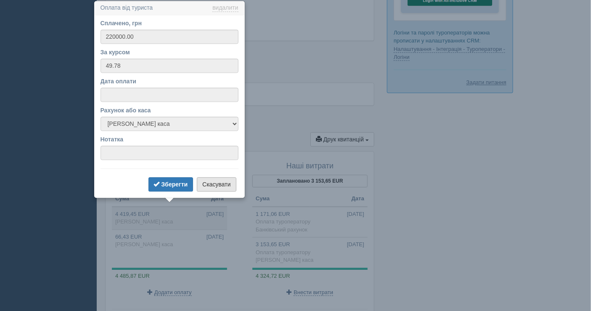
click at [210, 182] on button "Скасувати" at bounding box center [216, 184] width 39 height 14
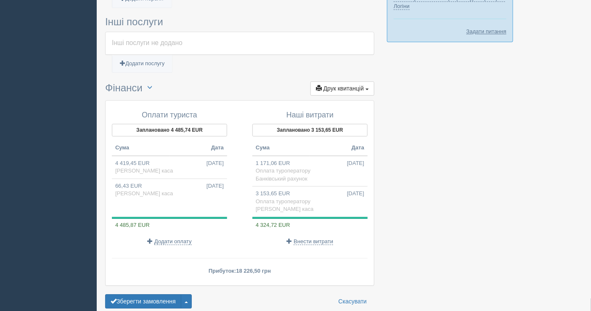
scroll to position [698, 0]
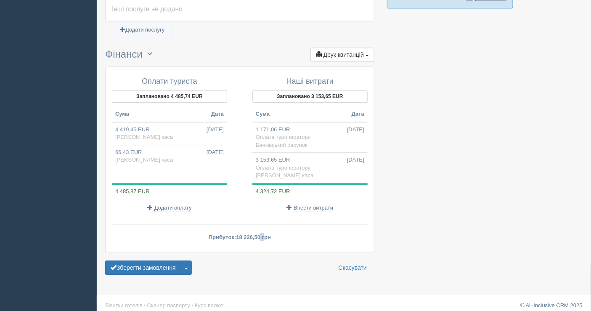
drag, startPoint x: 237, startPoint y: 230, endPoint x: 259, endPoint y: 233, distance: 22.5
click at [259, 234] on span "18 226,50 грн" at bounding box center [253, 237] width 35 height 6
click at [244, 234] on span "18 226,50 грн" at bounding box center [253, 237] width 35 height 6
drag, startPoint x: 243, startPoint y: 234, endPoint x: 238, endPoint y: 234, distance: 5.5
click at [238, 234] on span "18 226,50 грн" at bounding box center [253, 237] width 35 height 6
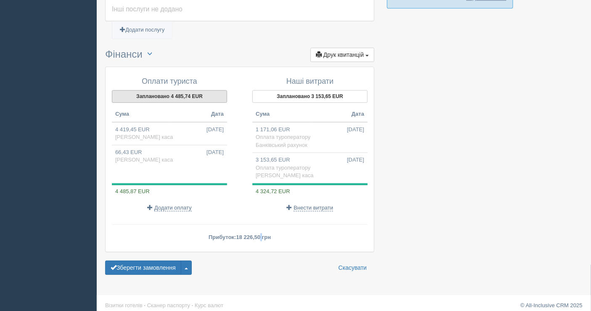
click at [149, 90] on button "Заплановано 4 485,74 EUR" at bounding box center [169, 96] width 115 height 13
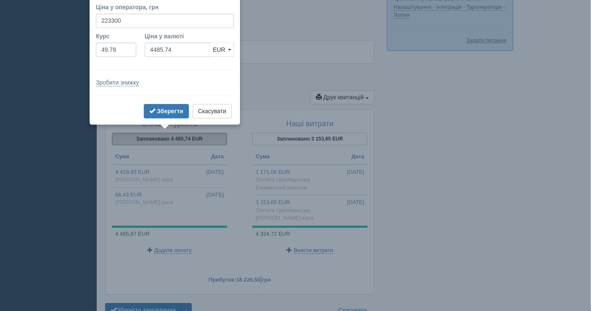
scroll to position [641, 0]
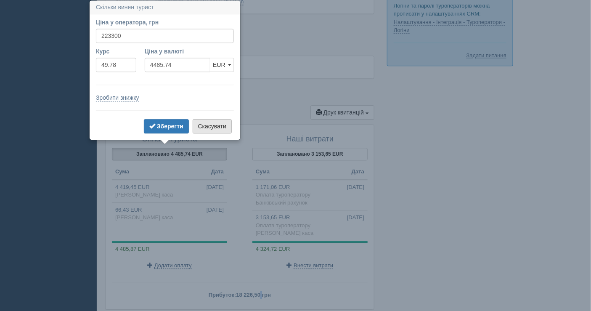
click at [213, 126] on button "Скасувати" at bounding box center [212, 126] width 39 height 14
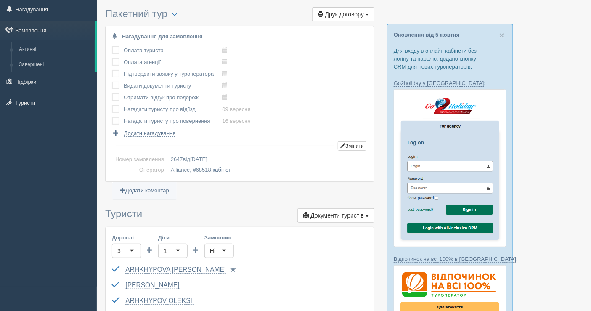
scroll to position [0, 0]
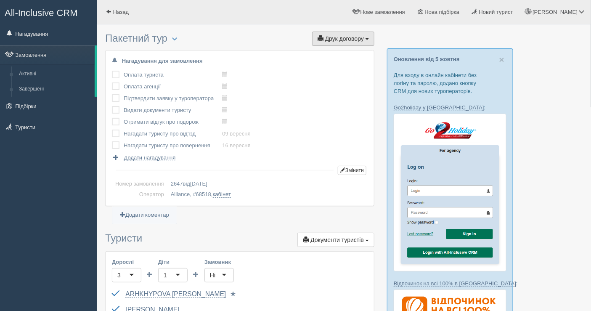
click at [354, 42] on button "Друк договору Друк" at bounding box center [343, 39] width 62 height 14
click at [38, 51] on link "Замовлення" at bounding box center [47, 54] width 95 height 19
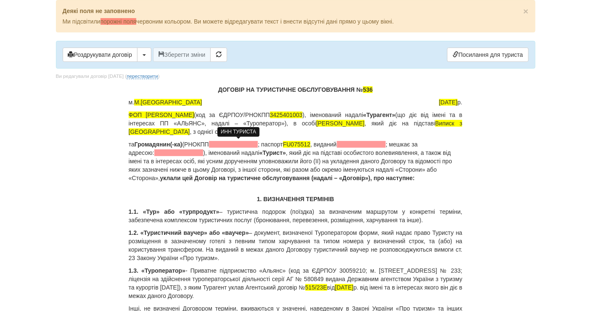
click at [213, 143] on p "та Громадянин(-ка) (РНОКПП ; паспорт FU075512 , виданий ; мешкає за адресою: ),…" at bounding box center [296, 161] width 334 height 42
click at [183, 142] on b "Громадянин(-ка)" at bounding box center [159, 144] width 48 height 7
click at [183, 144] on b "Громадянин(-ка)" at bounding box center [159, 144] width 48 height 7
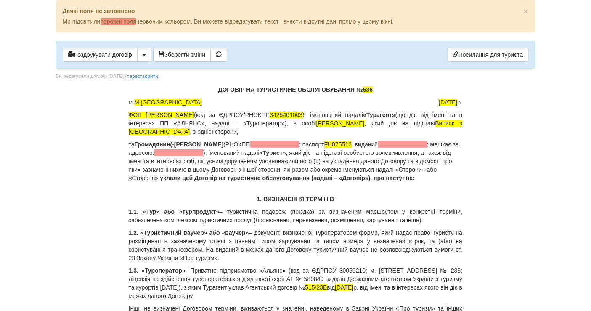
click at [184, 144] on b "Громадянин(-ка)Авіннікова Ірина Анатоліївна" at bounding box center [179, 144] width 89 height 7
click at [300, 141] on span at bounding box center [274, 144] width 49 height 7
click at [27, 148] on body "× Деякі поля не заповнено Ми підсвітили порожні поля червоним кольором. Ви може…" at bounding box center [295, 155] width 591 height 311
click at [300, 141] on span at bounding box center [274, 144] width 49 height 7
click at [0, 138] on body "× Деякі поля не заповнено Ми підсвітили порожні поля червоним кольором. Ви може…" at bounding box center [295, 155] width 591 height 311
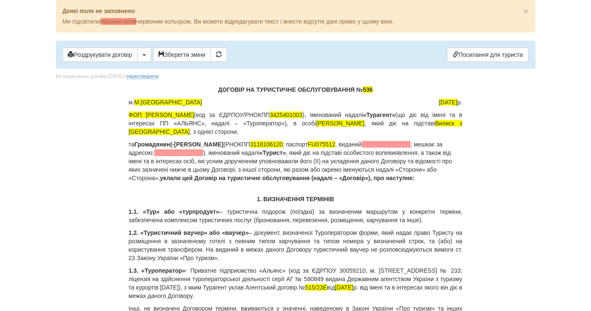
drag, startPoint x: 271, startPoint y: 141, endPoint x: 187, endPoint y: 143, distance: 84.6
click at [187, 143] on b "Громадянин(-ка) Авіннікова Ірина Анатоліївна" at bounding box center [179, 144] width 89 height 7
copy b "Авіннікова Ірина Анатоліївна"
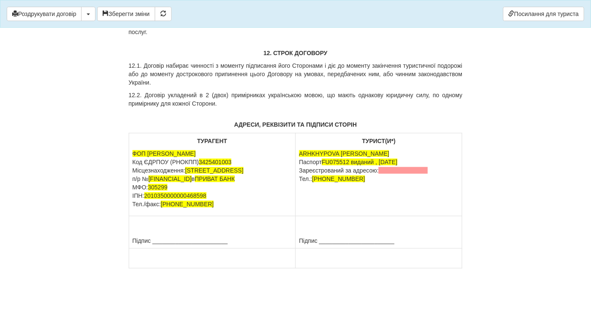
scroll to position [4481, 0]
drag, startPoint x: 360, startPoint y: 136, endPoint x: 301, endPoint y: 136, distance: 59.8
click at [301, 149] on p "ARHKHYPOVA IRYNA Паспорт FU075512 виданий , 07.08.2019 Зареєстрований за адресо…" at bounding box center [379, 166] width 160 height 34
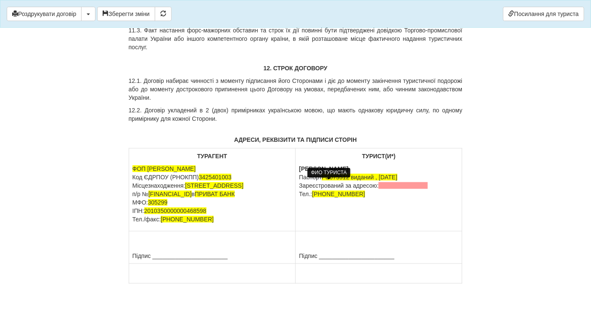
scroll to position [4388, 0]
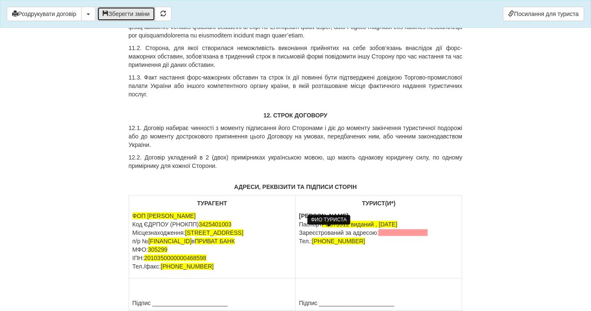
click at [129, 12] on button "Зберегти зміни" at bounding box center [126, 14] width 58 height 14
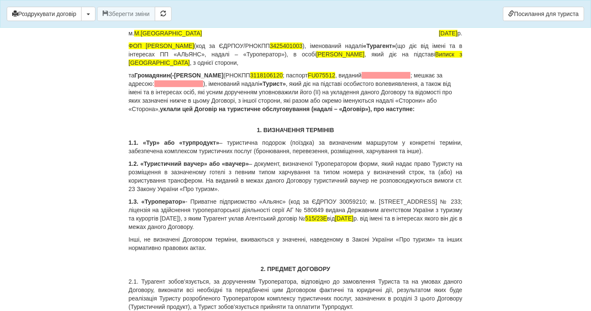
scroll to position [0, 0]
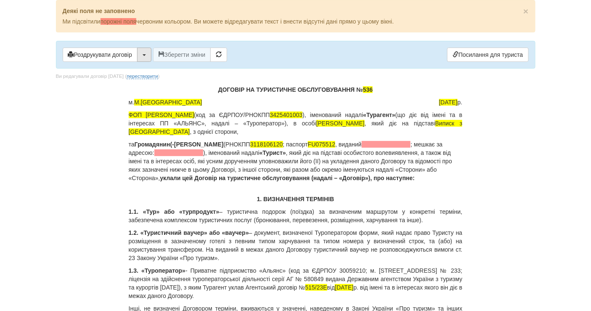
click at [147, 51] on button "button" at bounding box center [144, 55] width 14 height 14
click at [158, 68] on link "Скачати PDF" at bounding box center [171, 72] width 67 height 14
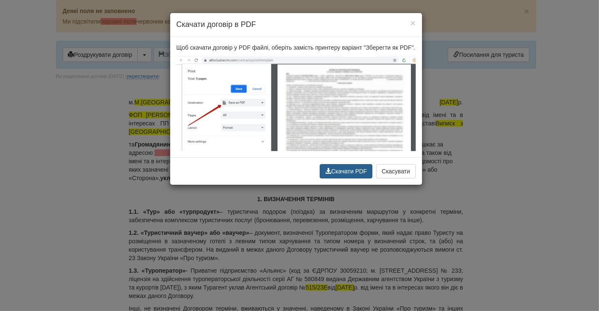
click at [365, 173] on button "Скачати PDF" at bounding box center [346, 171] width 53 height 14
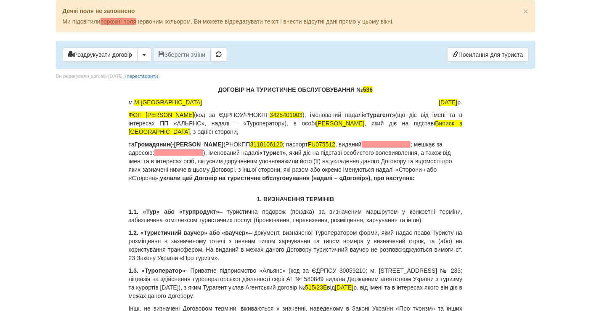
click at [212, 144] on b "Громадянин(-ка) Авіннікова Ірина Анатоліївна" at bounding box center [179, 144] width 89 height 7
click at [26, 121] on body "× Деякі поля не заповнено Ми підсвітили порожні поля червоним кольором. Ви може…" at bounding box center [295, 155] width 591 height 311
drag, startPoint x: 266, startPoint y: 139, endPoint x: 186, endPoint y: 141, distance: 80.0
click at [186, 141] on p "та Громадянин(-ка) Архіпова Ірина Анатоліївна (РНОКПП 3118106120 ; паспорт FU07…" at bounding box center [296, 161] width 334 height 42
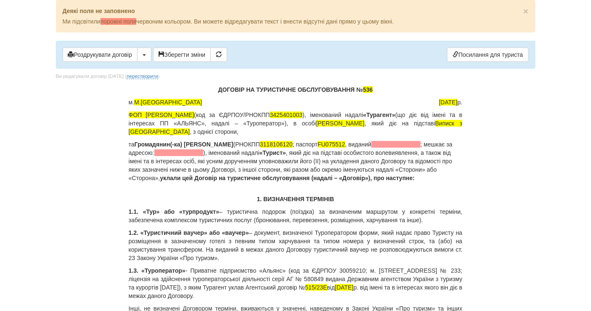
copy b "Архіпова Ірина Анатоліївна"
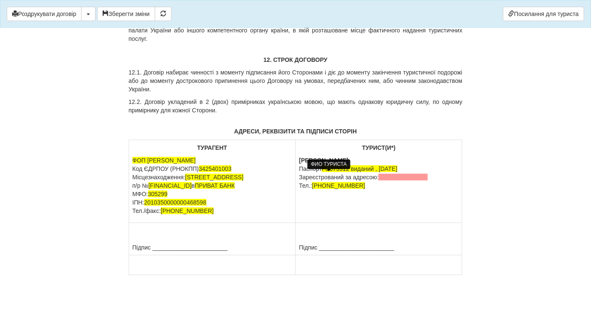
scroll to position [4481, 0]
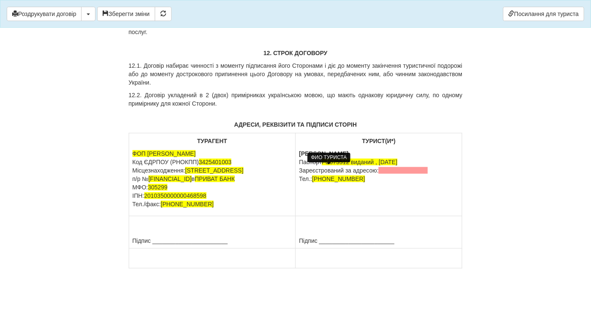
drag, startPoint x: 377, startPoint y: 137, endPoint x: 299, endPoint y: 139, distance: 77.9
click at [299, 149] on p "Авіннікова Ірина Анатоліївна Паспорт FU075512 виданий , 07.08.2019 Зареєстрован…" at bounding box center [379, 166] width 160 height 34
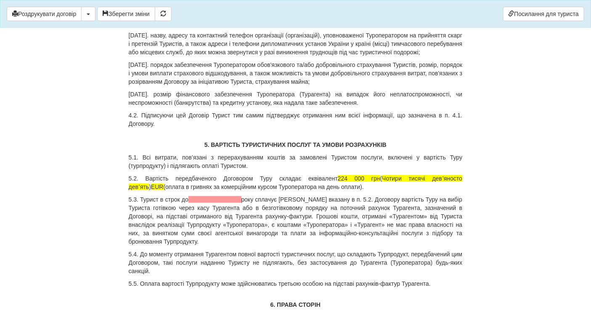
scroll to position [1114, 0]
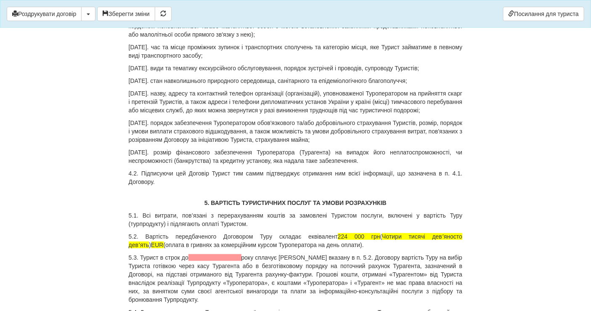
click at [338, 240] on span "224 000 грн" at bounding box center [359, 236] width 43 height 7
click at [338, 240] on span "223 000 грн" at bounding box center [359, 236] width 43 height 7
click at [367, 243] on span "Чотири тисячі девʼяносто девʼять" at bounding box center [296, 240] width 334 height 15
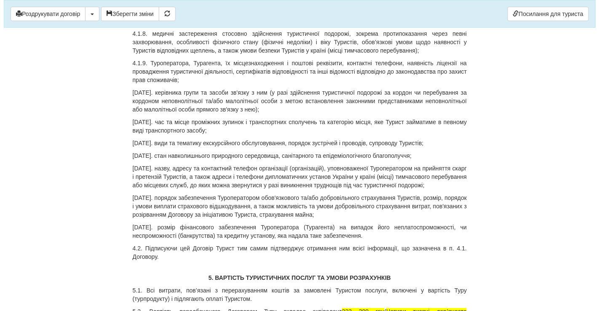
scroll to position [1020, 0]
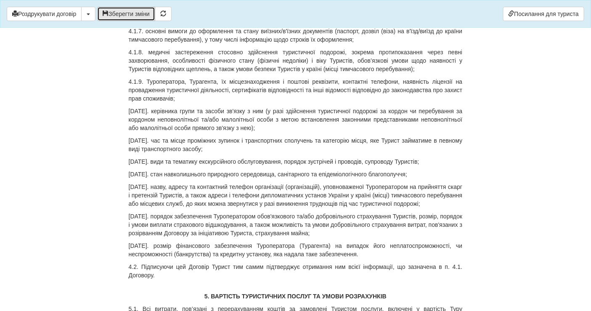
click at [134, 18] on button "Зберегти зміни" at bounding box center [126, 14] width 58 height 14
click at [91, 12] on button "button" at bounding box center [88, 14] width 14 height 14
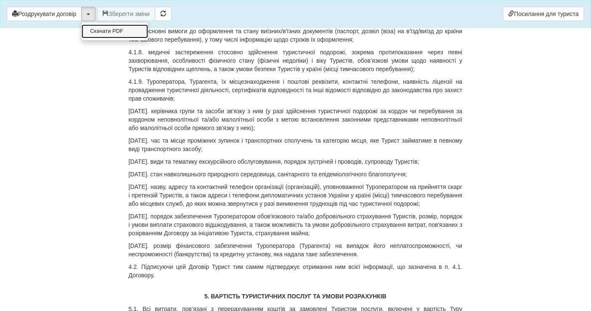
click at [128, 37] on link "Скачати PDF" at bounding box center [115, 31] width 67 height 14
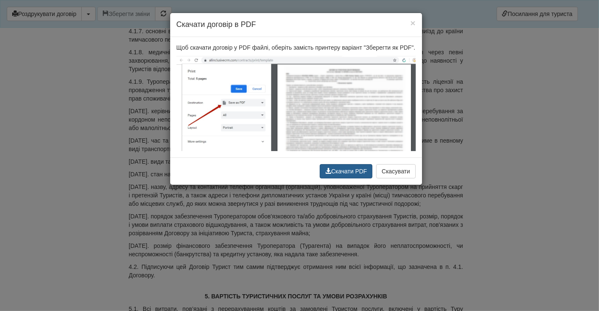
click at [341, 165] on button "Скачати PDF" at bounding box center [346, 171] width 53 height 14
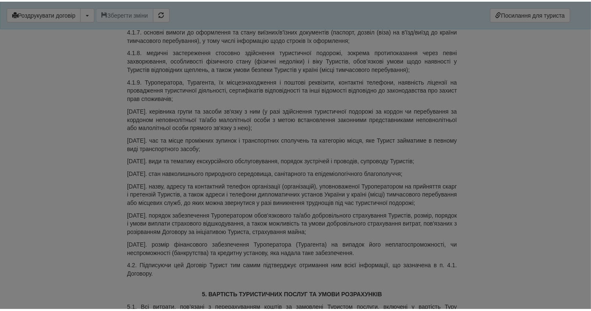
scroll to position [1020, 0]
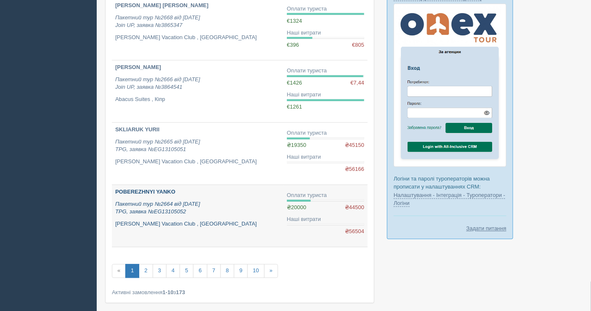
scroll to position [468, 0]
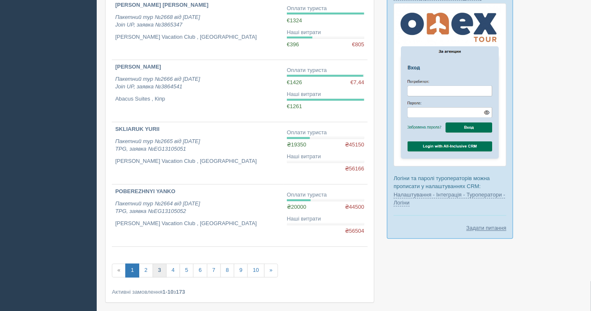
click at [156, 269] on link "3" at bounding box center [160, 271] width 14 height 14
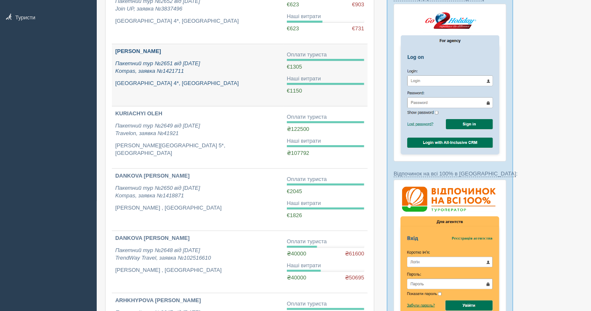
scroll to position [93, 0]
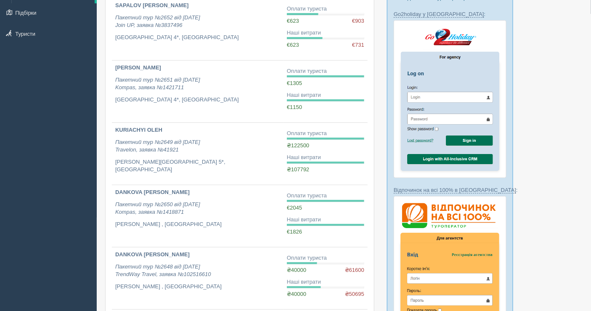
click at [92, 208] on div "All-Inclusive CRM Нагадування Замовлення Активні Завершені" at bounding box center [48, 62] width 97 height 311
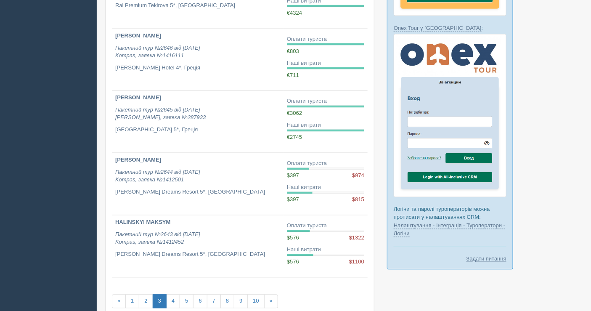
scroll to position [503, 0]
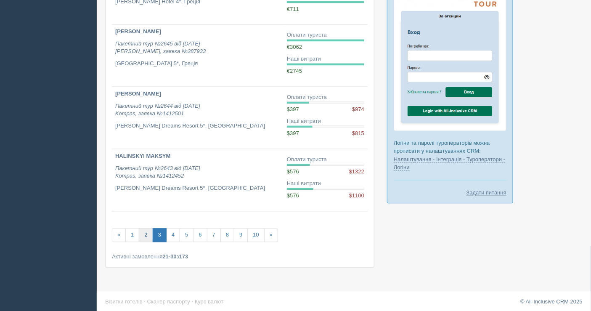
click at [148, 234] on link "2" at bounding box center [146, 236] width 14 height 14
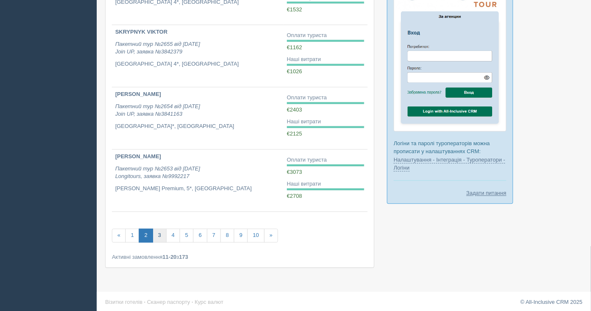
scroll to position [503, 0]
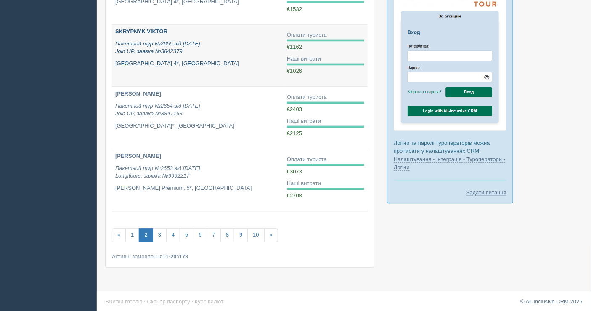
click at [182, 54] on div "SKRYPNYK VIKTOR Пакетний тур №2655 від [DATE] Join UP, заявка №3842379 [GEOGRAP…" at bounding box center [197, 48] width 165 height 40
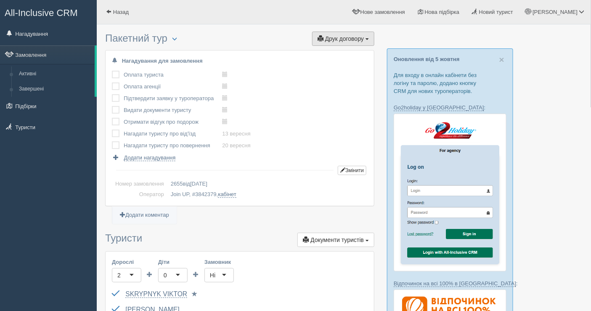
click at [340, 32] on button "Друк договору Друк" at bounding box center [343, 39] width 62 height 14
click at [328, 48] on link "Join UP" at bounding box center [317, 54] width 114 height 14
click at [36, 53] on link "Замовлення" at bounding box center [47, 54] width 95 height 19
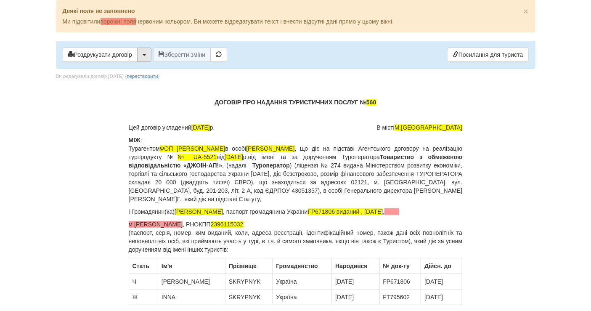
click at [144, 54] on span "button" at bounding box center [144, 55] width 3 height 2
click at [152, 72] on link "Скачати PDF" at bounding box center [171, 72] width 67 height 14
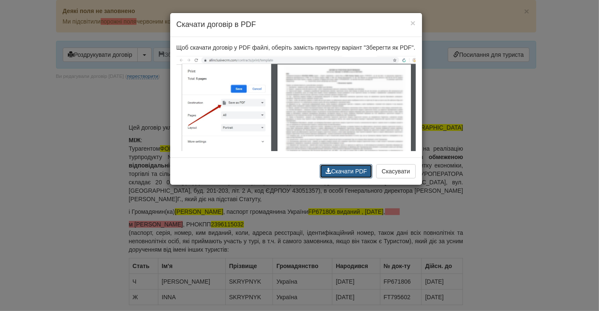
click at [344, 167] on button "Скачати PDF" at bounding box center [346, 171] width 53 height 14
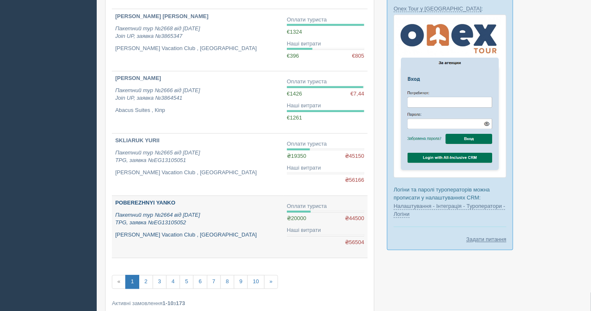
scroll to position [468, 0]
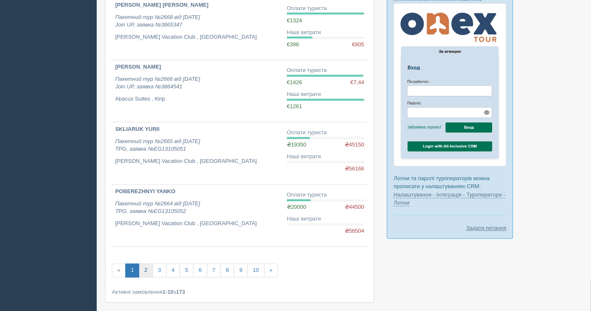
click at [149, 268] on link "2" at bounding box center [146, 271] width 14 height 14
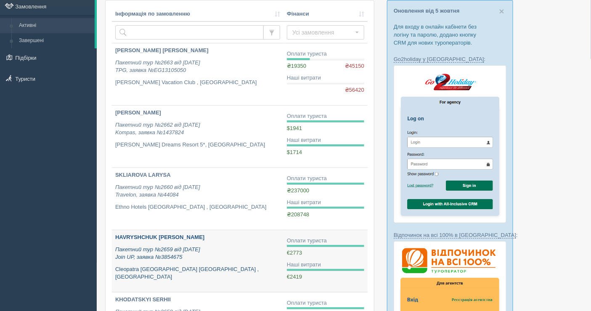
scroll to position [93, 0]
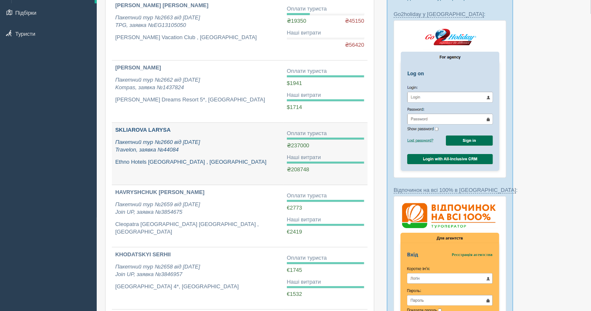
click at [239, 139] on p "Пакетний тур №2660 від [DATE] Travelon, заявка №44084" at bounding box center [197, 147] width 165 height 16
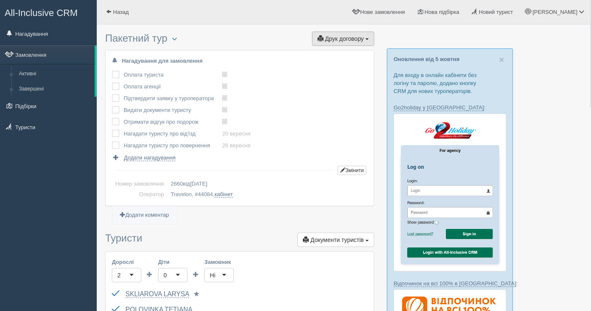
click at [351, 38] on span "Друк договору" at bounding box center [344, 38] width 39 height 7
click at [338, 53] on link "Travelon" at bounding box center [341, 54] width 67 height 14
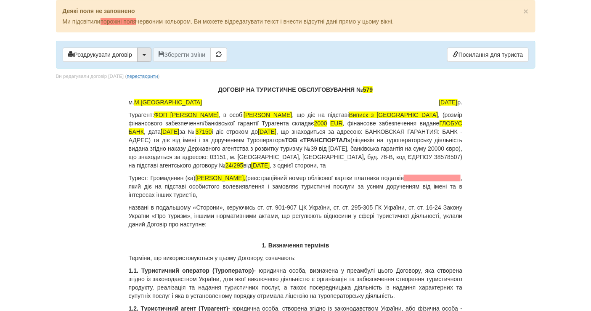
click at [149, 54] on button "button" at bounding box center [144, 55] width 14 height 14
click at [168, 74] on link "Скачати PDF" at bounding box center [171, 72] width 67 height 14
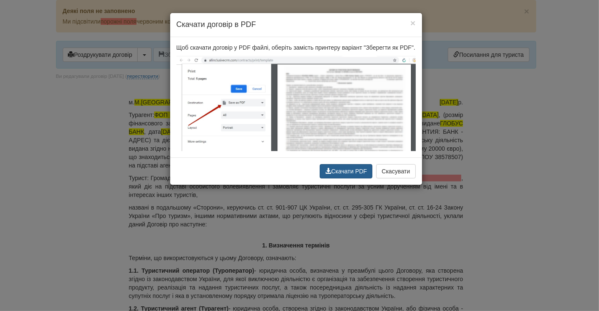
click at [352, 173] on button "Скачати PDF" at bounding box center [346, 171] width 53 height 14
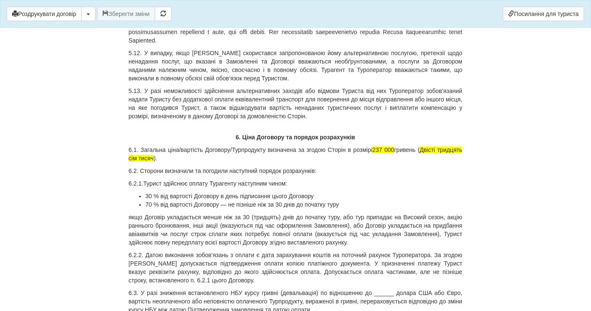
scroll to position [4069, 0]
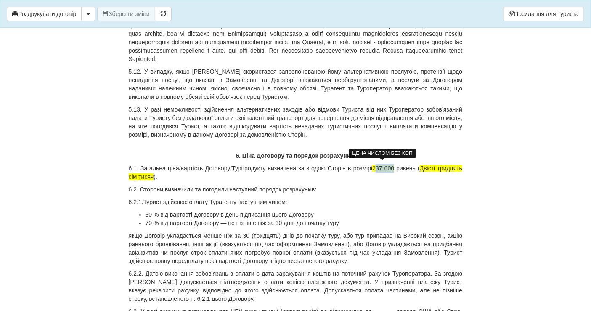
drag, startPoint x: 392, startPoint y: 164, endPoint x: 375, endPoint y: 165, distance: 17.3
click at [375, 165] on span "237 000" at bounding box center [384, 168] width 22 height 7
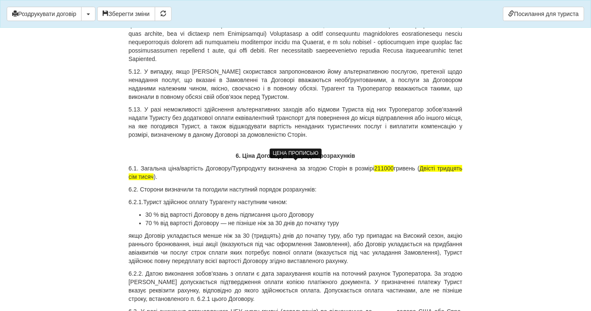
click at [447, 165] on span "Двісті тридцять сім тисяч" at bounding box center [296, 172] width 334 height 15
click at [447, 165] on span "Двісті jlbyflwznm сім тисяч" at bounding box center [296, 172] width 334 height 15
click at [448, 165] on span "Двісті jlbyflwznm сім тисяч" at bounding box center [296, 172] width 334 height 15
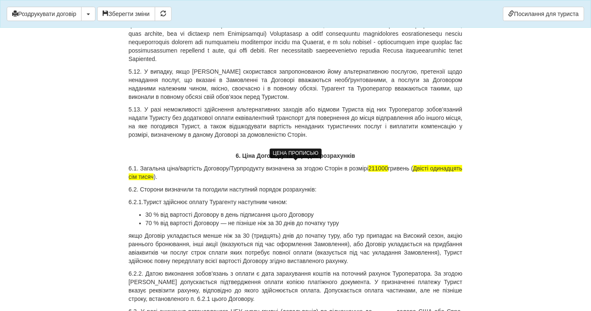
click at [169, 173] on span "Двісті одинадцять сім тисяч" at bounding box center [296, 172] width 334 height 15
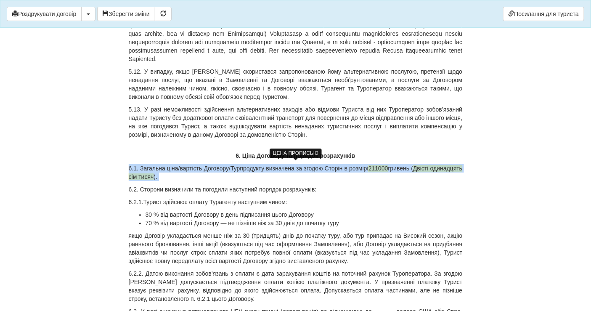
click at [168, 173] on span "Двісті одинадцять сім тисяч" at bounding box center [296, 172] width 334 height 15
click at [173, 174] on span "Двісті одинадцять сім тисяч" at bounding box center [296, 172] width 334 height 15
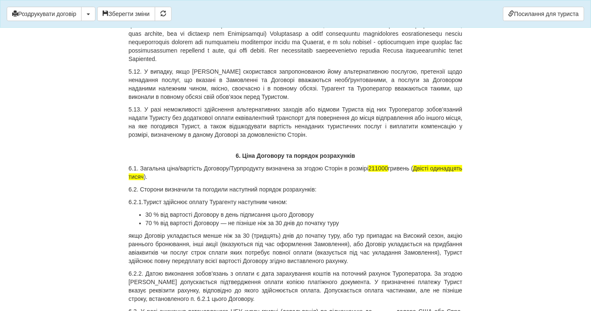
click at [404, 164] on p "6.1. Загальна ціна/вартість Договору/Турпродукту визначена за згодою Сторін в р…" at bounding box center [296, 172] width 334 height 17
click at [389, 165] on span "211000" at bounding box center [379, 168] width 20 height 7
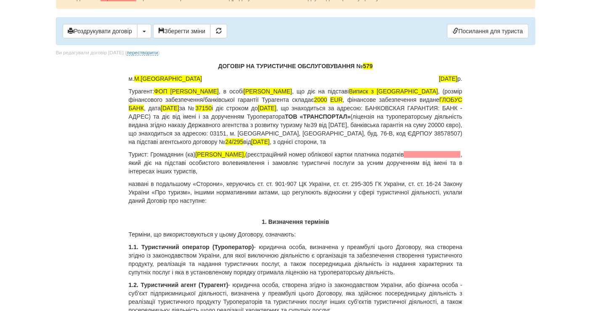
scroll to position [0, 0]
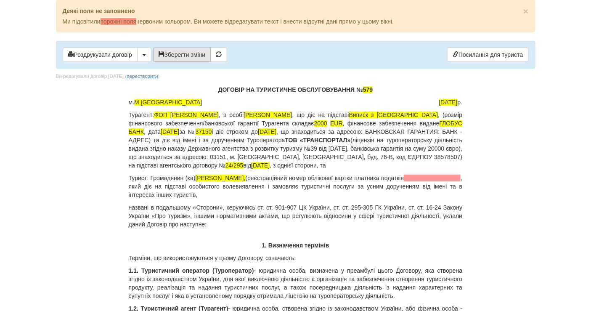
click at [171, 53] on button "Зберегти зміни" at bounding box center [182, 55] width 58 height 14
click at [147, 56] on button "button" at bounding box center [144, 55] width 14 height 14
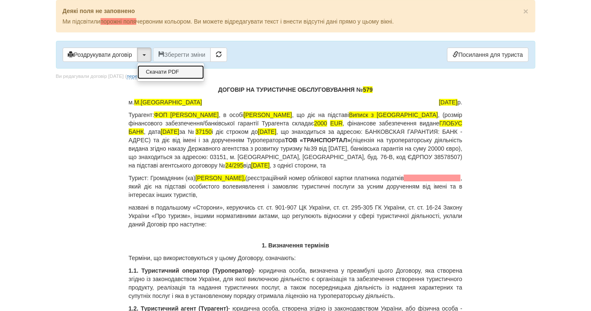
click at [154, 72] on link "Скачати PDF" at bounding box center [171, 72] width 67 height 14
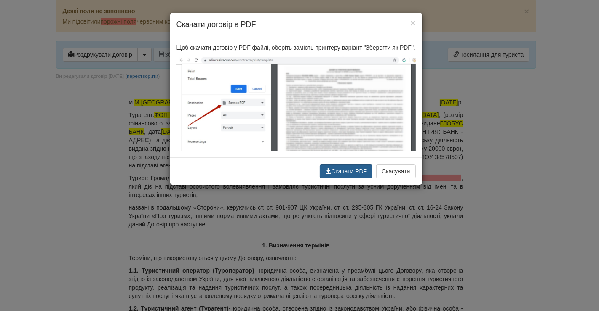
click at [340, 175] on button "Скачати PDF" at bounding box center [346, 171] width 53 height 14
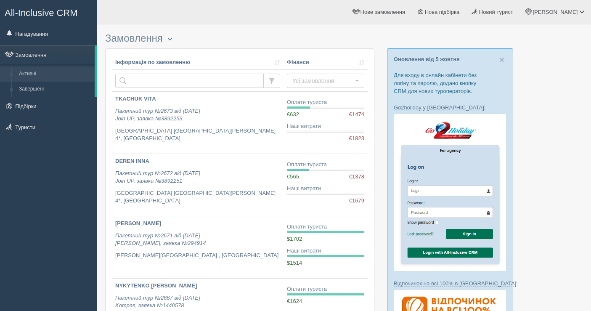
scroll to position [468, 0]
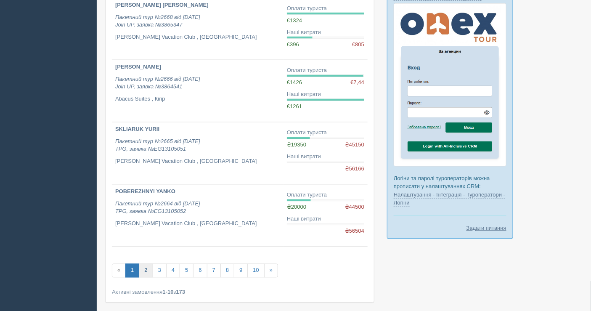
click at [144, 267] on link "2" at bounding box center [146, 271] width 14 height 14
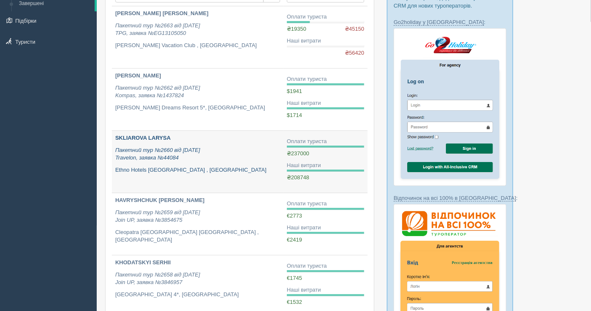
scroll to position [47, 0]
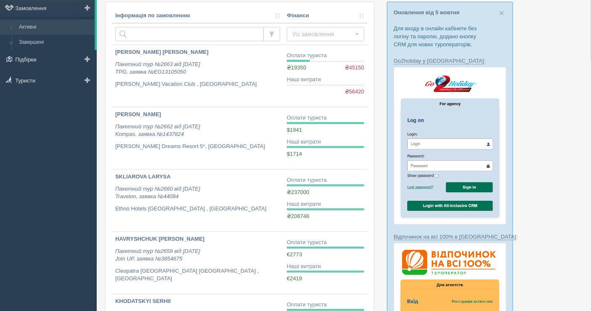
drag, startPoint x: 16, startPoint y: 139, endPoint x: 91, endPoint y: 18, distance: 142.8
click at [18, 137] on div "All-Inclusive CRM Нагадування Замовлення Активні Завершені" at bounding box center [48, 108] width 97 height 311
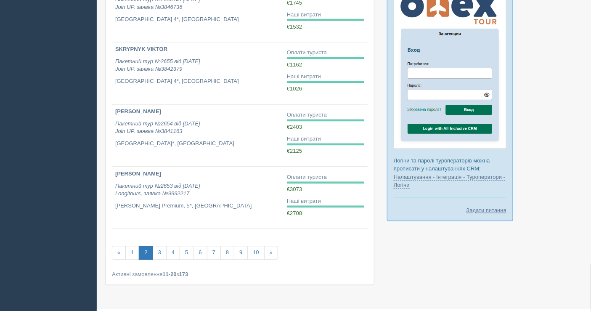
scroll to position [503, 0]
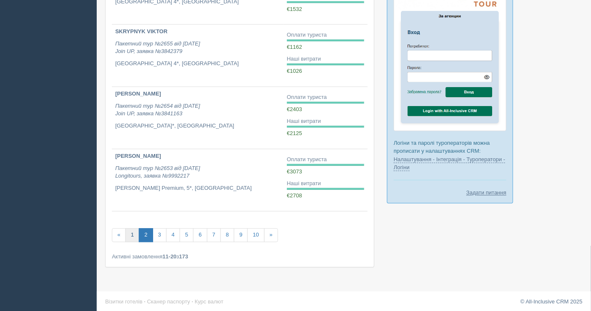
click at [137, 229] on link "1" at bounding box center [132, 236] width 14 height 14
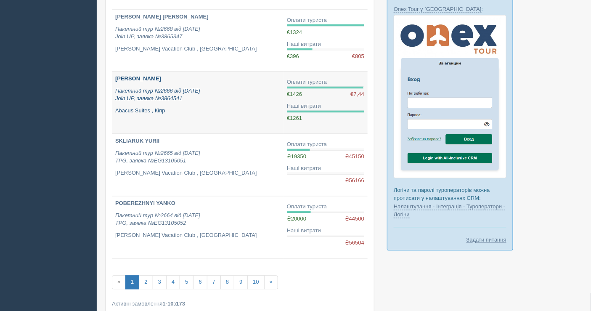
scroll to position [362, 0]
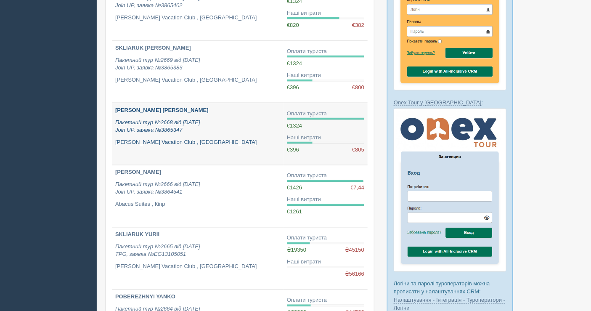
click at [216, 115] on div "[PERSON_NAME] [PERSON_NAME] Пакетний тур №2668 від [DATE] Join UP, заявка №3865…" at bounding box center [197, 127] width 165 height 40
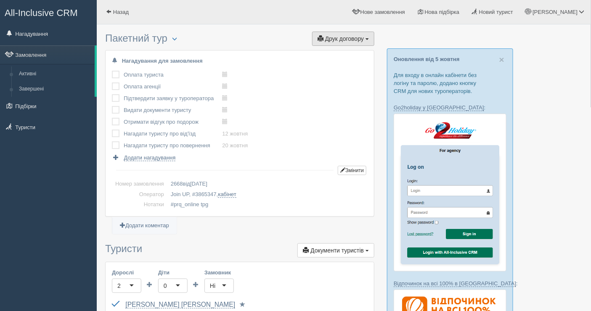
click at [353, 39] on span "Друк договору" at bounding box center [344, 38] width 39 height 7
click at [325, 59] on link "Join UP" at bounding box center [317, 54] width 114 height 14
click at [45, 53] on link "Замовлення" at bounding box center [47, 54] width 95 height 19
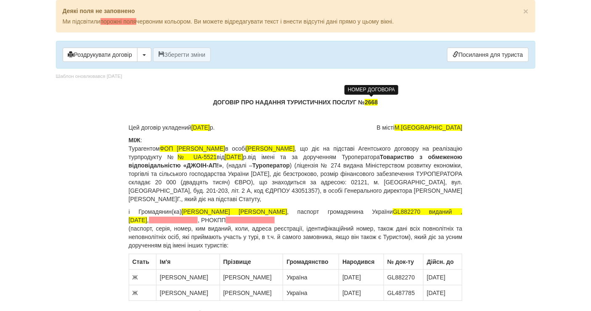
click at [370, 99] on span "2668" at bounding box center [371, 102] width 13 height 7
drag, startPoint x: 260, startPoint y: 211, endPoint x: 185, endPoint y: 210, distance: 74.9
click at [185, 210] on p "і Громадянин(ка) SHARDENKOVA TETIANA , паспорт громадянина України GL882270 вид…" at bounding box center [296, 229] width 334 height 42
drag, startPoint x: 176, startPoint y: 208, endPoint x: 230, endPoint y: 209, distance: 54.8
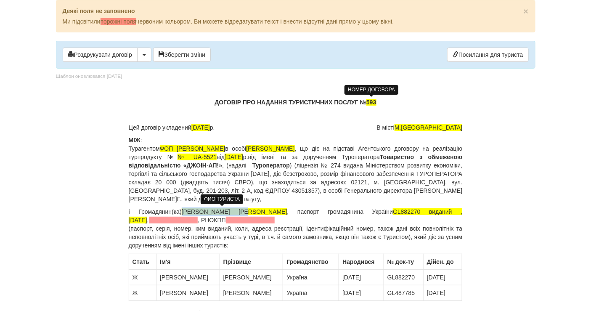
click at [230, 209] on p "і Громадянин(ка) Шарденкова Тетяна , паспорт громадянина України GL882270 видан…" at bounding box center [296, 229] width 334 height 42
copy span "Шарденкова Тетяна"
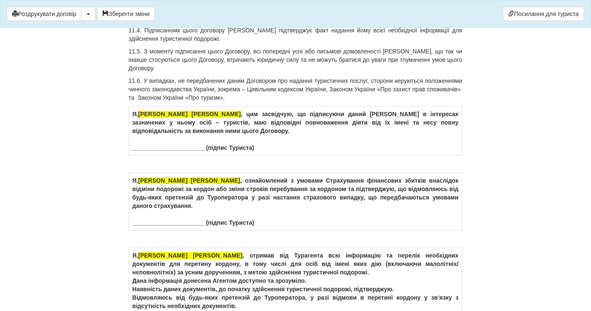
scroll to position [4958, 0]
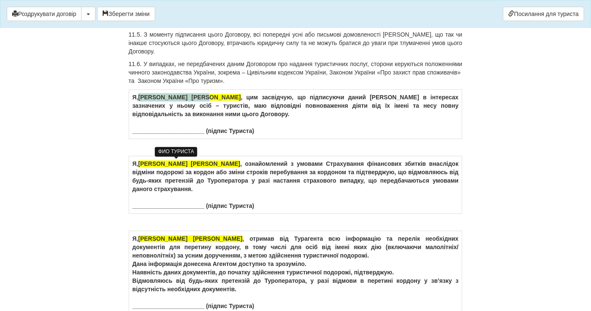
drag, startPoint x: 210, startPoint y: 161, endPoint x: 140, endPoint y: 163, distance: 70.8
click at [140, 101] on span "SHARDENKOVA TETIANA" at bounding box center [190, 97] width 103 height 7
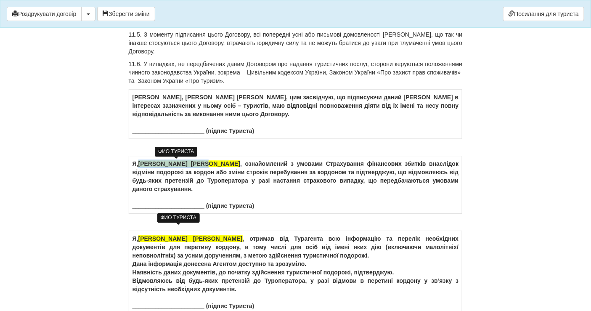
drag, startPoint x: 214, startPoint y: 229, endPoint x: 141, endPoint y: 230, distance: 72.4
click at [141, 167] on span "[PERSON_NAME] [PERSON_NAME]" at bounding box center [190, 163] width 102 height 7
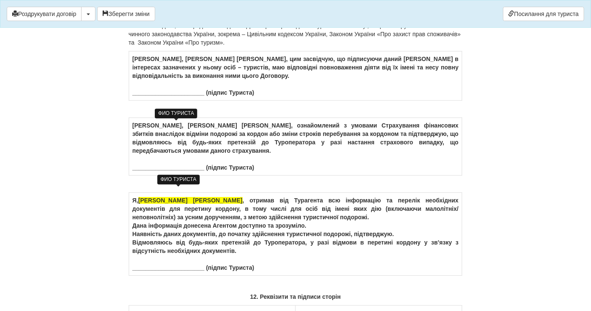
scroll to position [5005, 0]
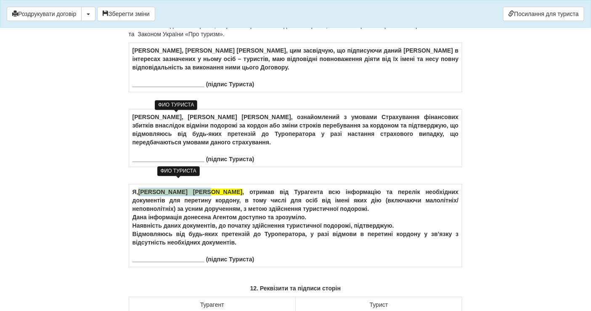
drag, startPoint x: 213, startPoint y: 257, endPoint x: 140, endPoint y: 258, distance: 72.8
click at [140, 258] on td "Я, SHARDENKOVA TETIANA , отримав від Турагента всю інформацію та перелік необхі…" at bounding box center [296, 225] width 334 height 83
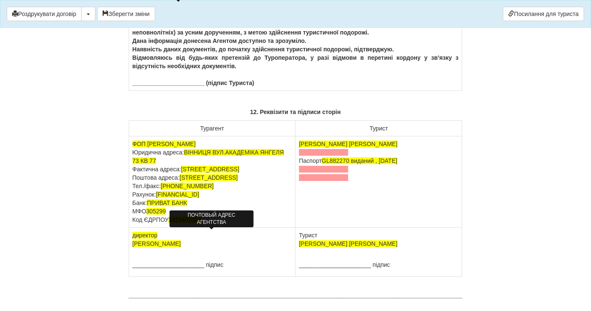
scroll to position [5192, 0]
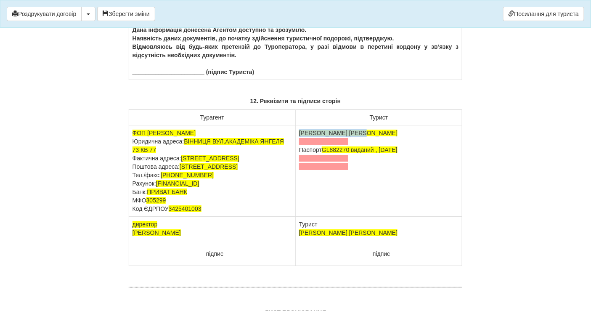
drag, startPoint x: 369, startPoint y: 197, endPoint x: 298, endPoint y: 196, distance: 70.3
click at [298, 196] on td "SHARDENKOVA TETIANA Паспорт GL882270 виданий , 21.04.2025" at bounding box center [379, 170] width 167 height 91
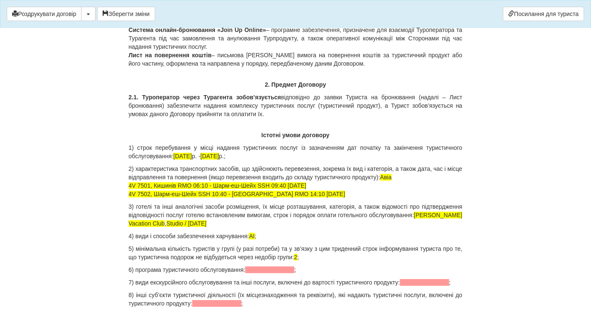
scroll to position [0, 0]
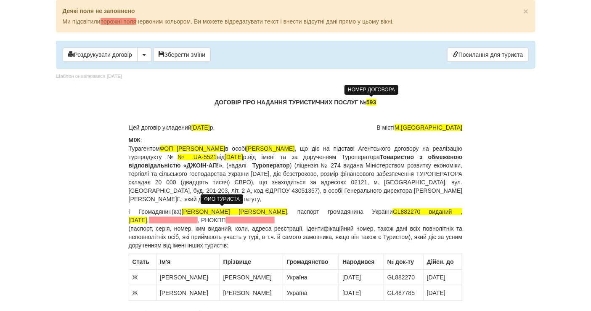
drag, startPoint x: 232, startPoint y: 208, endPoint x: 173, endPoint y: 210, distance: 58.1
click at [174, 210] on p "і Громадянин(ка) Шарденкова Тетяна , паспорт громадянина України GL882270 видан…" at bounding box center [296, 229] width 334 height 42
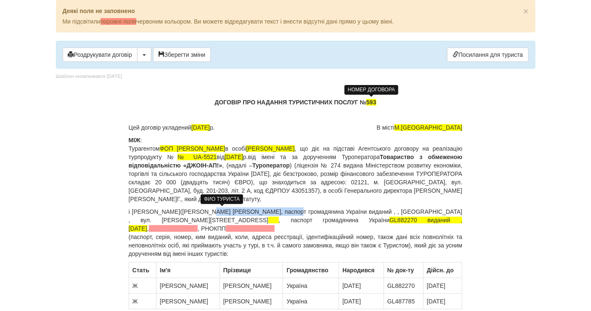
drag, startPoint x: 178, startPoint y: 209, endPoint x: 254, endPoint y: 213, distance: 75.9
click at [254, 213] on p "і Громадянин(ка) Шарденкова Тетяна Іванівна, паспорт громадянина України видани…" at bounding box center [296, 233] width 334 height 51
copy p "Шарденкова Тетяна Іванівна"
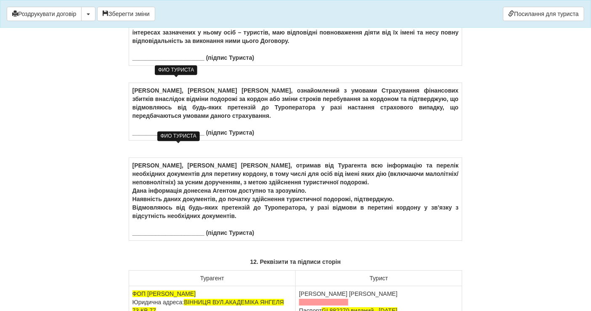
scroll to position [4958, 0]
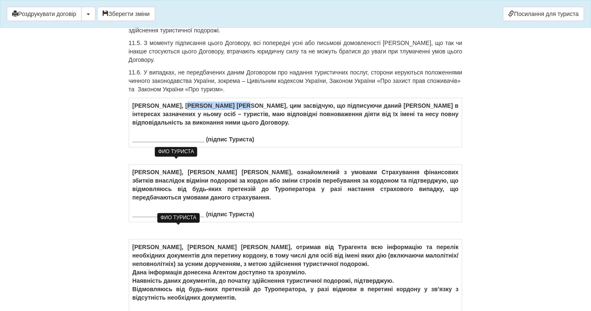
drag, startPoint x: 199, startPoint y: 161, endPoint x: 141, endPoint y: 160, distance: 58.1
click at [141, 147] on td "Я, Шарденкова Тетяна , цим засвідчую, що підписуючи даний Договір в інтересах з…" at bounding box center [296, 122] width 334 height 49
drag, startPoint x: 205, startPoint y: 230, endPoint x: 141, endPoint y: 228, distance: 64.4
click at [141, 222] on td "Я, Шарденкова Тетяна , ознайомлений з умовами Страхування фінансових збитків вн…" at bounding box center [296, 194] width 334 height 58
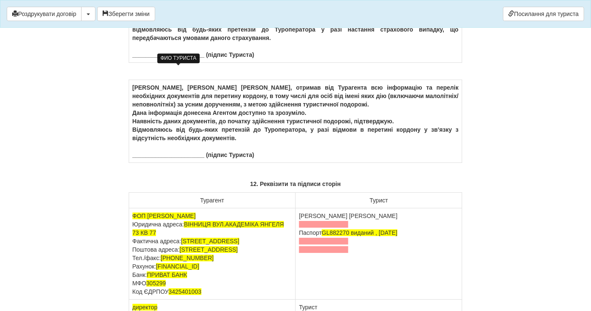
scroll to position [5145, 0]
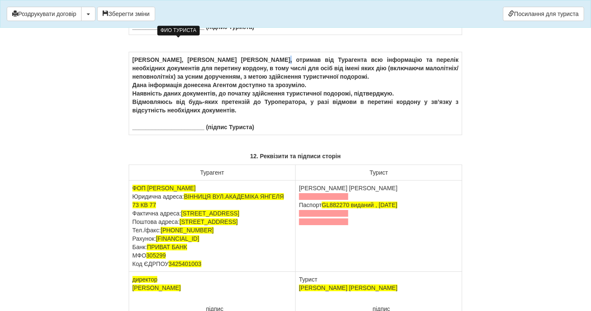
click at [206, 114] on td "Я, Шарденкова Тетяна , отримав від Турагента всю інформацію та перелік необхідн…" at bounding box center [296, 93] width 334 height 83
drag, startPoint x: 202, startPoint y: 115, endPoint x: 144, endPoint y: 113, distance: 58.1
click at [144, 114] on td "Я, Шарденкова Тетяна , отримав від Турагента всю інформацію та перелік необхідн…" at bounding box center [296, 93] width 334 height 83
drag, startPoint x: 304, startPoint y: 244, endPoint x: 368, endPoint y: 245, distance: 64.0
click at [368, 245] on td "Шарденкова Тетяна Паспорт GL882270 виданий , 21.04.2025" at bounding box center [379, 226] width 167 height 91
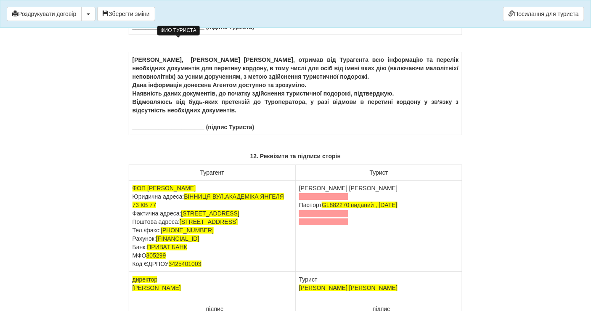
click at [306, 242] on td "Шарденкова Тетяна Іванівна Паспорт GL882270 виданий , 21.04.2025" at bounding box center [379, 226] width 167 height 91
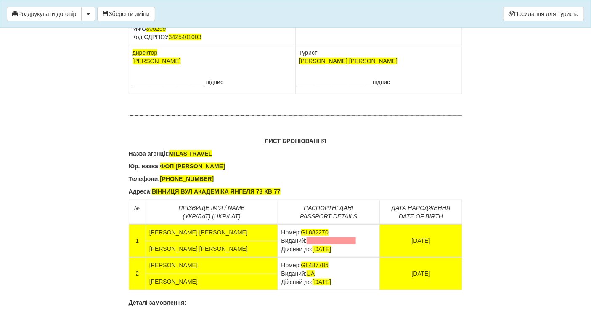
scroll to position [5379, 0]
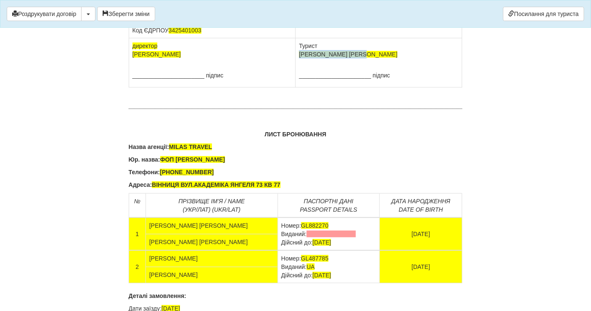
drag, startPoint x: 370, startPoint y: 127, endPoint x: 299, endPoint y: 129, distance: 71.6
click at [299, 88] on td "Турист SHARDENKOVA TETIANA ______________________ підпис" at bounding box center [379, 62] width 167 height 49
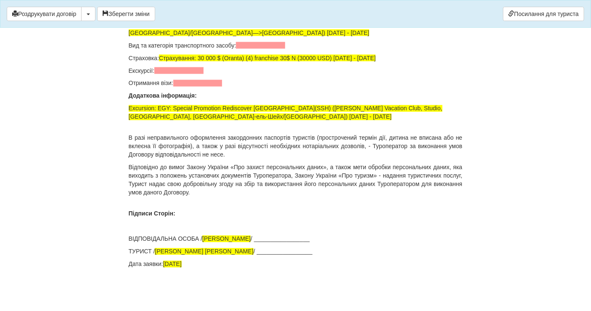
scroll to position [5840, 0]
drag, startPoint x: 226, startPoint y: 252, endPoint x: 160, endPoint y: 251, distance: 66.1
click at [160, 251] on span "SHARDENKOVA TETIANA" at bounding box center [204, 251] width 99 height 7
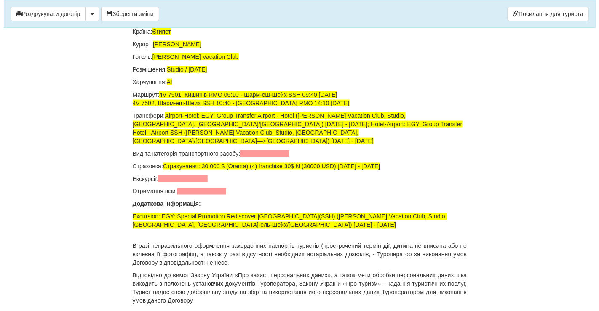
scroll to position [5559, 0]
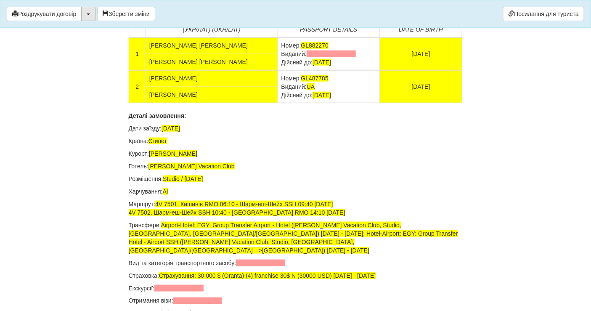
click at [89, 16] on button "button" at bounding box center [88, 14] width 14 height 14
click at [144, 10] on button "Зберегти зміни" at bounding box center [126, 14] width 58 height 14
click at [91, 15] on button "button" at bounding box center [88, 14] width 14 height 14
click at [94, 29] on link "Скачати PDF" at bounding box center [115, 31] width 67 height 14
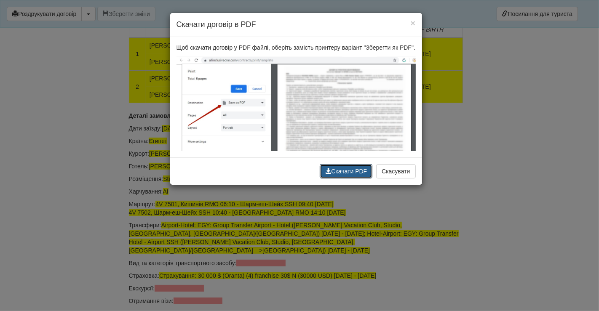
click at [338, 173] on button "Скачати PDF" at bounding box center [346, 171] width 53 height 14
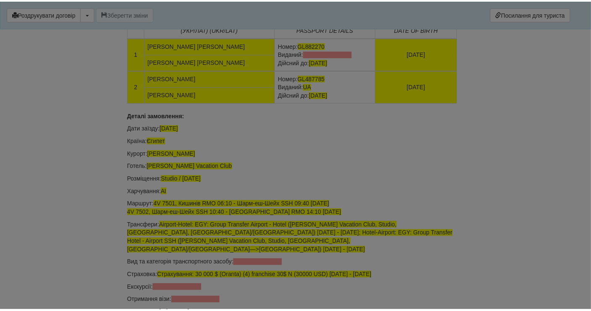
scroll to position [5560, 0]
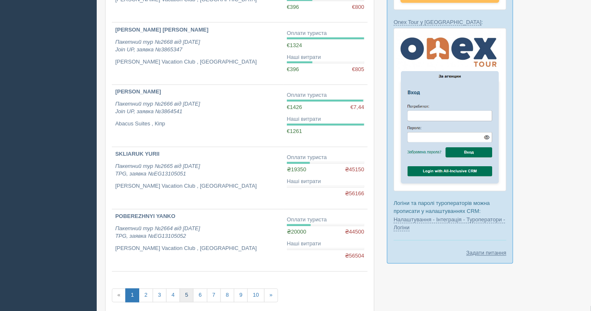
scroll to position [503, 0]
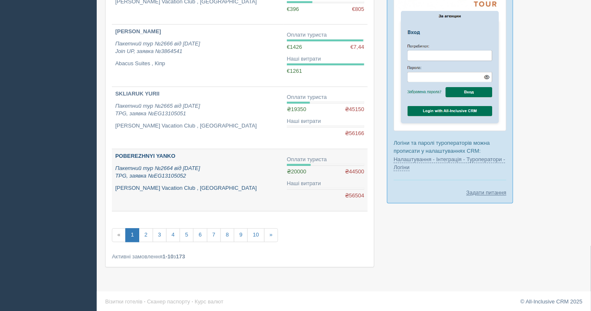
click at [201, 171] on p "Пакетний тур №2664 від 17.09.2025 TPG, заявка №EG13105052" at bounding box center [197, 173] width 165 height 16
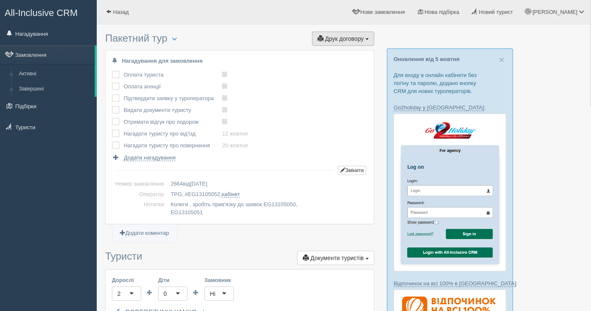
click at [348, 40] on span "Друк договору" at bounding box center [344, 38] width 39 height 7
click at [333, 48] on link "TPG" at bounding box center [334, 54] width 82 height 14
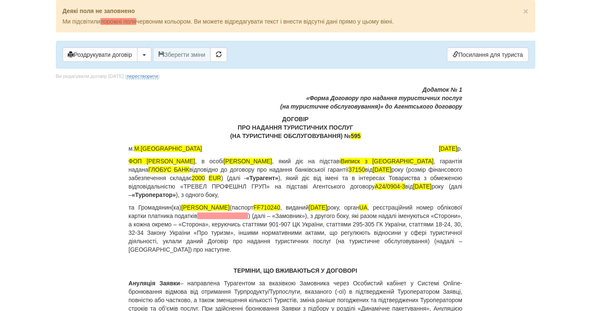
drag, startPoint x: 266, startPoint y: 205, endPoint x: 213, endPoint y: 200, distance: 53.7
drag, startPoint x: 182, startPoint y: 200, endPoint x: 185, endPoint y: 203, distance: 4.8
drag, startPoint x: 180, startPoint y: 206, endPoint x: 266, endPoint y: 205, distance: 86.3
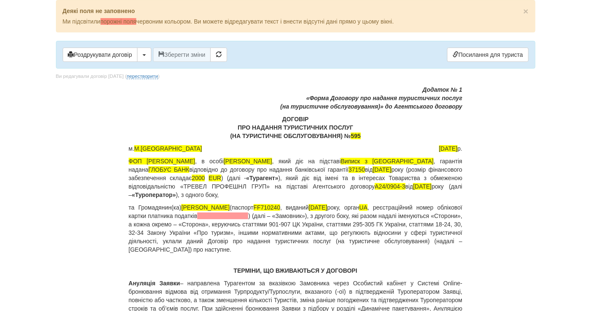
click at [266, 205] on p "та Громадянин(ка) [PERSON_NAME] (паспорт [PASSPORT] , виданий [DATE], орган UA …" at bounding box center [296, 228] width 334 height 51
copy p "[PERSON_NAME]"
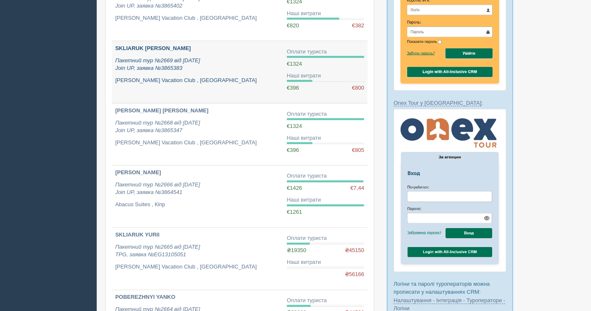
scroll to position [315, 0]
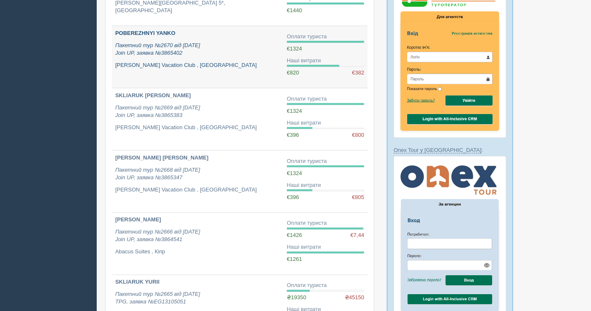
click at [192, 43] on icon "Пакетний тур №2670 від [DATE] Join UP, заявка №3865402" at bounding box center [157, 49] width 85 height 14
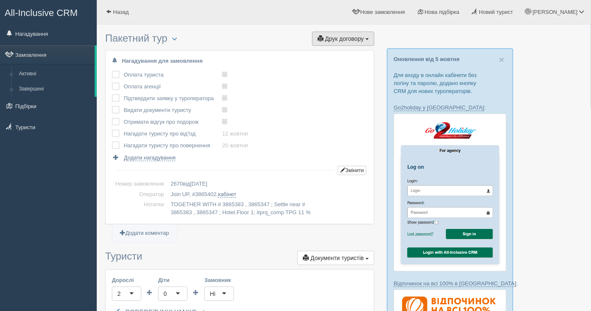
click at [333, 38] on span "Друк договору" at bounding box center [344, 38] width 39 height 7
click at [330, 52] on link "Join UP" at bounding box center [317, 54] width 114 height 14
click at [32, 53] on link "Замовлення" at bounding box center [47, 54] width 95 height 19
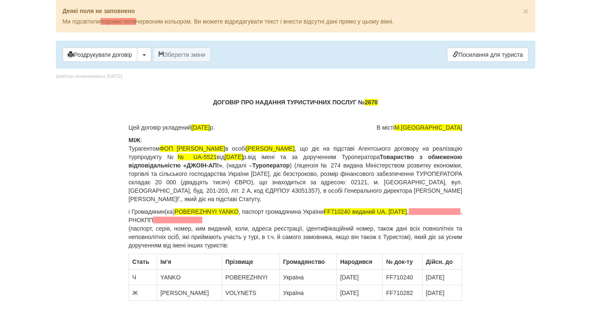
drag, startPoint x: 252, startPoint y: 210, endPoint x: 185, endPoint y: 206, distance: 67.1
click at [185, 208] on p "і Громадянин(ка) POBEREZHNYI YANKO , паспорт громадянина України FF710240 видан…" at bounding box center [296, 229] width 334 height 42
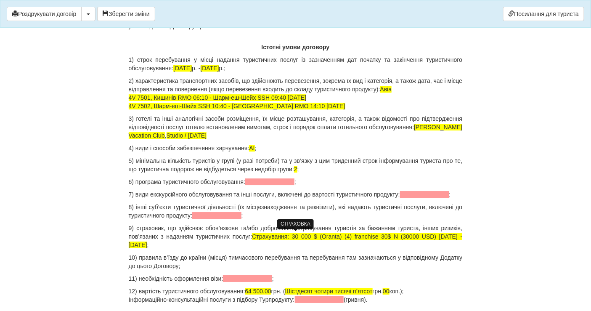
scroll to position [842, 0]
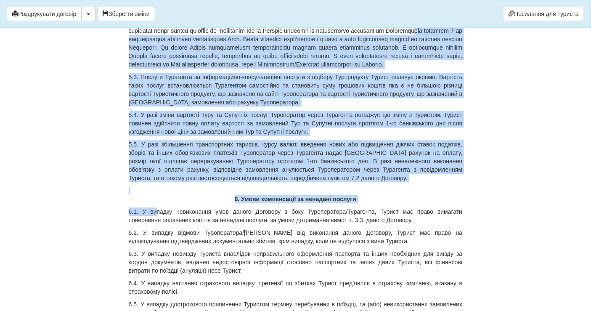
click at [158, 245] on div "ДОГОВІР ПРО НАДАННЯ ТУРИСТИЧНИХ ПОСЛУГ № 595 Цей договір укладений 18.09.2025 р…" at bounding box center [296, 237] width 334 height 5988
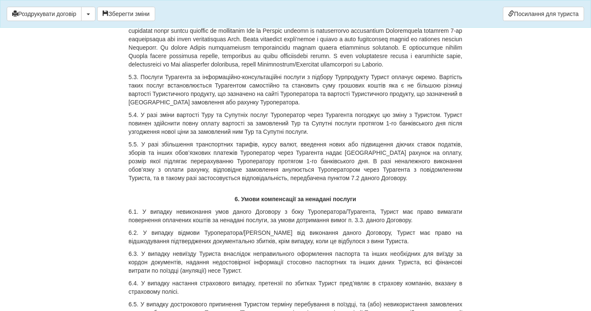
click at [221, 224] on p "6.1. У випадку невиконання умов даного Договору з боку Туроператора/Турагента, …" at bounding box center [296, 216] width 334 height 17
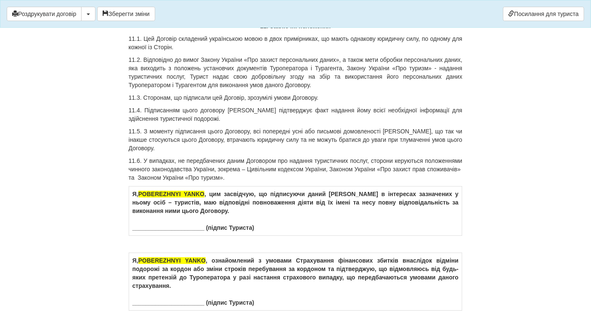
scroll to position [5005, 0]
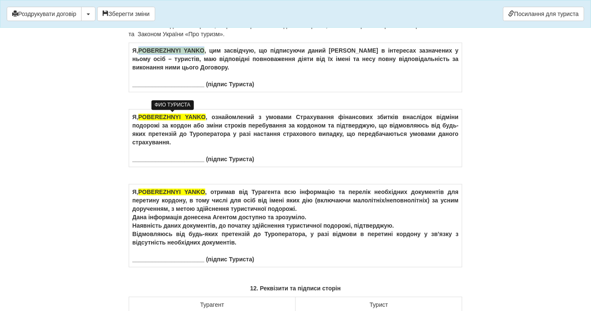
drag, startPoint x: 204, startPoint y: 114, endPoint x: 140, endPoint y: 113, distance: 63.6
click at [140, 54] on span "POBEREZHNYI YANKO" at bounding box center [172, 50] width 67 height 7
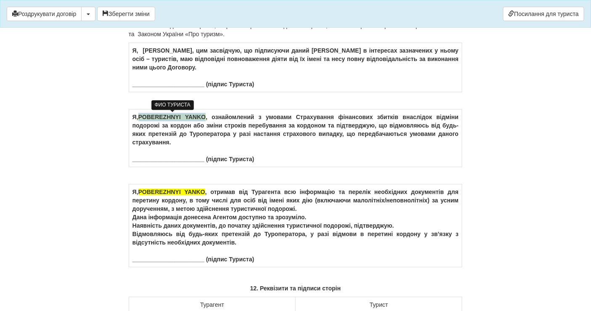
drag, startPoint x: 208, startPoint y: 182, endPoint x: 141, endPoint y: 181, distance: 66.5
click at [141, 167] on td "Я, POBEREZHNYI YANKO , ознайомлений з умовами Страхування фінансових збитків вн…" at bounding box center [296, 138] width 334 height 58
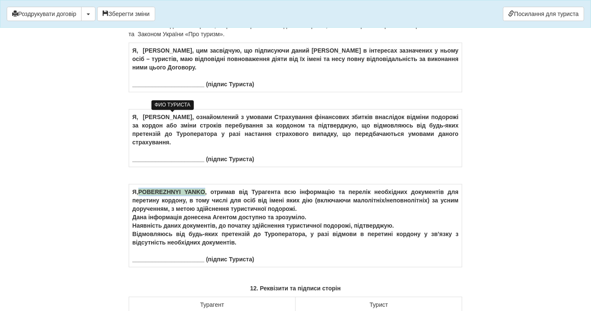
drag, startPoint x: 208, startPoint y: 258, endPoint x: 140, endPoint y: 257, distance: 67.4
click at [140, 257] on td "Я, POBEREZHNYI YANKO , отримав від Турагента всю інформацію та перелік необхідн…" at bounding box center [296, 225] width 334 height 83
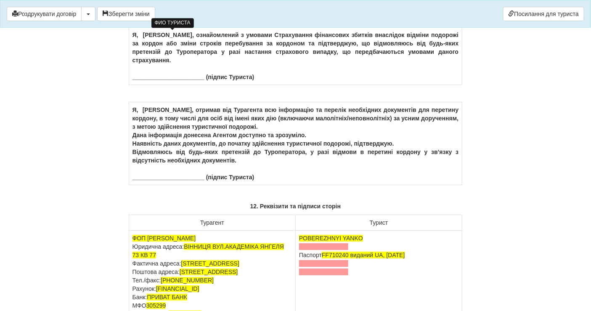
scroll to position [5192, 0]
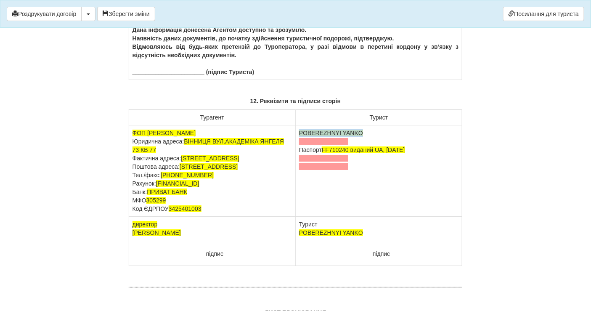
drag, startPoint x: 362, startPoint y: 196, endPoint x: 298, endPoint y: 197, distance: 64.0
click at [298, 197] on td "POBEREZHNYI YANKO Паспорт FF710240 виданий UA, 20.02.2017" at bounding box center [379, 170] width 167 height 91
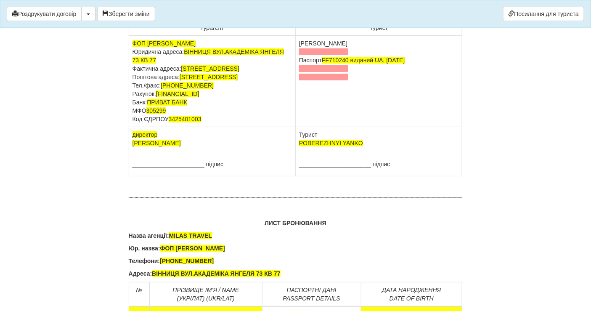
scroll to position [5379, 0]
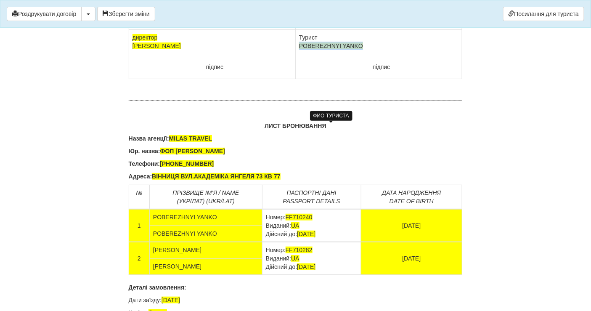
drag, startPoint x: 361, startPoint y: 125, endPoint x: 301, endPoint y: 126, distance: 60.6
click at [301, 79] on td "Турист POBEREZHNYI YANKO ______________________ підпис" at bounding box center [379, 54] width 167 height 49
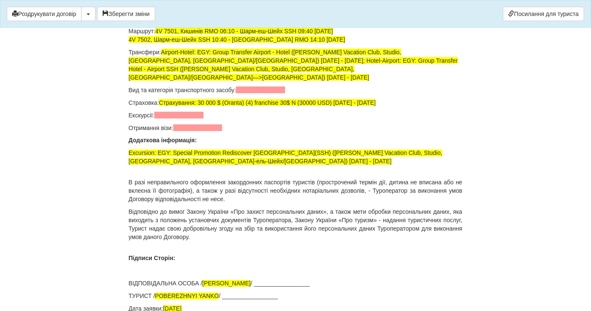
scroll to position [5840, 0]
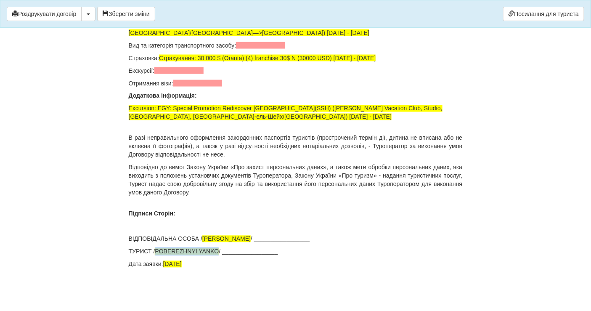
drag, startPoint x: 219, startPoint y: 251, endPoint x: 157, endPoint y: 248, distance: 62.4
click at [157, 248] on p "ТУРИСТ / POBEREZHNYI YANKO / _________________" at bounding box center [296, 252] width 334 height 8
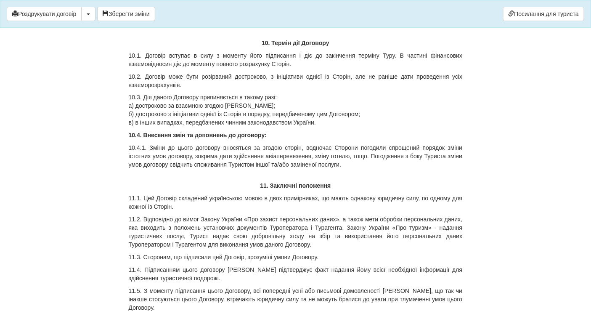
scroll to position [4530, 0]
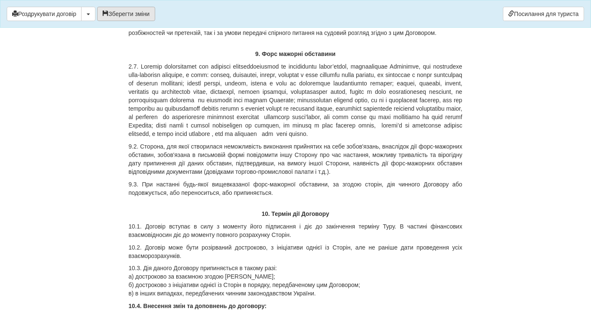
click at [133, 16] on button "Зберегти зміни" at bounding box center [126, 14] width 58 height 14
click at [90, 15] on button "button" at bounding box center [88, 14] width 14 height 14
click at [99, 31] on link "Скачати PDF" at bounding box center [115, 31] width 67 height 14
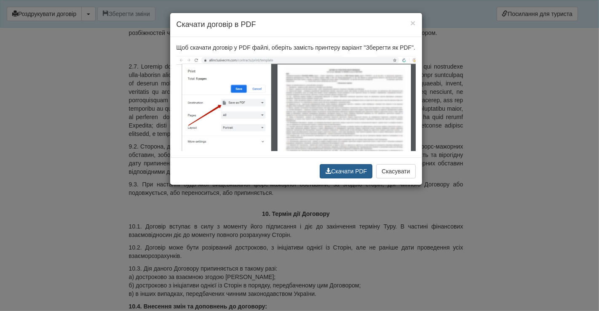
click at [337, 166] on button "Скачати PDF" at bounding box center [346, 171] width 53 height 14
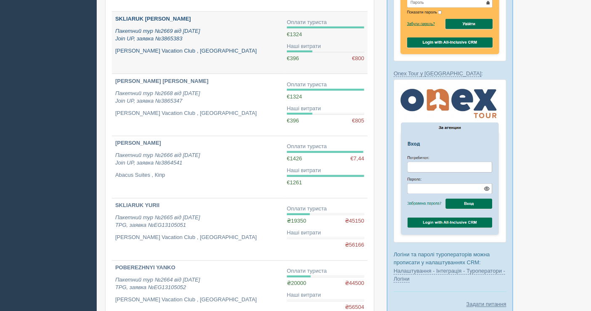
scroll to position [374, 0]
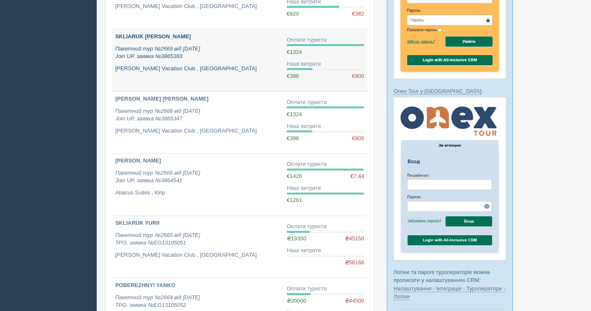
click at [182, 61] on div "SKLIARUK [PERSON_NAME] Пакетний тур №2669 від [DATE] Join UP, заявка №3865383 […" at bounding box center [197, 53] width 165 height 40
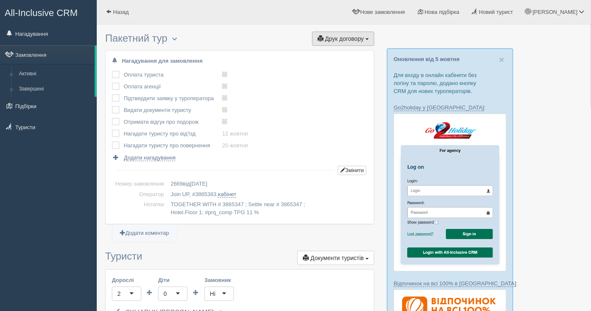
click at [349, 41] on span "Друк договору" at bounding box center [344, 38] width 39 height 7
click at [326, 53] on link "Join UP" at bounding box center [317, 54] width 114 height 14
click at [46, 55] on link "Замовлення" at bounding box center [47, 54] width 95 height 19
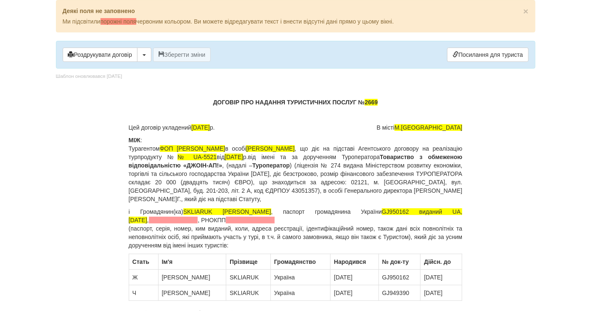
drag, startPoint x: 248, startPoint y: 212, endPoint x: 185, endPoint y: 208, distance: 62.4
click at [185, 208] on span "SKLIARUK [PERSON_NAME]" at bounding box center [228, 211] width 88 height 7
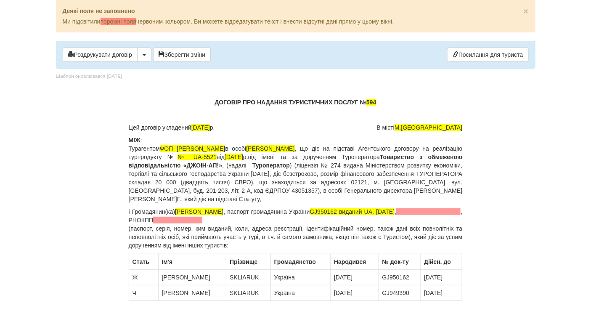
drag, startPoint x: 181, startPoint y: 211, endPoint x: 260, endPoint y: 213, distance: 79.2
click at [260, 213] on p "і [PERSON_NAME](ка) [PERSON_NAME] , паспорт громадянина України GJ950162 видани…" at bounding box center [296, 229] width 334 height 42
copy span "[PERSON_NAME]"
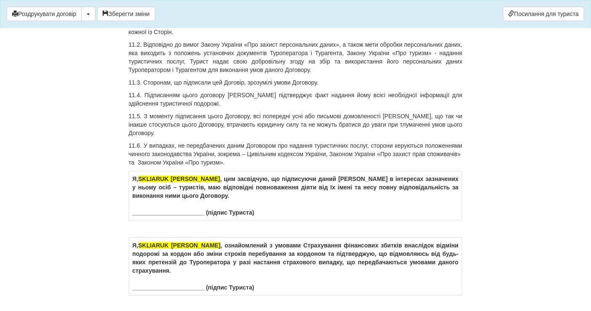
scroll to position [4911, 0]
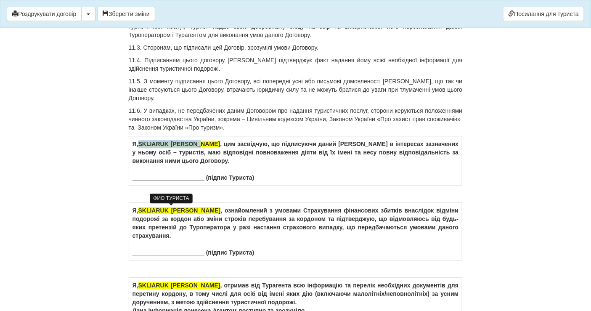
drag, startPoint x: 202, startPoint y: 211, endPoint x: 142, endPoint y: 209, distance: 60.2
click at [142, 186] on td "Я, [PERSON_NAME] [PERSON_NAME] , цим засвідчую, що підписуючи даний [PERSON_NAM…" at bounding box center [296, 160] width 334 height 49
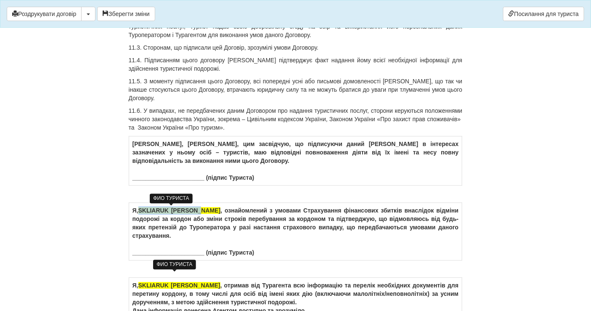
drag, startPoint x: 207, startPoint y: 276, endPoint x: 144, endPoint y: 277, distance: 63.6
click at [144, 261] on td "Я, SKLIARUK [PERSON_NAME] , ознайомлений з умовами Страхування фінансових збитк…" at bounding box center [296, 232] width 334 height 58
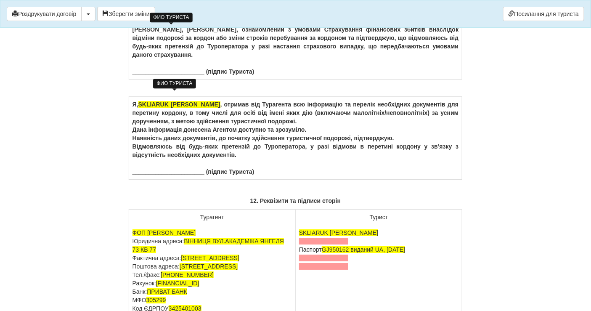
scroll to position [5099, 0]
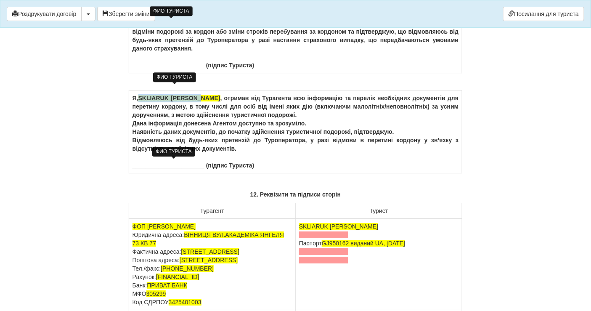
drag, startPoint x: 205, startPoint y: 160, endPoint x: 142, endPoint y: 161, distance: 63.6
click at [142, 161] on td "Я, SKLIARUK [PERSON_NAME] , отримав від Турагента всю інформацію та перелік нео…" at bounding box center [296, 132] width 334 height 83
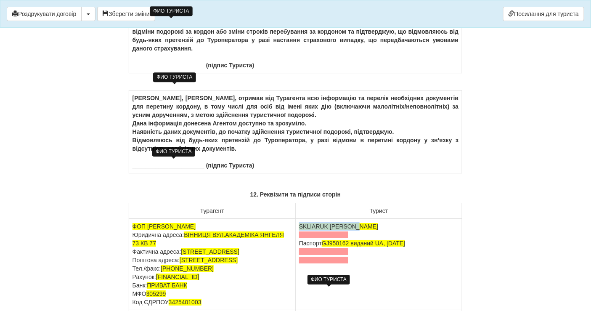
drag, startPoint x: 359, startPoint y: 290, endPoint x: 301, endPoint y: 291, distance: 58.5
click at [301, 291] on td "SKLIARUK [PERSON_NAME] Паспорт [PASSPORT] виданий UA, [DATE]" at bounding box center [379, 264] width 167 height 91
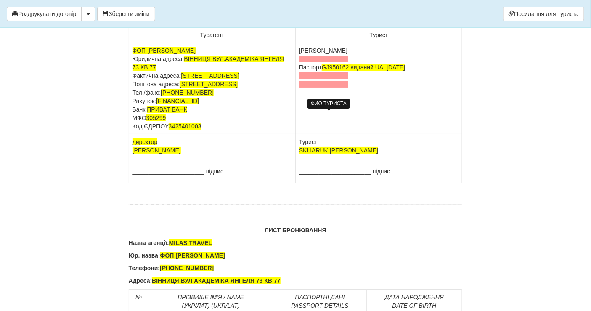
scroll to position [5286, 0]
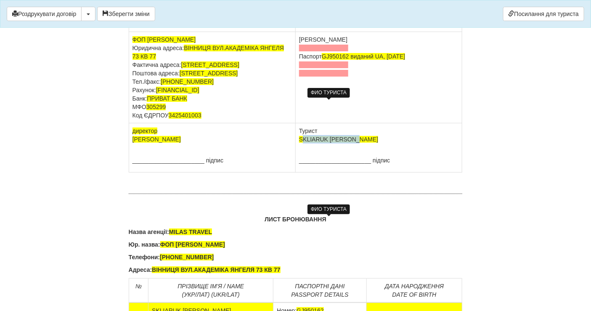
drag, startPoint x: 349, startPoint y: 219, endPoint x: 301, endPoint y: 221, distance: 48.1
click at [301, 173] on td "Турист SKLIARUK [PERSON_NAME] ______________________ підпис" at bounding box center [379, 147] width 167 height 49
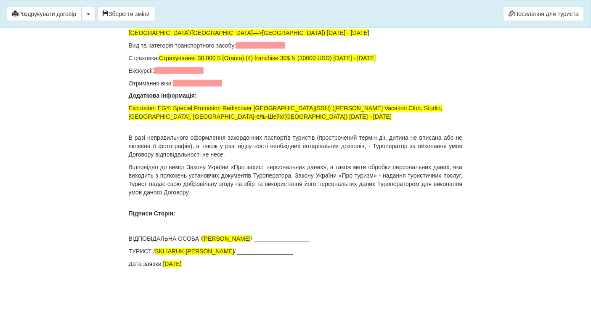
scroll to position [5840, 0]
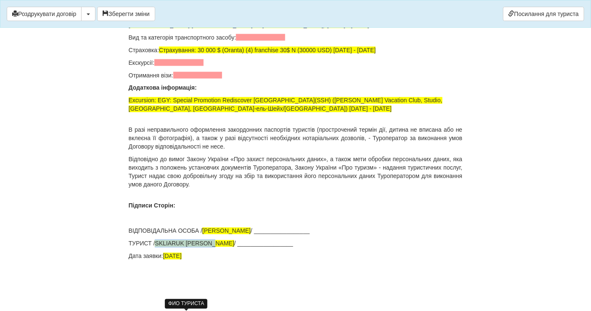
drag, startPoint x: 216, startPoint y: 249, endPoint x: 157, endPoint y: 249, distance: 58.9
click at [157, 247] on span "SKLIARUK [PERSON_NAME]" at bounding box center [194, 243] width 79 height 7
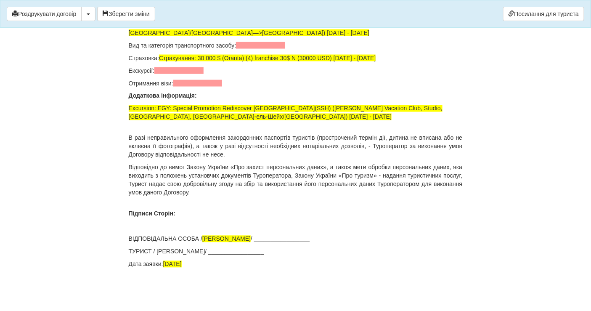
scroll to position [5793, 0]
click at [128, 17] on button "Зберегти зміни" at bounding box center [126, 14] width 58 height 14
click at [94, 15] on button "button" at bounding box center [88, 14] width 14 height 14
click at [99, 32] on link "Скачати PDF" at bounding box center [115, 31] width 67 height 14
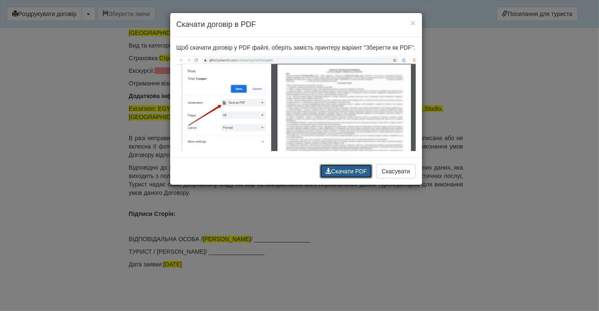
click at [332, 169] on button "Скачати PDF" at bounding box center [346, 171] width 53 height 14
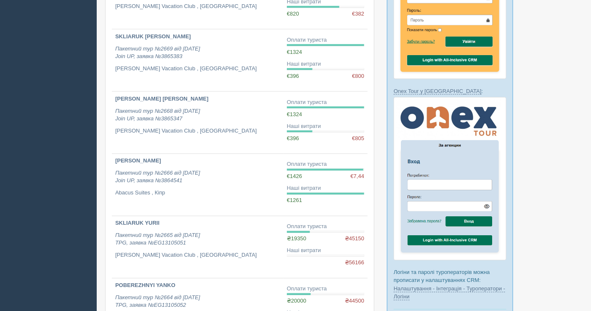
scroll to position [503, 0]
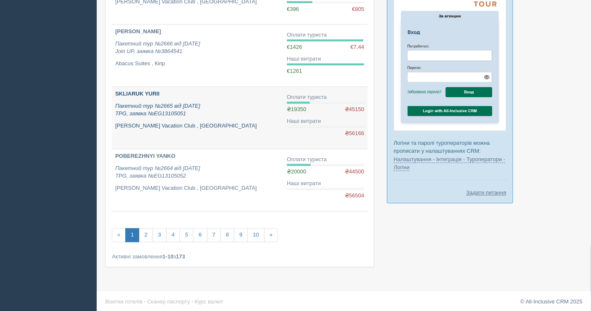
click at [167, 110] on icon "Пакетний тур №2665 від [DATE] TPG, заявка №EG13105051" at bounding box center [157, 110] width 85 height 14
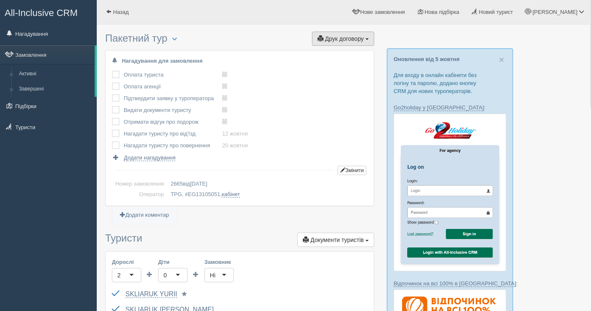
click at [346, 39] on span "Друк договору" at bounding box center [344, 38] width 39 height 7
click at [340, 52] on link "TPG" at bounding box center [334, 54] width 82 height 14
click at [37, 173] on div "All-Inclusive CRM Нагадування Замовлення Активні Завершені" at bounding box center [48, 155] width 97 height 311
click at [36, 179] on div "All-Inclusive CRM Нагадування Замовлення Активні Завершені" at bounding box center [48, 155] width 97 height 311
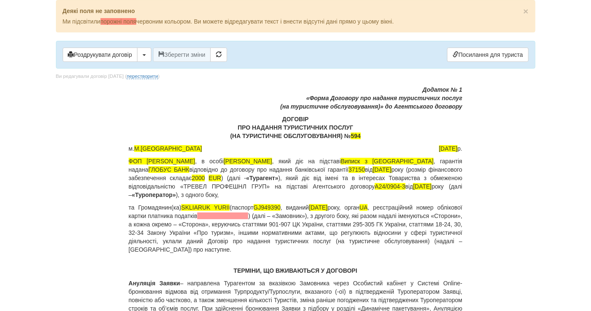
drag, startPoint x: 6, startPoint y: 121, endPoint x: 9, endPoint y: 117, distance: 4.8
click at [7, 120] on body "× Деякі поля не заповнено Ми підсвітили порожні поля червоним кольором. Ви може…" at bounding box center [295, 155] width 591 height 311
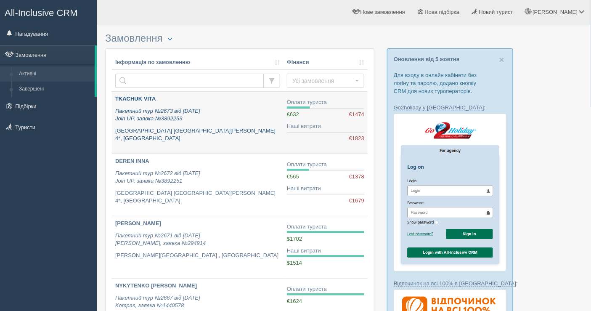
click at [222, 118] on p "Пакетний тур №2673 від [DATE] Join UP, заявка №3892253" at bounding box center [197, 115] width 165 height 16
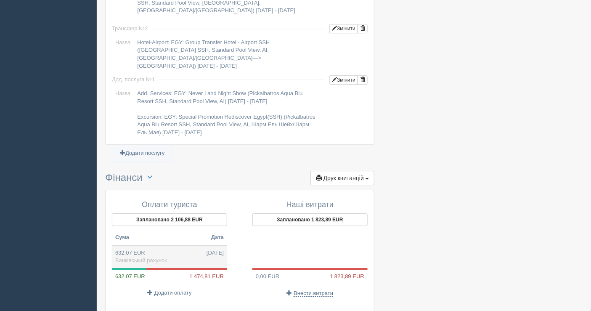
scroll to position [830, 0]
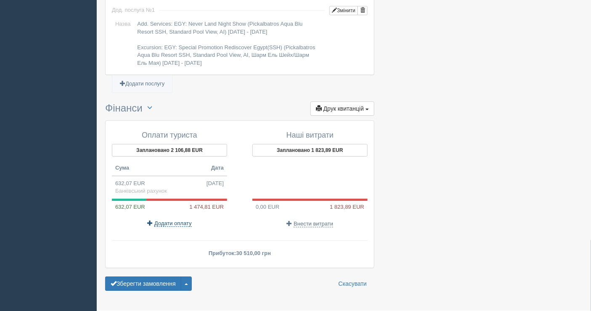
click at [176, 220] on span "Додати оплату" at bounding box center [173, 223] width 37 height 7
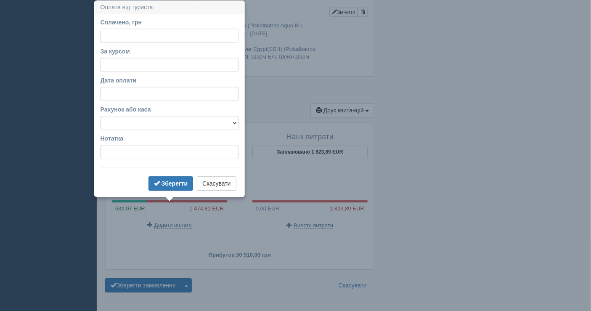
scroll to position [828, 0]
click at [125, 64] on input "За курсом" at bounding box center [170, 65] width 138 height 14
paste input "48.17"
type input "48.17"
click at [131, 35] on input "Сплачено, грн" at bounding box center [170, 36] width 138 height 14
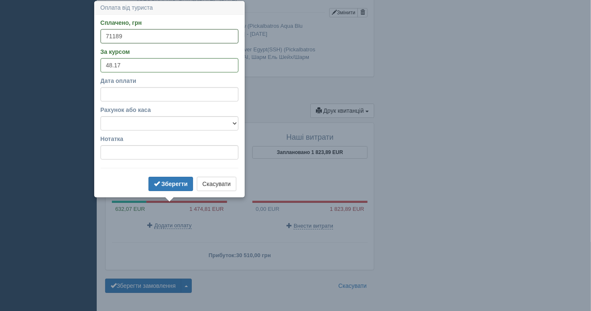
type input "71189"
click at [188, 123] on select "Банківський рахунок Готівкова каса" at bounding box center [170, 123] width 138 height 14
select select "1598"
click at [101, 116] on select "Банківський рахунок Готівкова каса" at bounding box center [170, 123] width 138 height 14
click at [167, 181] on b "Зберегти" at bounding box center [175, 184] width 27 height 7
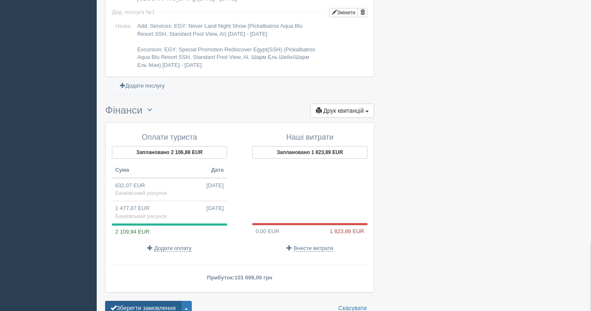
click at [160, 301] on button "Зберегти замовлення" at bounding box center [143, 308] width 76 height 14
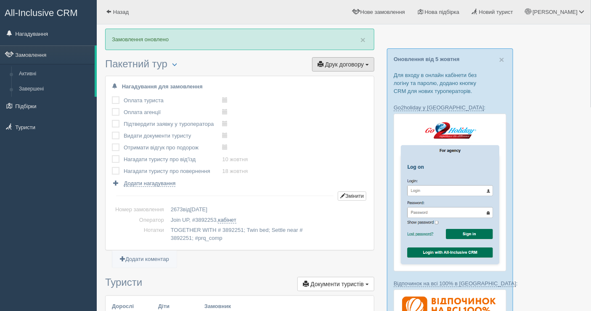
click at [330, 61] on span "Друк договору" at bounding box center [344, 64] width 39 height 7
click at [295, 75] on link "Join UP" at bounding box center [317, 80] width 114 height 14
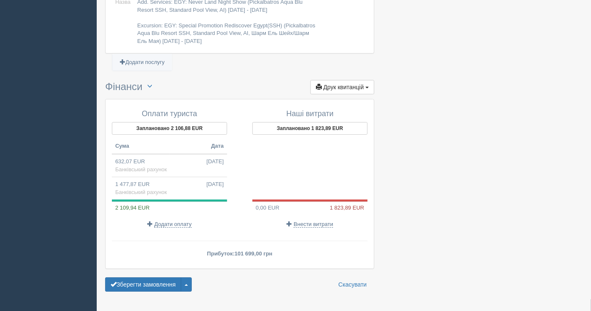
click at [148, 177] on td "1 477,87 EUR 08.10.2025 Банківський рахунок" at bounding box center [169, 188] width 115 height 23
type input "71189.00"
type input "48.17"
select select "1598"
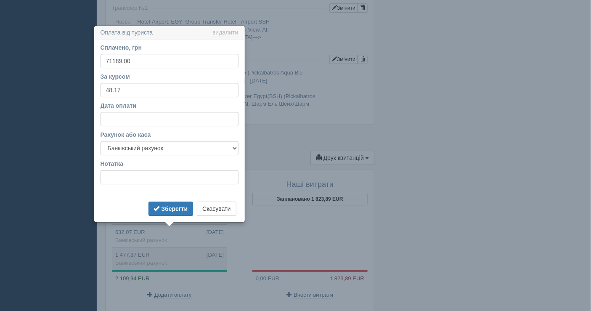
scroll to position [832, 0]
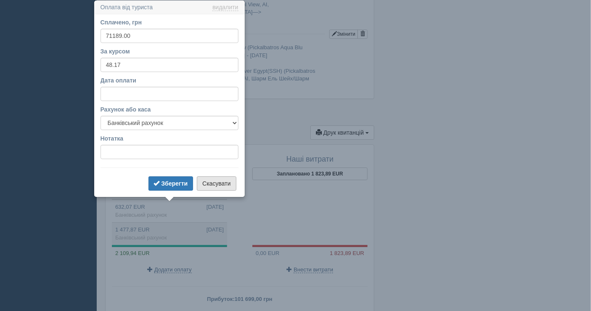
click at [210, 187] on button "Скасувати" at bounding box center [216, 183] width 39 height 14
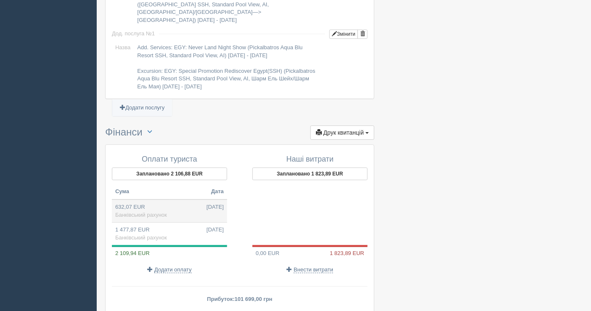
click at [150, 200] on td "632,07 EUR 08.10.2025 Банківський рахунок" at bounding box center [169, 211] width 115 height 23
type input "30510.00"
type input "48.27"
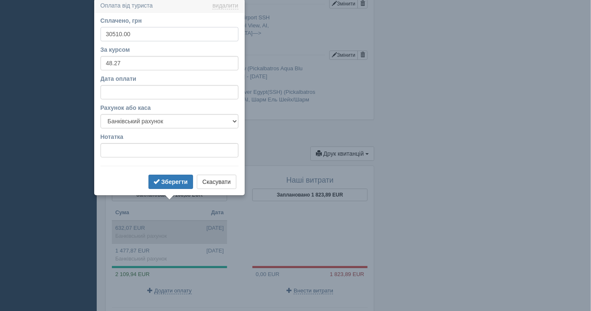
scroll to position [809, 0]
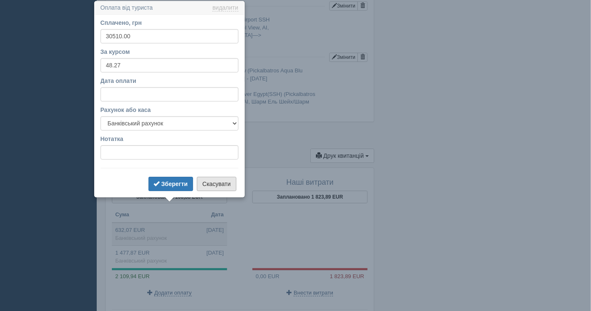
click at [217, 184] on button "Скасувати" at bounding box center [216, 184] width 39 height 14
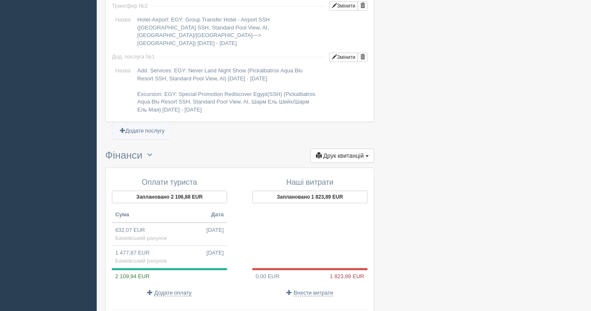
click at [313, 289] on p "Внести витрати" at bounding box center [310, 293] width 115 height 8
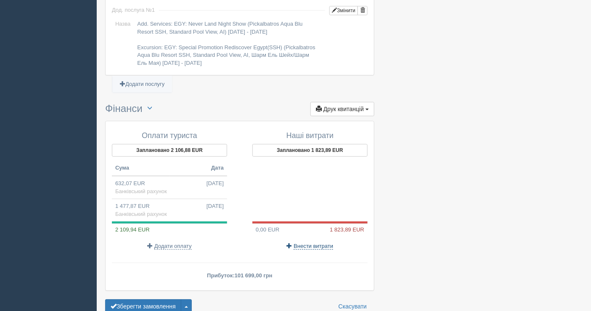
click at [319, 243] on span "Внести витрати" at bounding box center [314, 246] width 40 height 7
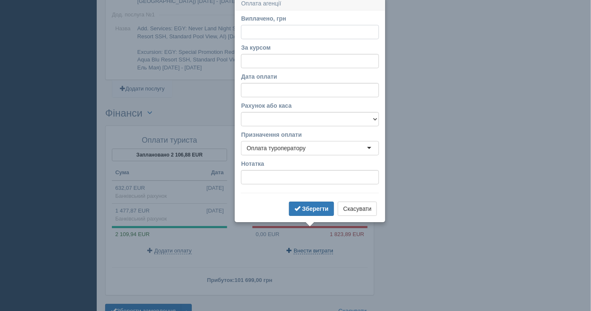
scroll to position [847, 0]
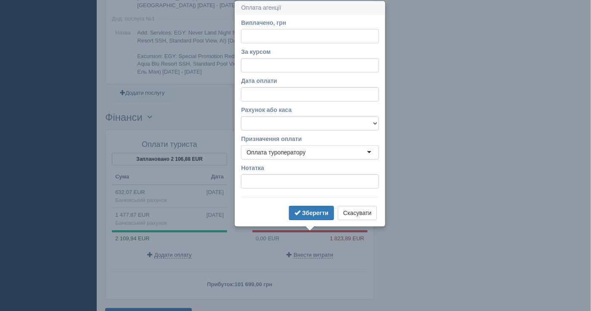
paste input "87864.48"
type input "87864.48"
click at [267, 60] on input "За курсом" at bounding box center [310, 65] width 138 height 14
type input "48.17"
click at [278, 125] on select "Банківський рахунок Готівкова каса" at bounding box center [310, 123] width 138 height 14
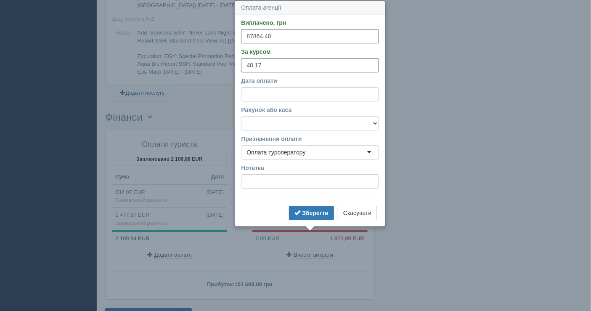
select select "1598"
click at [241, 116] on select "Банківський рахунок Готівкова каса" at bounding box center [310, 123] width 138 height 14
click at [309, 215] on b "Зберегти" at bounding box center [315, 213] width 27 height 7
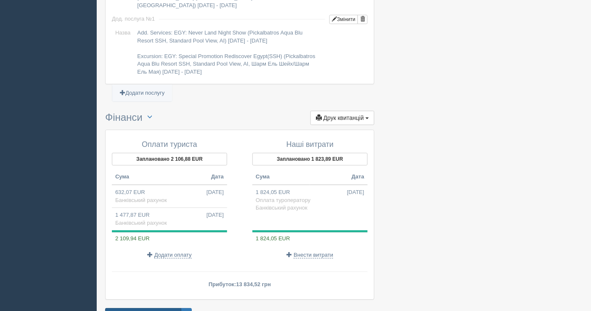
click at [140, 308] on button "Зберегти замовлення" at bounding box center [143, 315] width 76 height 14
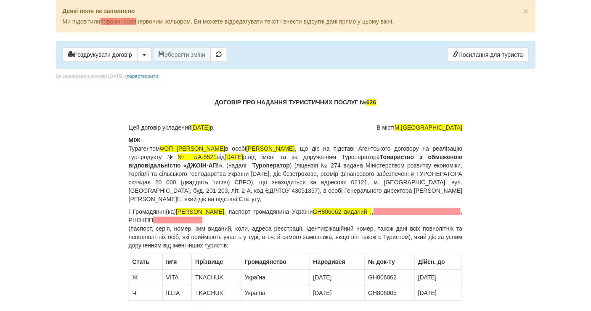
click at [209, 209] on span "[PERSON_NAME]" at bounding box center [200, 211] width 48 height 7
click at [415, 211] on span at bounding box center [418, 211] width 88 height 7
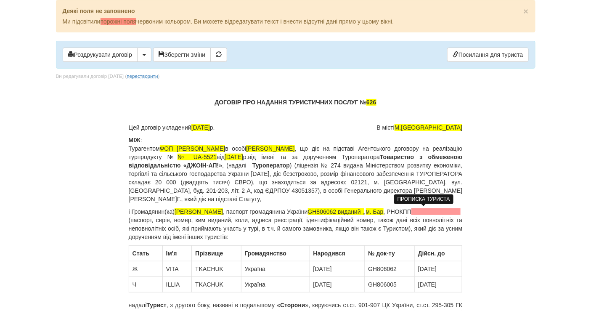
click at [384, 210] on span "м. Бар" at bounding box center [375, 211] width 18 height 7
click at [425, 214] on p "і [PERSON_NAME](ка) [PERSON_NAME] , паспорт громадянина України GH806062 видани…" at bounding box center [296, 225] width 334 height 34
click at [431, 210] on p "і [PERSON_NAME](ка) [PERSON_NAME] , паспорт громадянина України GH806062 видани…" at bounding box center [296, 225] width 334 height 34
click at [365, 212] on span "GH806062 виданий ," at bounding box center [336, 211] width 56 height 7
click at [410, 215] on span at bounding box center [434, 211] width 49 height 7
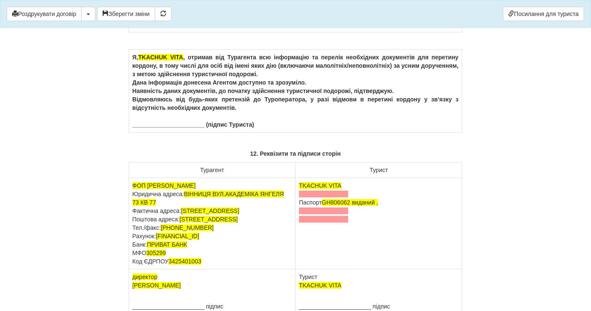
scroll to position [5052, 0]
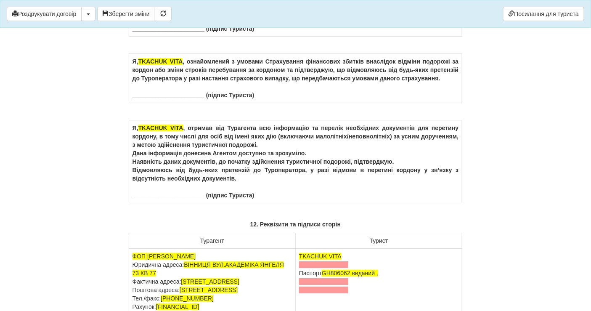
drag, startPoint x: 188, startPoint y: 70, endPoint x: 155, endPoint y: 63, distance: 33.9
click at [155, 37] on td "Я, [PERSON_NAME] , цим засвідчую, що підписуючи даний [PERSON_NAME] в інтересах…" at bounding box center [296, 11] width 334 height 49
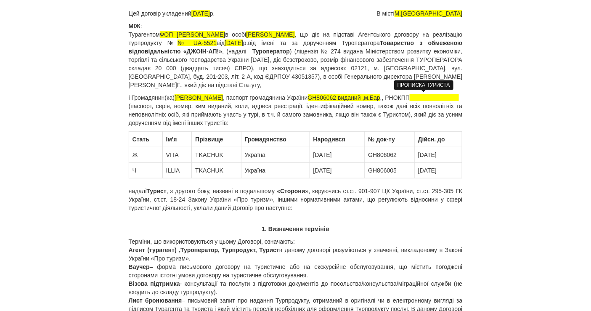
scroll to position [0, 0]
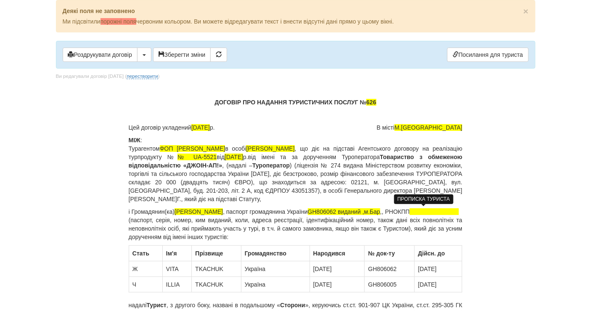
drag, startPoint x: 180, startPoint y: 210, endPoint x: 258, endPoint y: 211, distance: 77.9
click at [258, 211] on p "і [PERSON_NAME](ка) [PERSON_NAME] , паспорт громадянина України GH806062 видани…" at bounding box center [296, 225] width 334 height 34
copy span "[PERSON_NAME]"
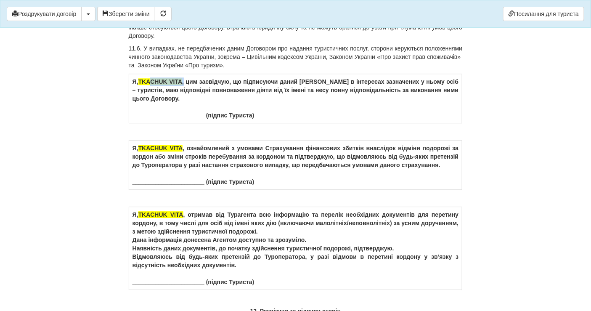
scroll to position [4977, 0]
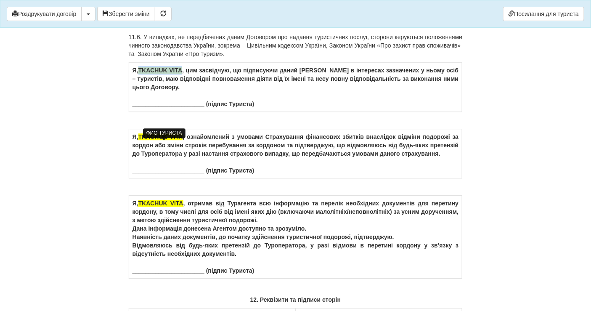
drag, startPoint x: 185, startPoint y: 144, endPoint x: 142, endPoint y: 145, distance: 43.0
click at [142, 74] on span "TKACHUK VITA" at bounding box center [161, 70] width 44 height 7
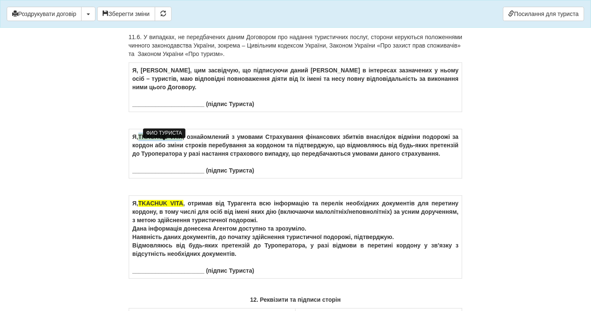
drag, startPoint x: 184, startPoint y: 211, endPoint x: 139, endPoint y: 209, distance: 44.7
click at [139, 179] on td "Я, [PERSON_NAME] , ознайомлений з умовами Страхування фінансових збитків внаслі…" at bounding box center [296, 153] width 334 height 49
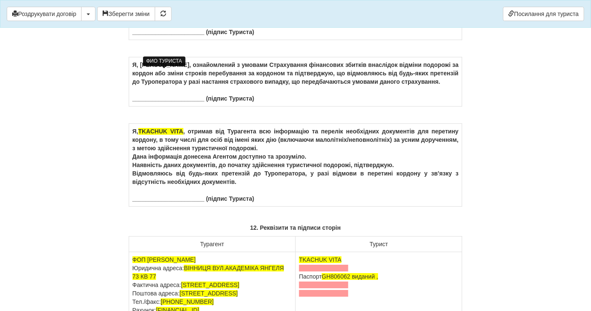
scroll to position [5070, 0]
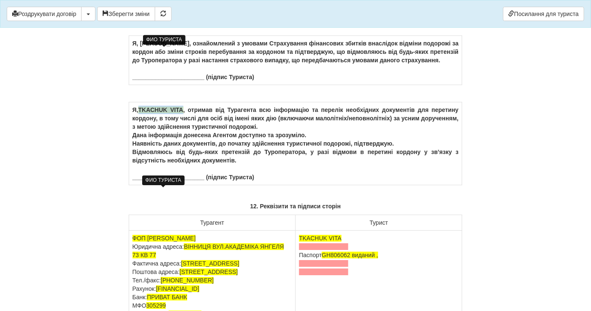
drag, startPoint x: 185, startPoint y: 192, endPoint x: 141, endPoint y: 190, distance: 43.4
click at [141, 113] on span "TKACHUK VITA" at bounding box center [161, 110] width 45 height 7
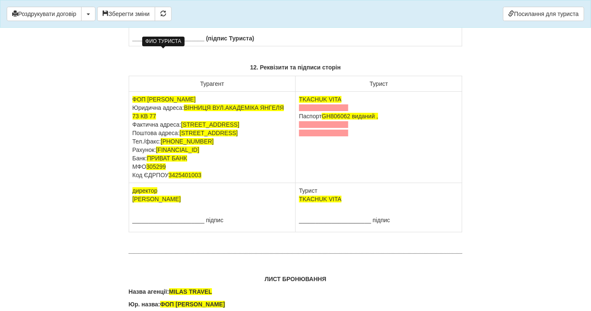
scroll to position [5210, 0]
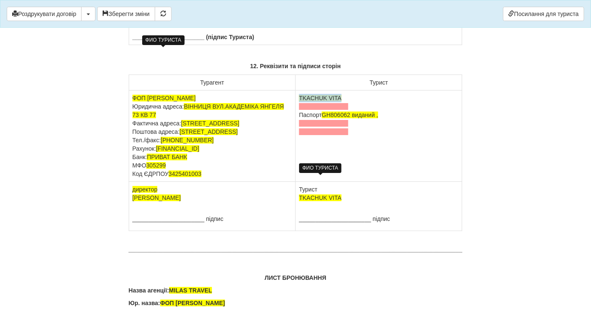
drag, startPoint x: 349, startPoint y: 179, endPoint x: 300, endPoint y: 177, distance: 48.9
click at [300, 177] on td "[PERSON_NAME] Паспорт [PASSPORT] виданий ," at bounding box center [379, 136] width 167 height 91
click at [306, 179] on td "[PERSON_NAME] Паспорт [PASSPORT] виданий ," at bounding box center [379, 136] width 167 height 91
click at [335, 110] on span at bounding box center [323, 106] width 49 height 7
drag, startPoint x: 344, startPoint y: 295, endPoint x: 301, endPoint y: 294, distance: 43.8
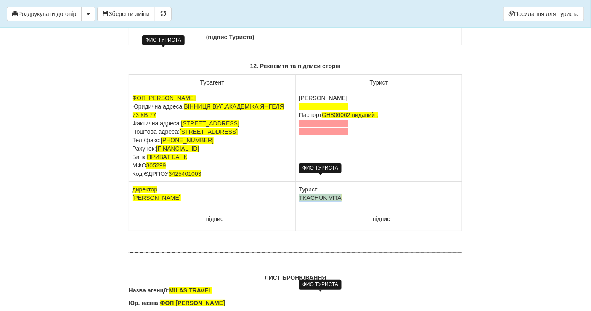
click at [301, 231] on td "Турист [PERSON_NAME] ______________________ підпис" at bounding box center [379, 206] width 167 height 49
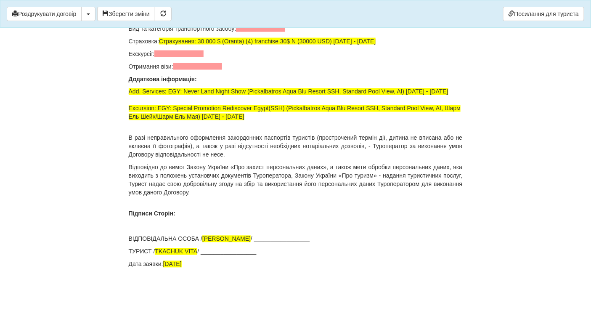
scroll to position [5874, 0]
drag, startPoint x: 200, startPoint y: 250, endPoint x: 158, endPoint y: 248, distance: 42.2
click at [158, 248] on p "ТУРИСТ / [PERSON_NAME] / _________________" at bounding box center [296, 252] width 334 height 8
click at [141, 10] on button "Зберегти зміни" at bounding box center [126, 14] width 58 height 14
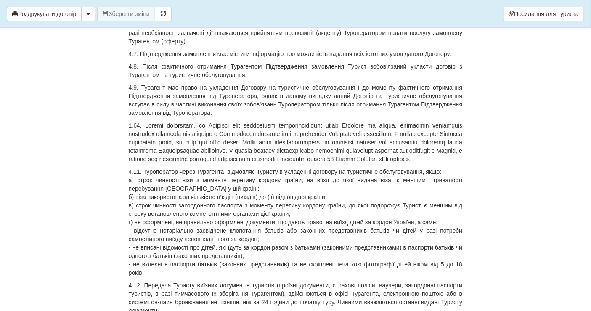
scroll to position [0, 0]
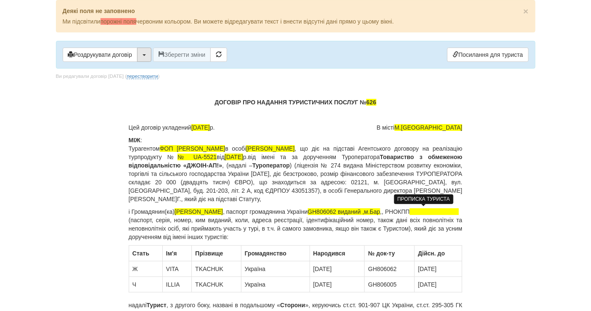
click at [146, 53] on button "button" at bounding box center [144, 55] width 14 height 14
click at [145, 56] on button "button" at bounding box center [144, 55] width 14 height 14
click at [154, 69] on link "Скачати PDF" at bounding box center [171, 72] width 67 height 14
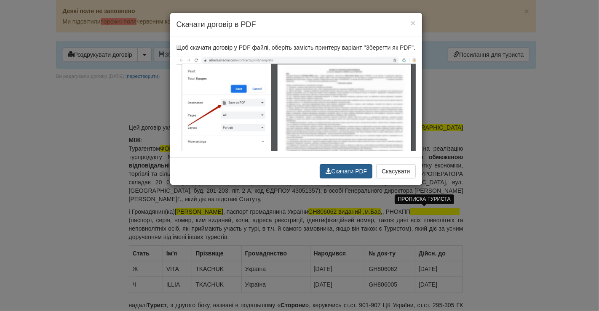
click at [342, 173] on button "Скачати PDF" at bounding box center [346, 171] width 53 height 14
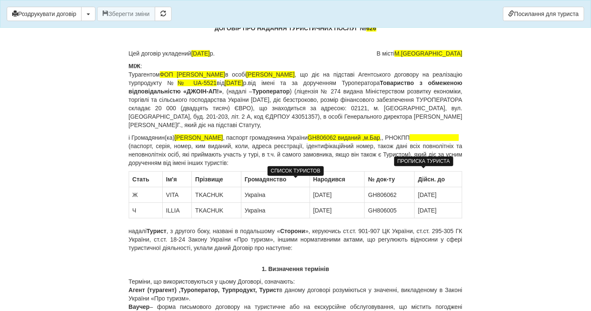
scroll to position [47, 0]
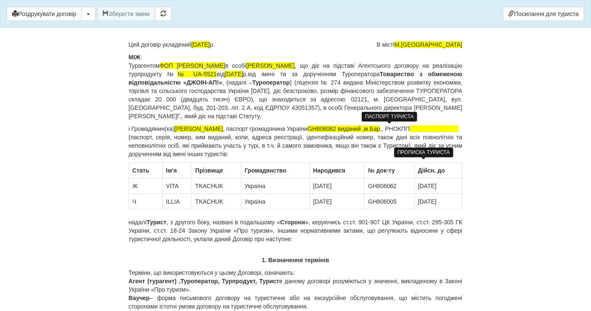
click at [381, 127] on span "GH806062 виданий ,м.Бар" at bounding box center [344, 128] width 72 height 7
click at [381, 128] on span "GH806062 виданий ,м.Бар" at bounding box center [344, 128] width 72 height 7
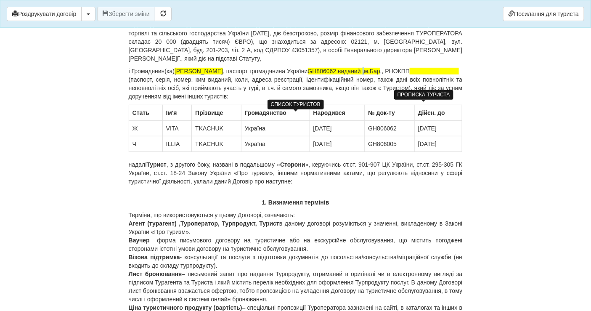
scroll to position [93, 0]
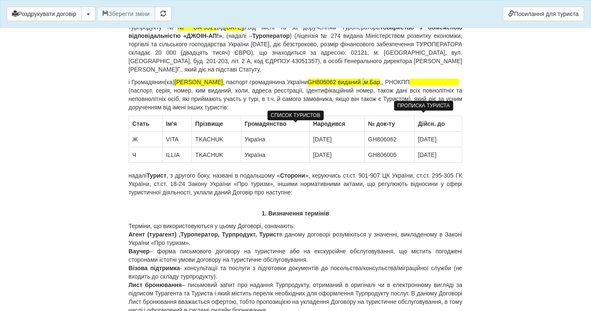
drag, startPoint x: 447, startPoint y: 144, endPoint x: 415, endPoint y: 146, distance: 32.0
click at [415, 146] on td "[DATE]" at bounding box center [439, 140] width 48 height 16
copy td "[DATE]"
click at [381, 80] on span "GH806062 виданий ,м.Бар" at bounding box center [344, 82] width 72 height 7
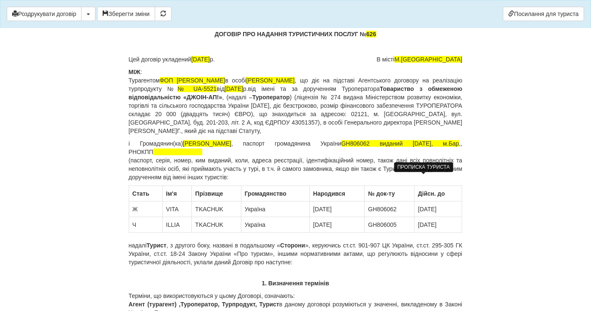
scroll to position [0, 0]
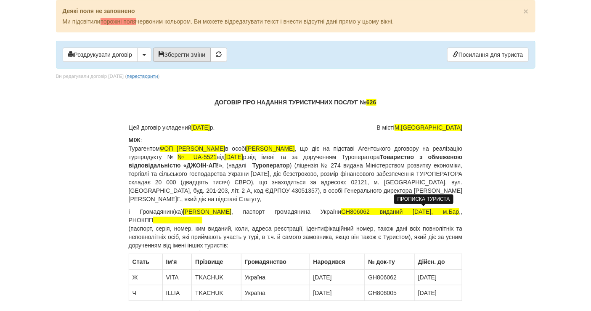
click at [197, 58] on button "Зберегти зміни" at bounding box center [182, 55] width 58 height 14
click at [143, 53] on button "button" at bounding box center [144, 55] width 14 height 14
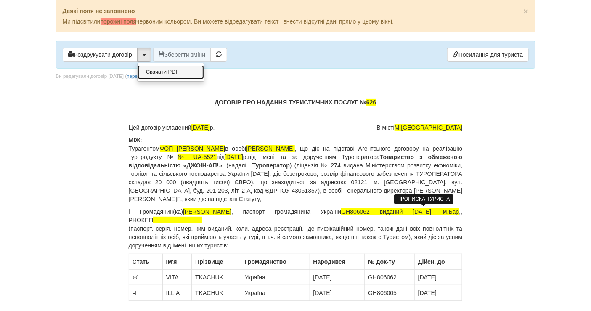
click at [164, 75] on link "Скачати PDF" at bounding box center [171, 72] width 67 height 14
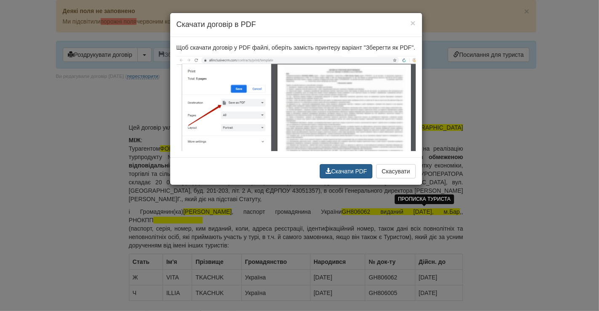
click at [355, 172] on button "Скачати PDF" at bounding box center [346, 171] width 53 height 14
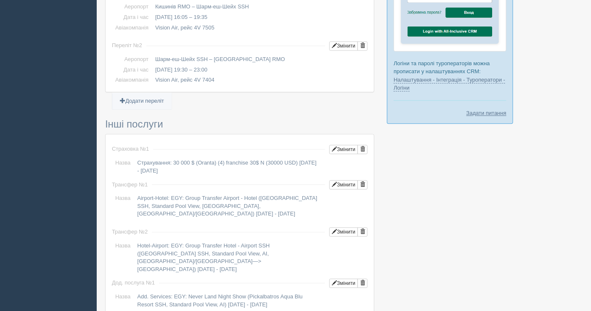
scroll to position [457, 0]
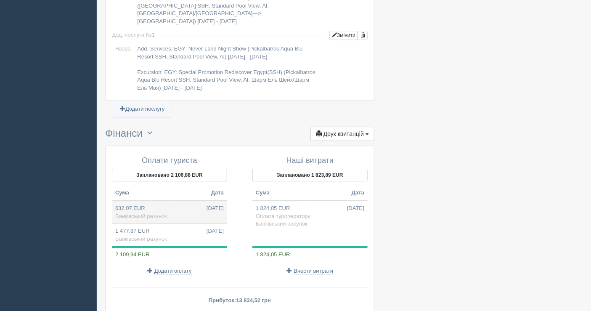
click at [173, 201] on td "632,07 EUR [DATE] Банківський рахунок" at bounding box center [169, 212] width 115 height 23
type input "30510.00"
type input "48.27"
select select "1598"
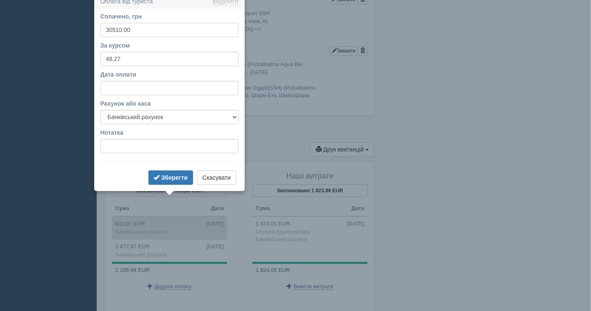
scroll to position [809, 0]
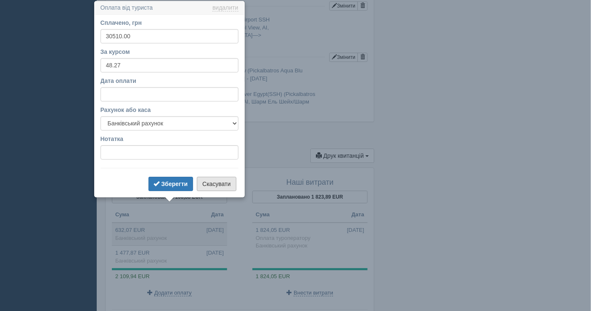
click at [213, 184] on button "Скасувати" at bounding box center [216, 184] width 39 height 14
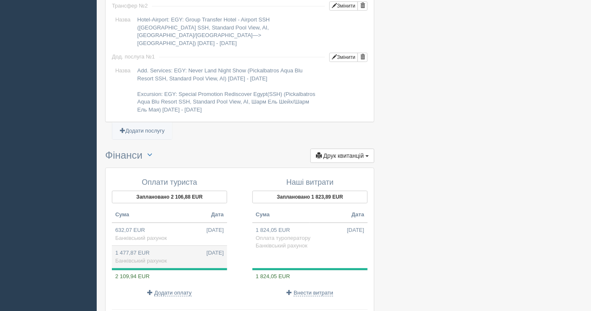
click at [171, 246] on td "1 477,87 EUR 08.10.2025 Банківський рахунок" at bounding box center [169, 257] width 115 height 23
type input "71189.00"
type input "48.17"
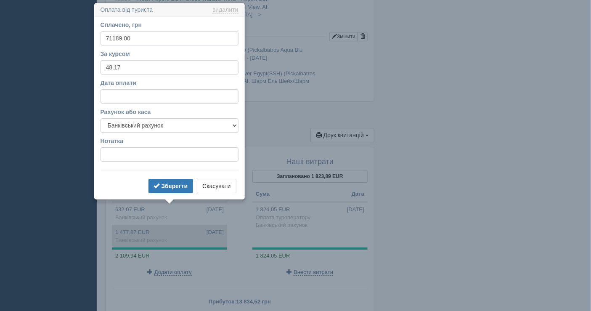
scroll to position [832, 0]
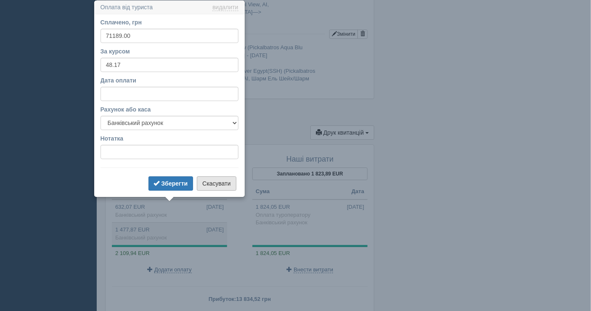
click at [218, 183] on button "Скасувати" at bounding box center [216, 183] width 39 height 14
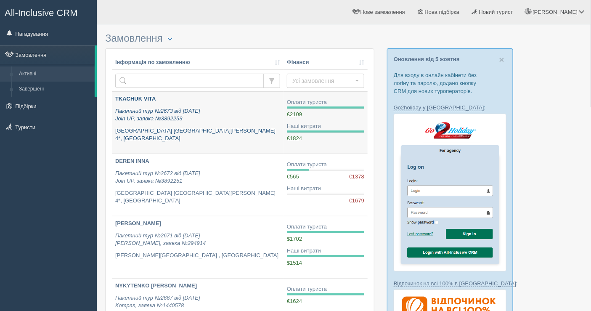
click at [194, 147] on link "[PERSON_NAME] Пакетний тур №2673 від [DATE] Join UP, заявка №3892253 [GEOGRAPHI…" at bounding box center [198, 123] width 172 height 62
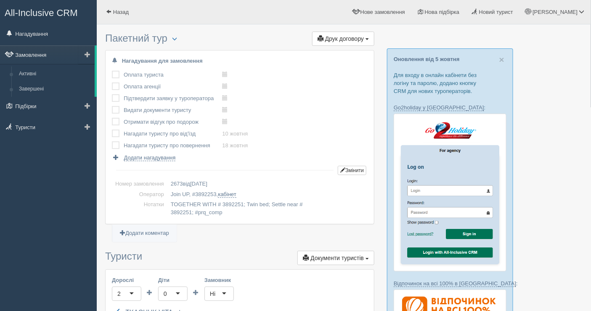
click at [67, 51] on link "Замовлення" at bounding box center [47, 54] width 95 height 19
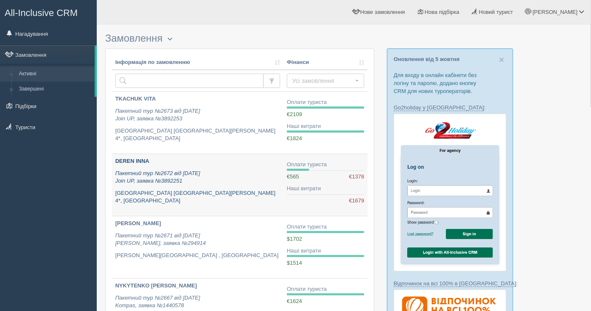
click at [227, 177] on p "Пакетний тур №2672 від [DATE] Join UP, заявка №3892251" at bounding box center [197, 178] width 165 height 16
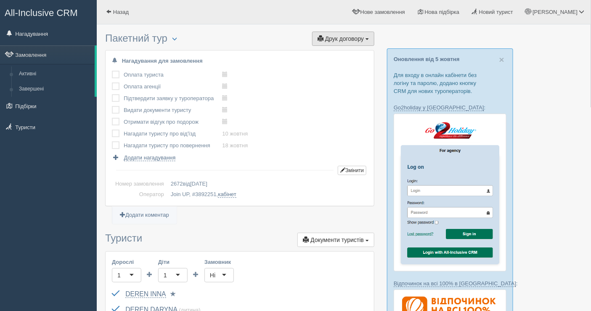
click at [356, 41] on span "Друк договору" at bounding box center [344, 38] width 39 height 7
click at [309, 51] on link "Join UP" at bounding box center [317, 54] width 114 height 14
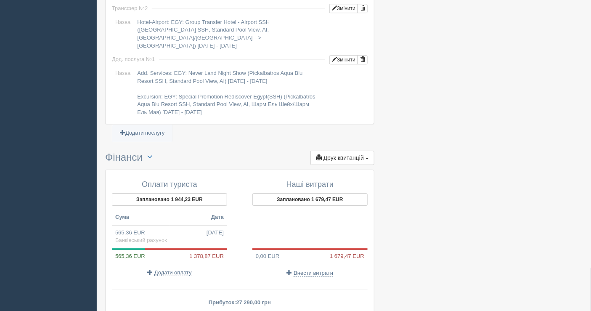
scroll to position [842, 0]
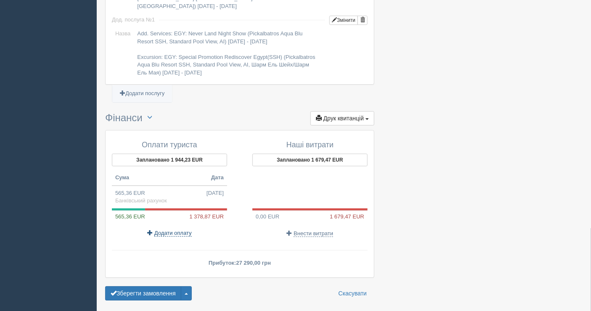
click at [161, 230] on span "Додати оплату" at bounding box center [173, 233] width 37 height 7
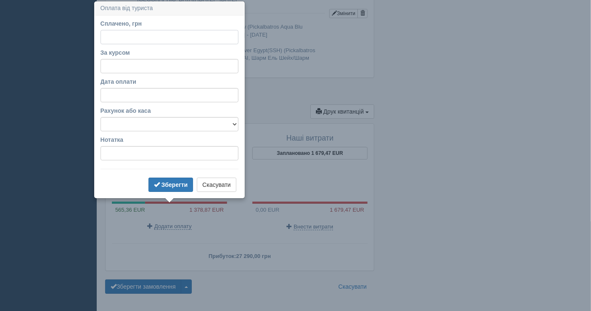
scroll to position [849, 0]
paste input "80906.92"
type input "80906.92"
click at [120, 68] on input "За курсом" at bounding box center [170, 66] width 138 height 14
type input "48.17"
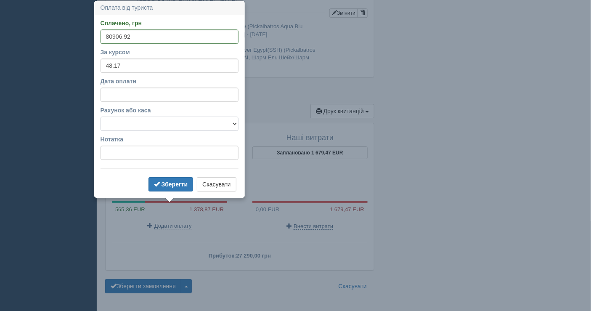
click at [147, 122] on select "Банківський рахунок Готівкова каса" at bounding box center [170, 124] width 138 height 14
select select "1598"
click at [101, 117] on select "Банківський рахунок Готівкова каса" at bounding box center [170, 124] width 138 height 14
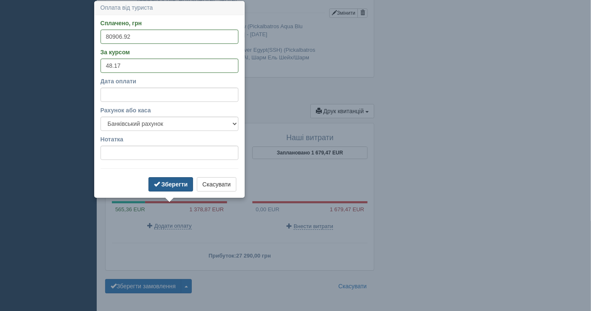
click at [168, 186] on b "Зберегти" at bounding box center [175, 184] width 27 height 7
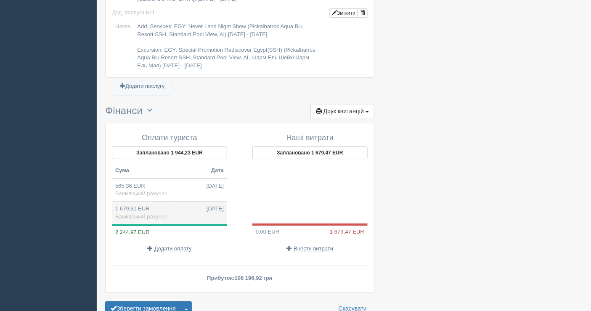
click at [159, 201] on td "1 679,61 EUR 08.10.2025 Банківський рахунок" at bounding box center [169, 212] width 115 height 23
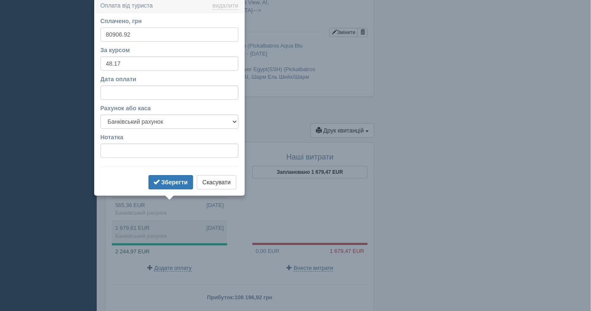
scroll to position [828, 0]
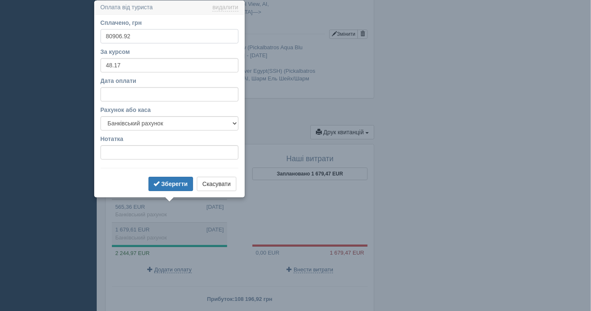
drag, startPoint x: 138, startPoint y: 33, endPoint x: 91, endPoint y: 39, distance: 47.2
type input "65928"
click at [167, 181] on b "Зберегти" at bounding box center [174, 184] width 27 height 7
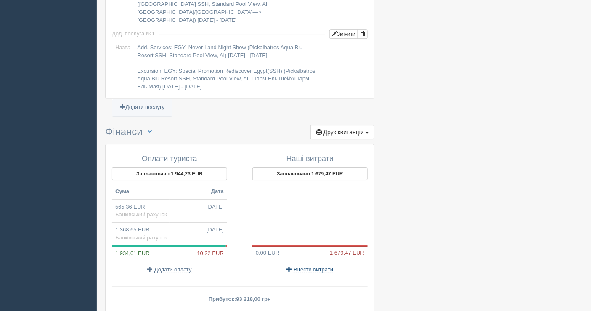
click at [305, 266] on span "Внести витрати" at bounding box center [314, 269] width 40 height 7
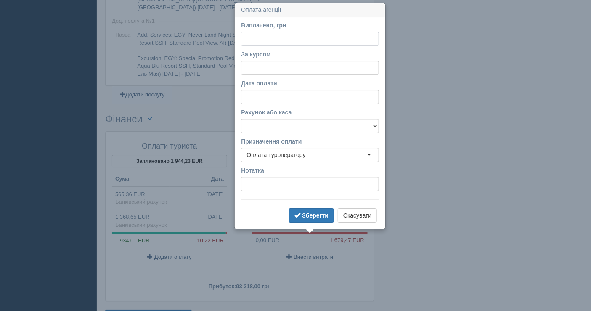
scroll to position [843, 0]
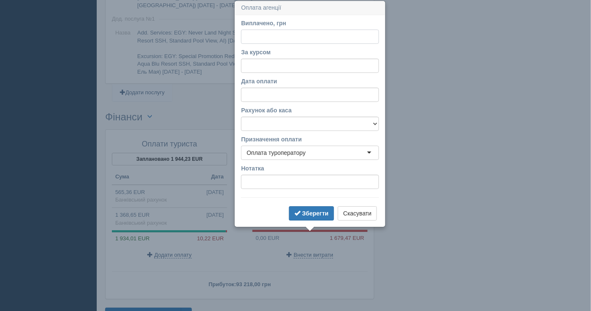
paste input "80906.92"
type input "80906.92"
click at [264, 67] on input "За курсом" at bounding box center [310, 66] width 138 height 14
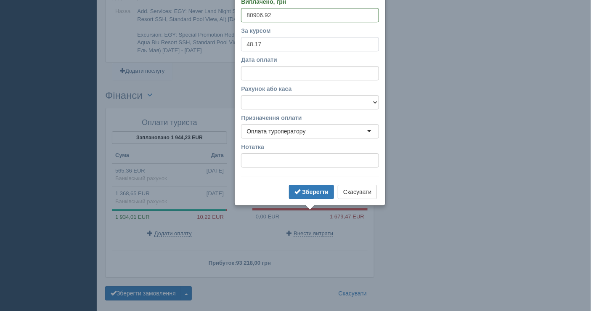
scroll to position [874, 0]
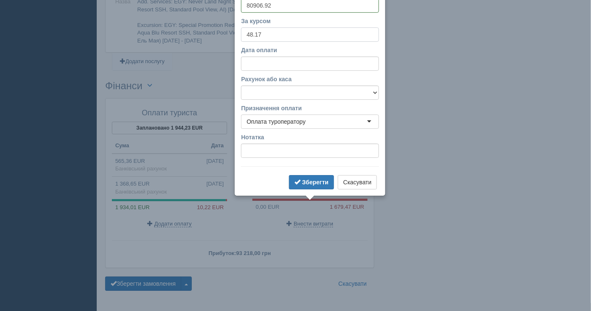
type input "48.17"
click at [290, 88] on select "Банківський рахунок Готівкова каса" at bounding box center [310, 92] width 138 height 14
select select "1598"
click at [241, 85] on select "Банківський рахунок Готівкова каса" at bounding box center [310, 92] width 138 height 14
click at [308, 179] on b "Зберегти" at bounding box center [315, 182] width 27 height 7
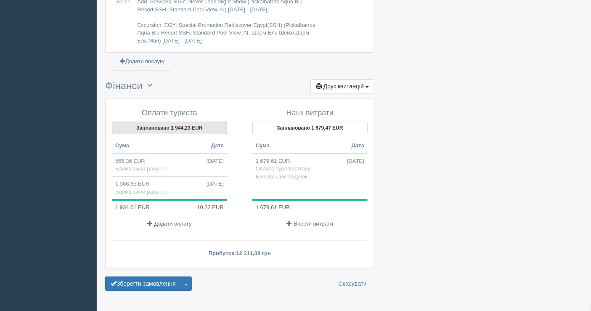
click at [181, 122] on button "Заплановано 1 944,23 EUR" at bounding box center [169, 128] width 115 height 13
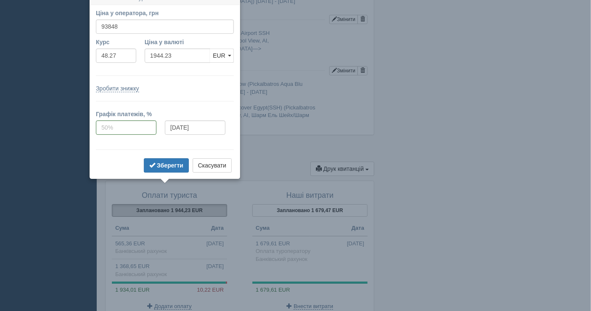
scroll to position [782, 0]
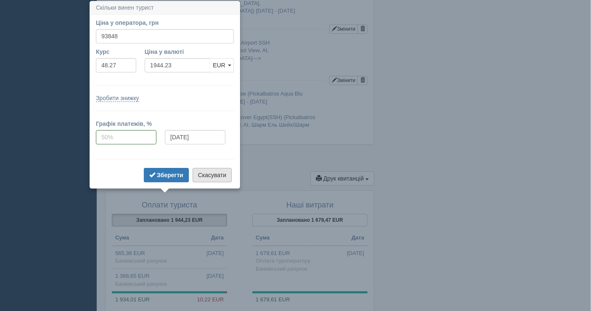
click at [205, 172] on button "Скасувати" at bounding box center [212, 175] width 39 height 14
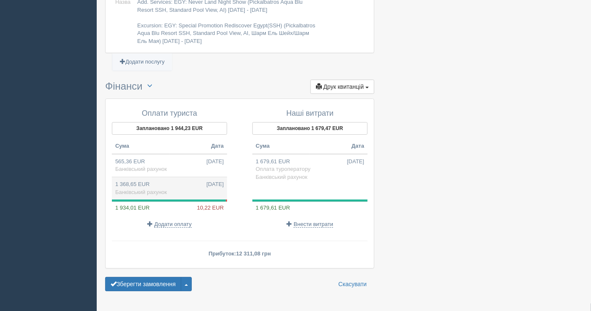
scroll to position [874, 0]
click at [140, 189] on span "Банківський рахунок" at bounding box center [141, 192] width 52 height 6
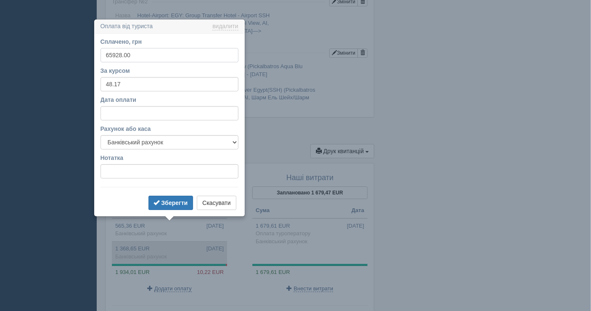
scroll to position [828, 0]
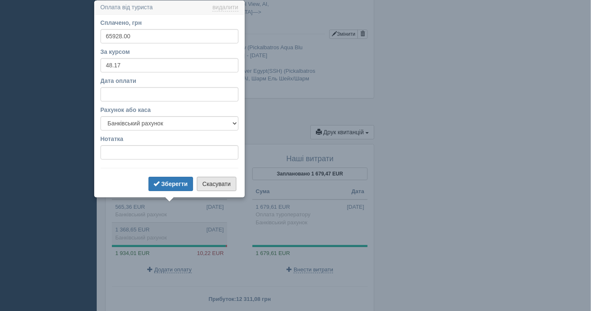
click at [209, 187] on button "Скасувати" at bounding box center [216, 184] width 39 height 14
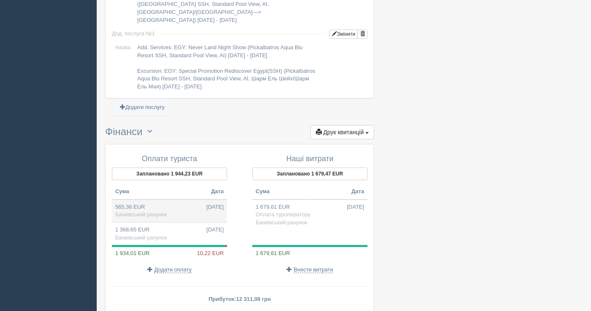
click at [153, 211] on span "Банківський рахунок" at bounding box center [141, 214] width 52 height 6
type input "27290.00"
type input "48.27"
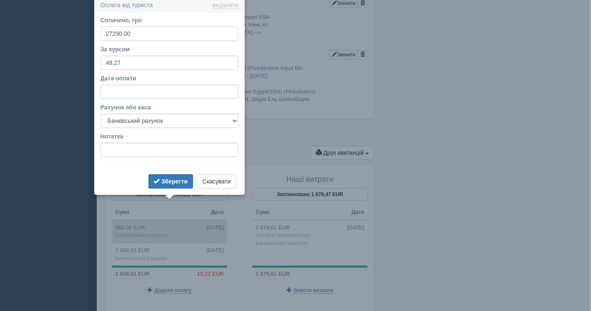
scroll to position [805, 0]
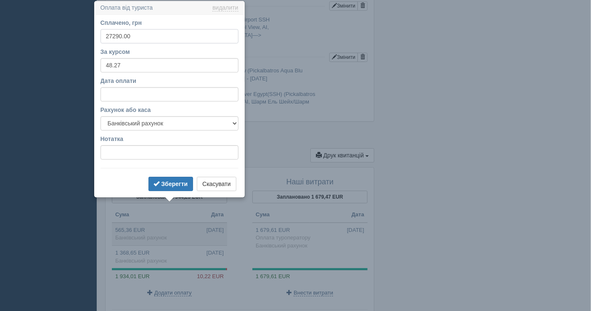
click at [118, 35] on input "27290.00" at bounding box center [170, 36] width 138 height 14
type input "27920.00"
click at [165, 181] on b "Зберегти" at bounding box center [174, 184] width 27 height 7
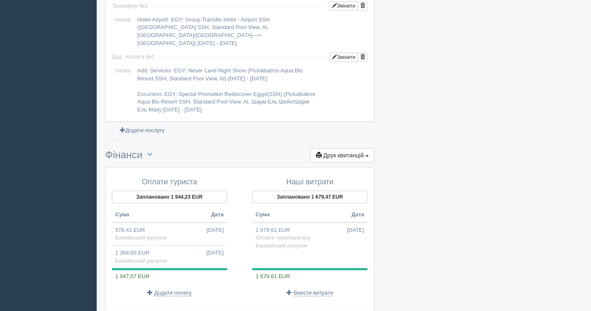
scroll to position [874, 0]
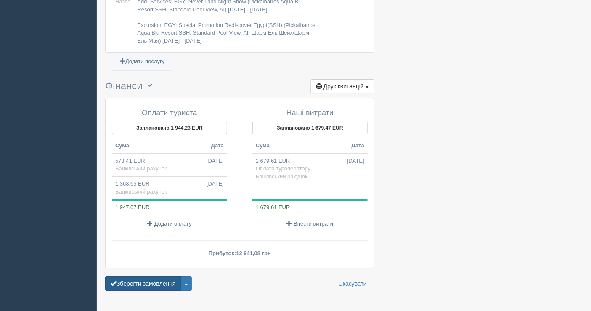
click at [160, 277] on button "Зберегти замовлення" at bounding box center [143, 284] width 76 height 14
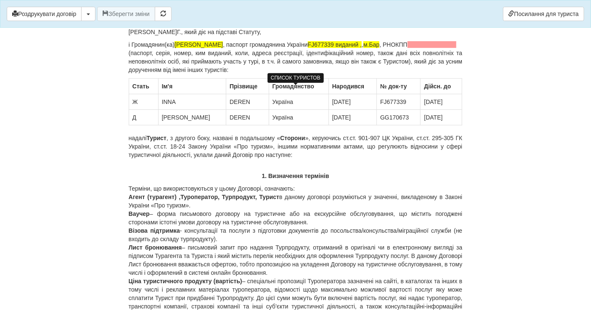
scroll to position [47, 0]
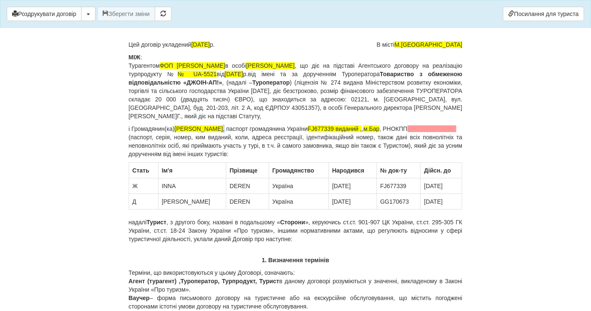
click at [250, 128] on p "і [PERSON_NAME](ка) [PERSON_NAME] , паспорт громадянина України FJ677339 видани…" at bounding box center [296, 142] width 334 height 34
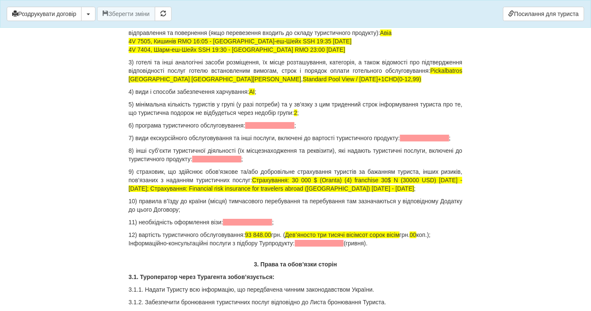
scroll to position [889, 0]
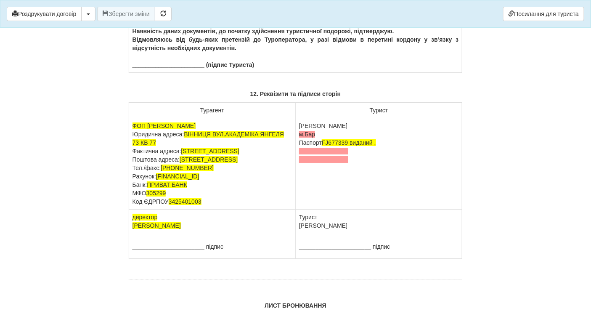
scroll to position [5192, 0]
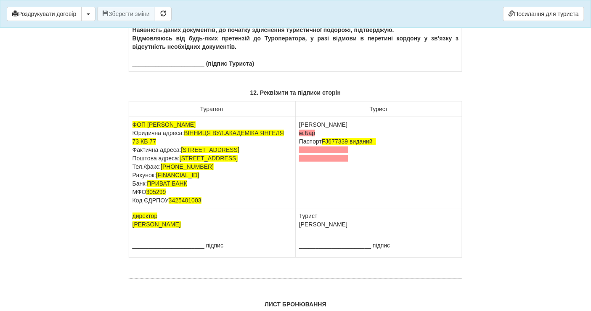
click at [306, 198] on td "[PERSON_NAME]Бар Паспорт [PASSPORT] виданий ," at bounding box center [379, 162] width 167 height 91
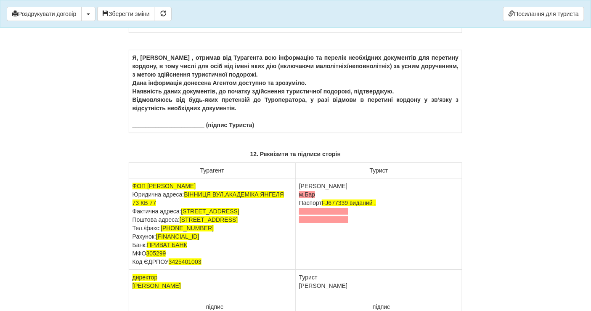
scroll to position [4947, 0]
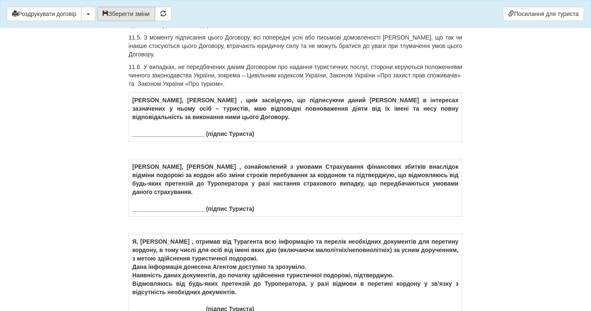
click at [137, 13] on button "Зберегти зміни" at bounding box center [126, 14] width 58 height 14
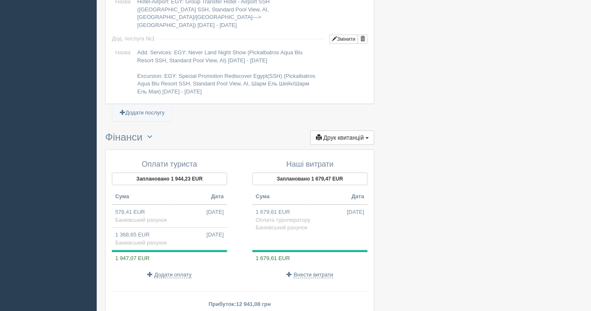
scroll to position [899, 0]
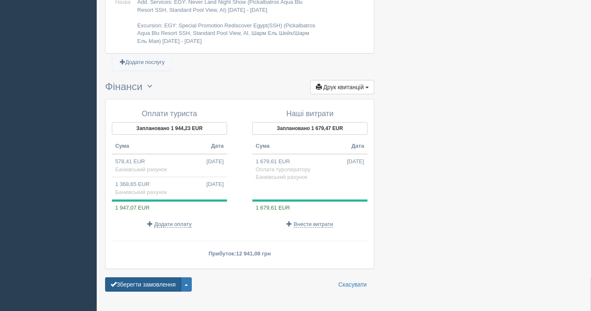
click at [146, 277] on button "Зберегти замовлення" at bounding box center [143, 284] width 76 height 14
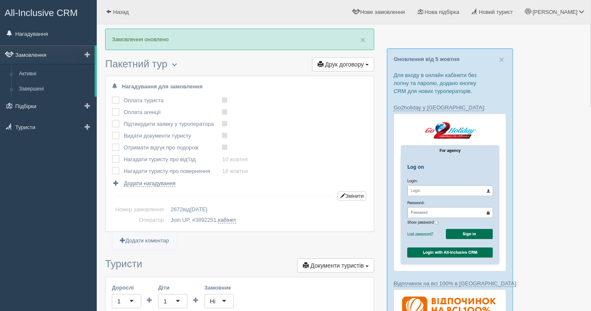
click at [73, 56] on link "Замовлення" at bounding box center [47, 54] width 95 height 19
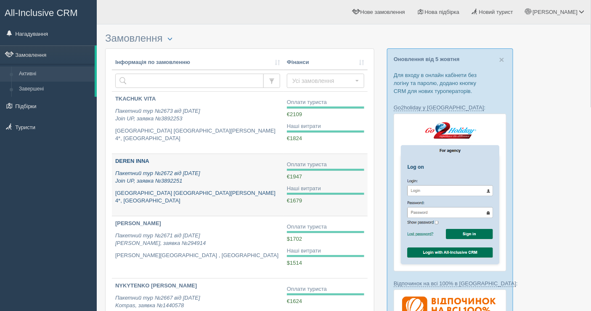
click at [240, 168] on div "DEREN INNA Пакетний тур №2672 від [DATE] Join UP, заявка №3892251 [GEOGRAPHIC_D…" at bounding box center [197, 181] width 165 height 48
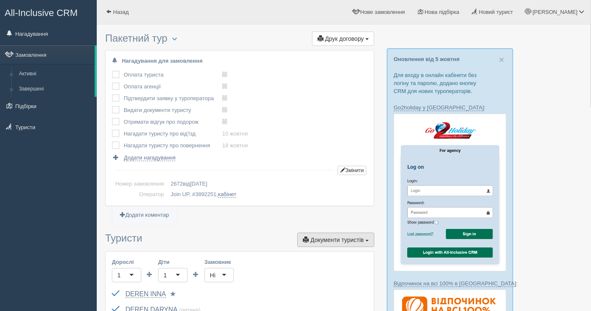
click at [336, 240] on span "Документи туристів" at bounding box center [337, 240] width 53 height 7
click at [341, 290] on link at bounding box center [341, 297] width 67 height 14
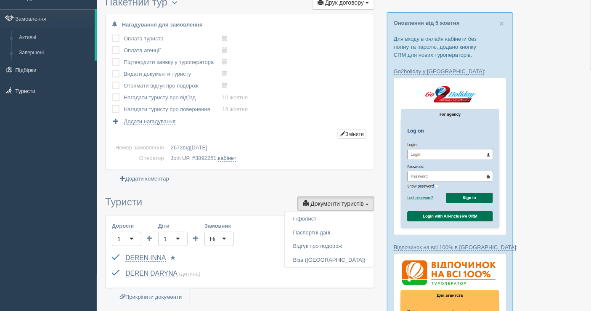
scroll to position [93, 0]
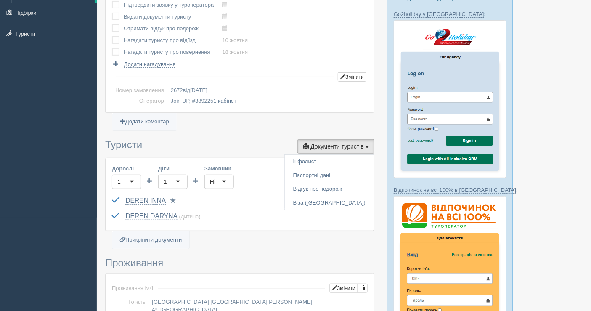
click at [255, 141] on h3 "Туристи Документи туристів Документи Інфолист Паспортні дані Відгук про подорож…" at bounding box center [239, 146] width 269 height 14
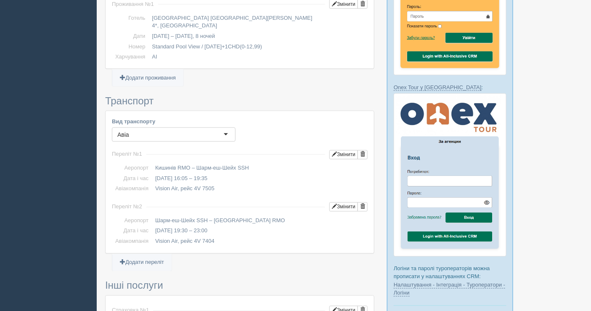
scroll to position [327, 0]
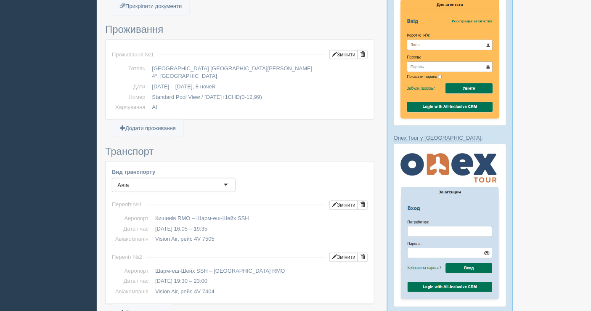
click at [0, 146] on div "All-Inclusive CRM Нагадування Замовлення Активні Завершені" at bounding box center [295, 276] width 591 height 1206
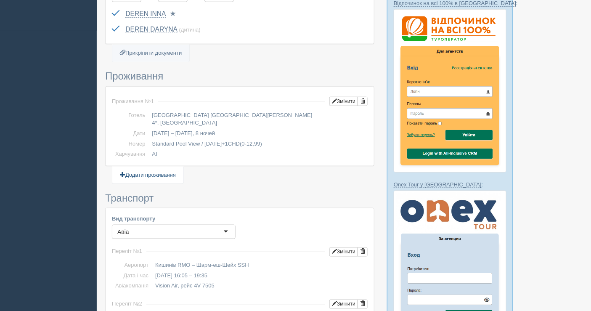
scroll to position [234, 0]
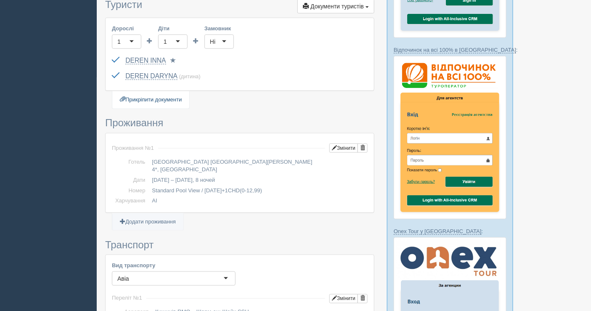
click at [135, 95] on link "Прикріпити документи" at bounding box center [150, 99] width 77 height 17
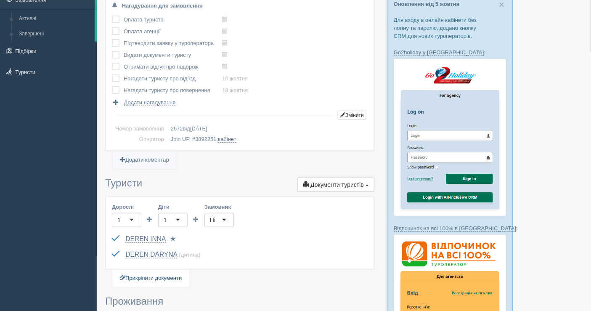
scroll to position [47, 0]
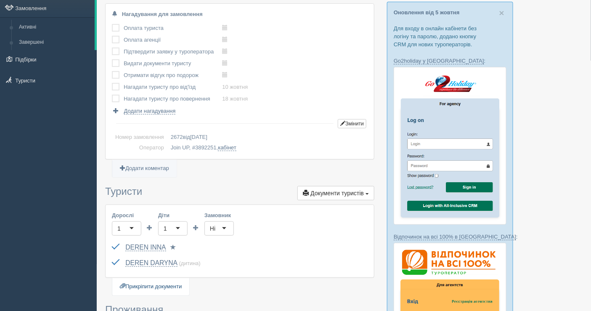
type input "C:\fakepath\ДОГОВІР №2672 на туристичне обслуговування.pdf"
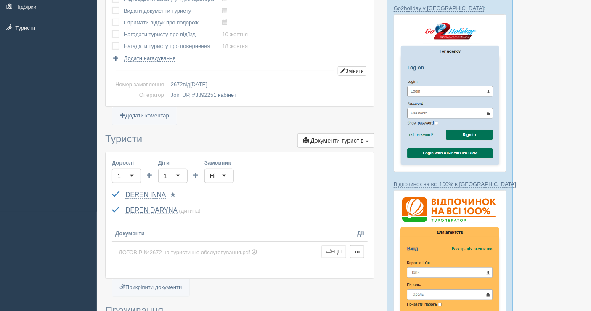
scroll to position [93, 0]
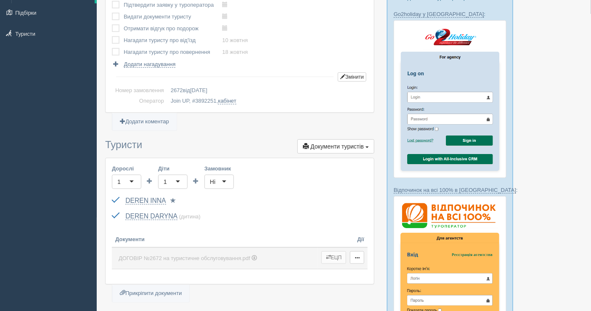
click at [334, 256] on button "ЕЦП" at bounding box center [334, 257] width 25 height 13
click at [360, 255] on button "button" at bounding box center [357, 257] width 14 height 13
click at [376, 266] on link "Змінити" at bounding box center [384, 272] width 67 height 14
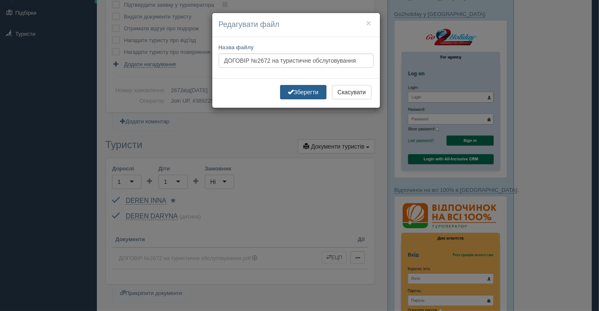
click at [306, 93] on button "Зберегти" at bounding box center [303, 92] width 46 height 14
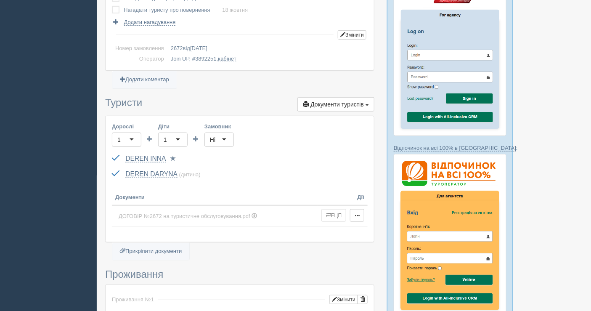
scroll to position [140, 0]
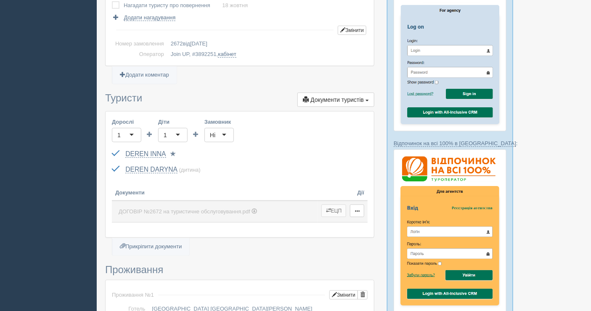
click at [327, 209] on span "button" at bounding box center [328, 210] width 5 height 5
click at [335, 205] on button "ЕЦП" at bounding box center [334, 211] width 25 height 13
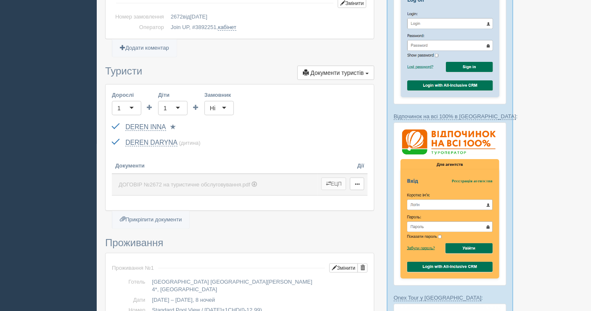
scroll to position [178, 0]
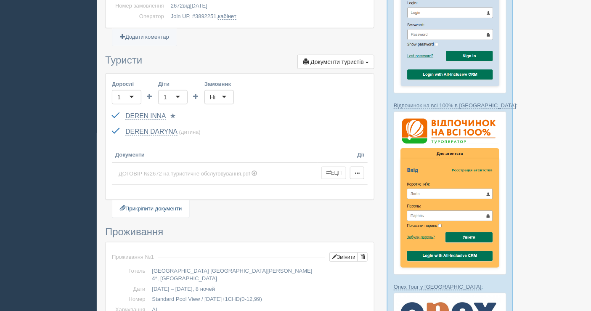
click at [164, 208] on link "Прикріпити документи" at bounding box center [150, 208] width 77 height 17
type input "C:\fakepath\ДОГОВІР №2672 на туристичне обслуговування.pdf"
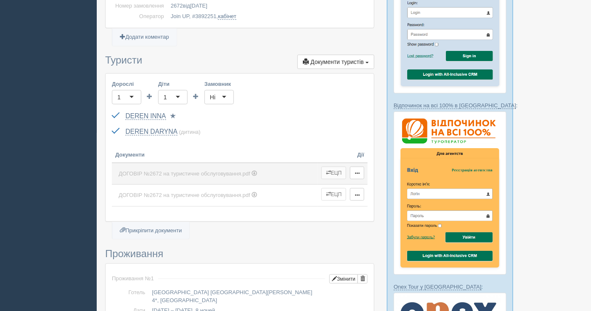
click at [331, 173] on button "ЕЦП" at bounding box center [334, 173] width 25 height 13
click at [359, 171] on span "button" at bounding box center [357, 173] width 5 height 5
click at [373, 195] on link "Видалити" at bounding box center [384, 201] width 67 height 14
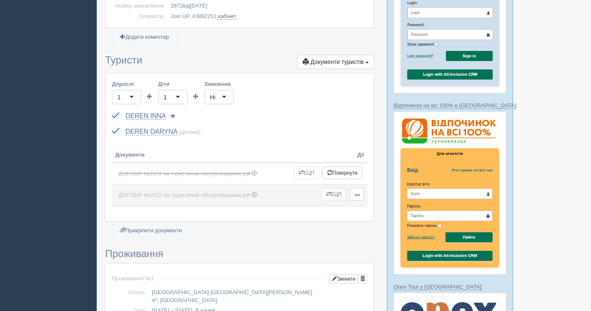
click at [334, 193] on button "ЕЦП" at bounding box center [334, 194] width 25 height 13
